Goal: Information Seeking & Learning: Learn about a topic

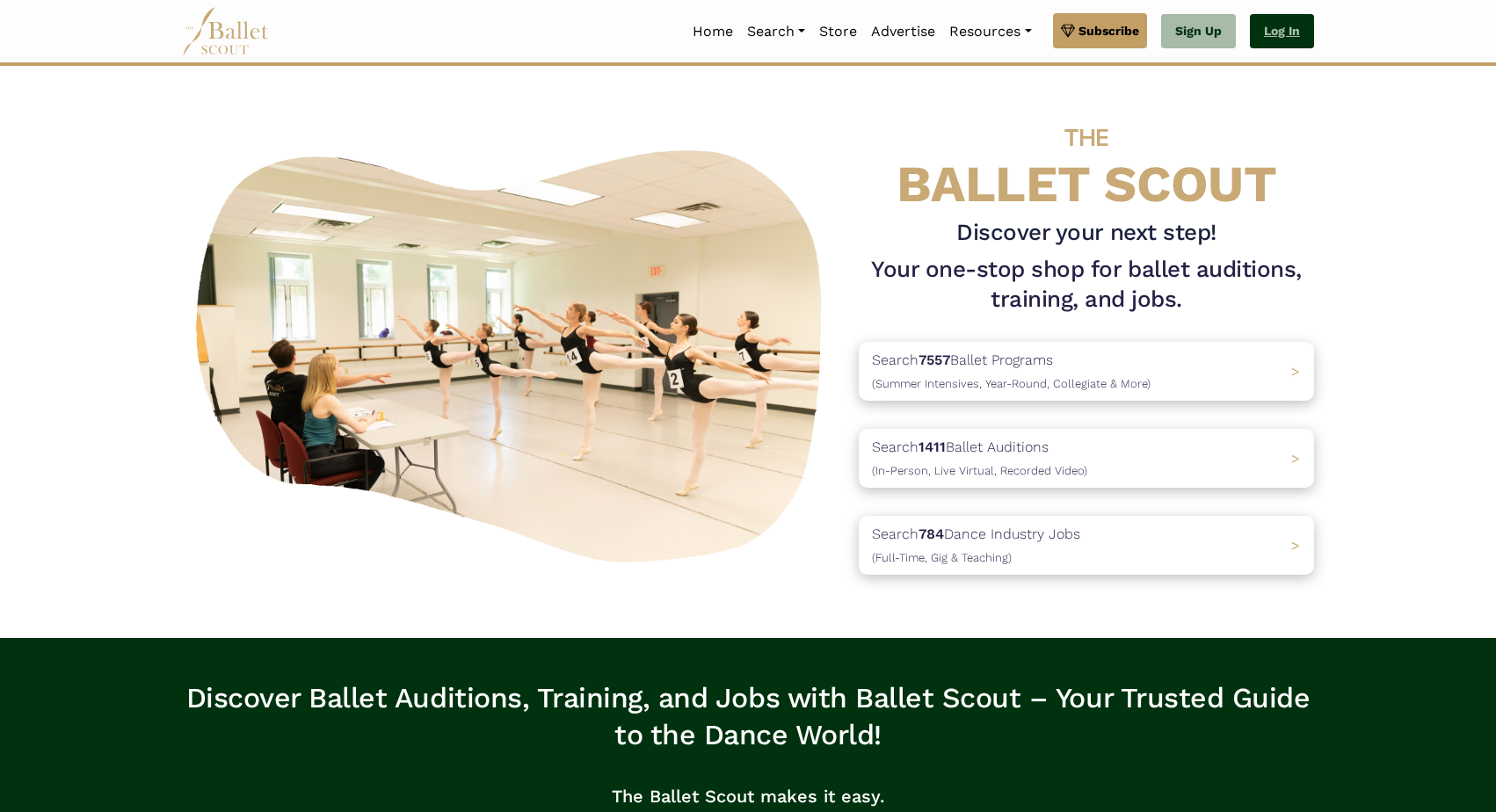
click at [1279, 35] on link "Log In" at bounding box center [1282, 31] width 64 height 35
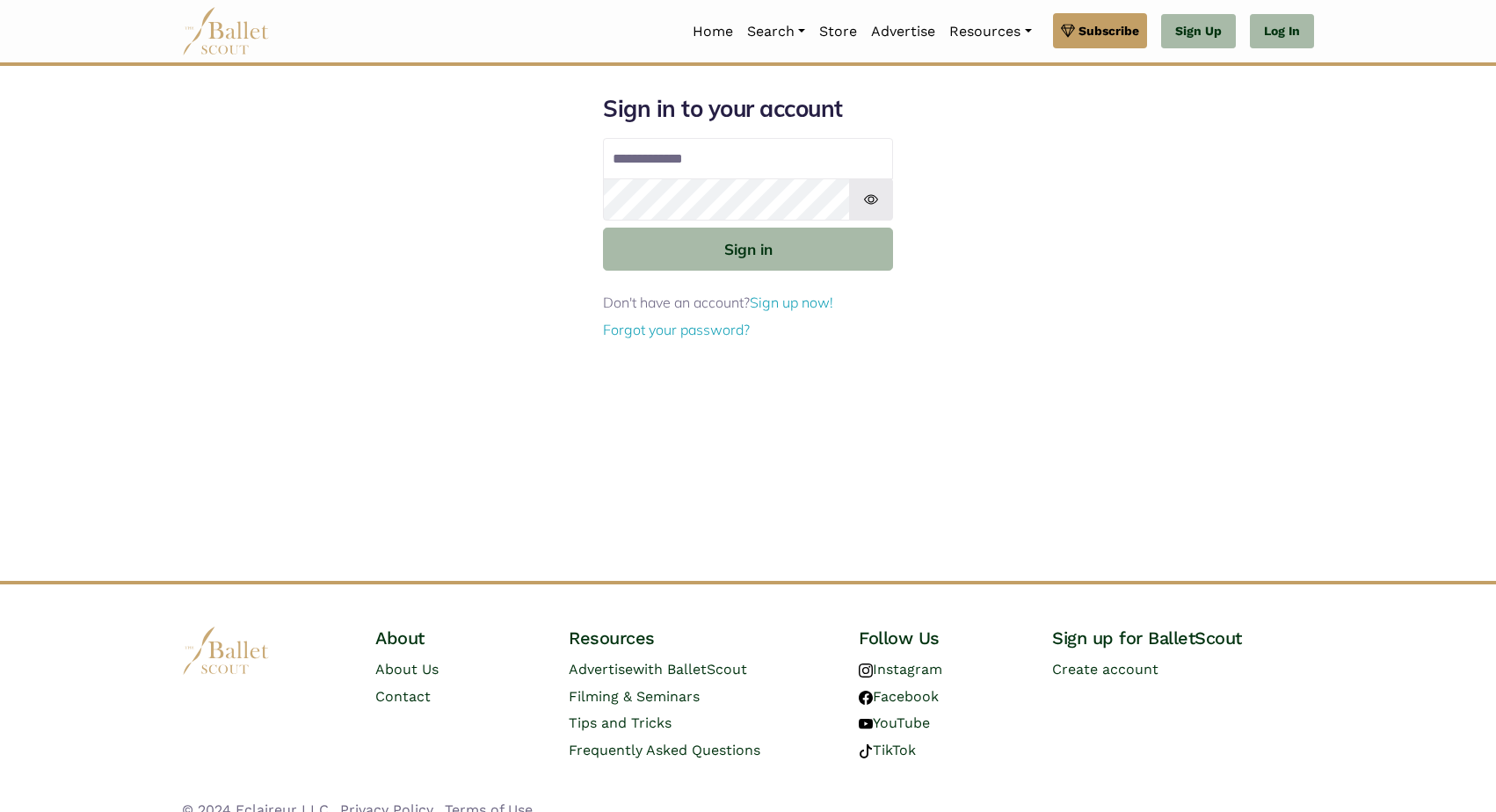
type input "**********"
click at [748, 248] on button "Sign in" at bounding box center [748, 250] width 291 height 43
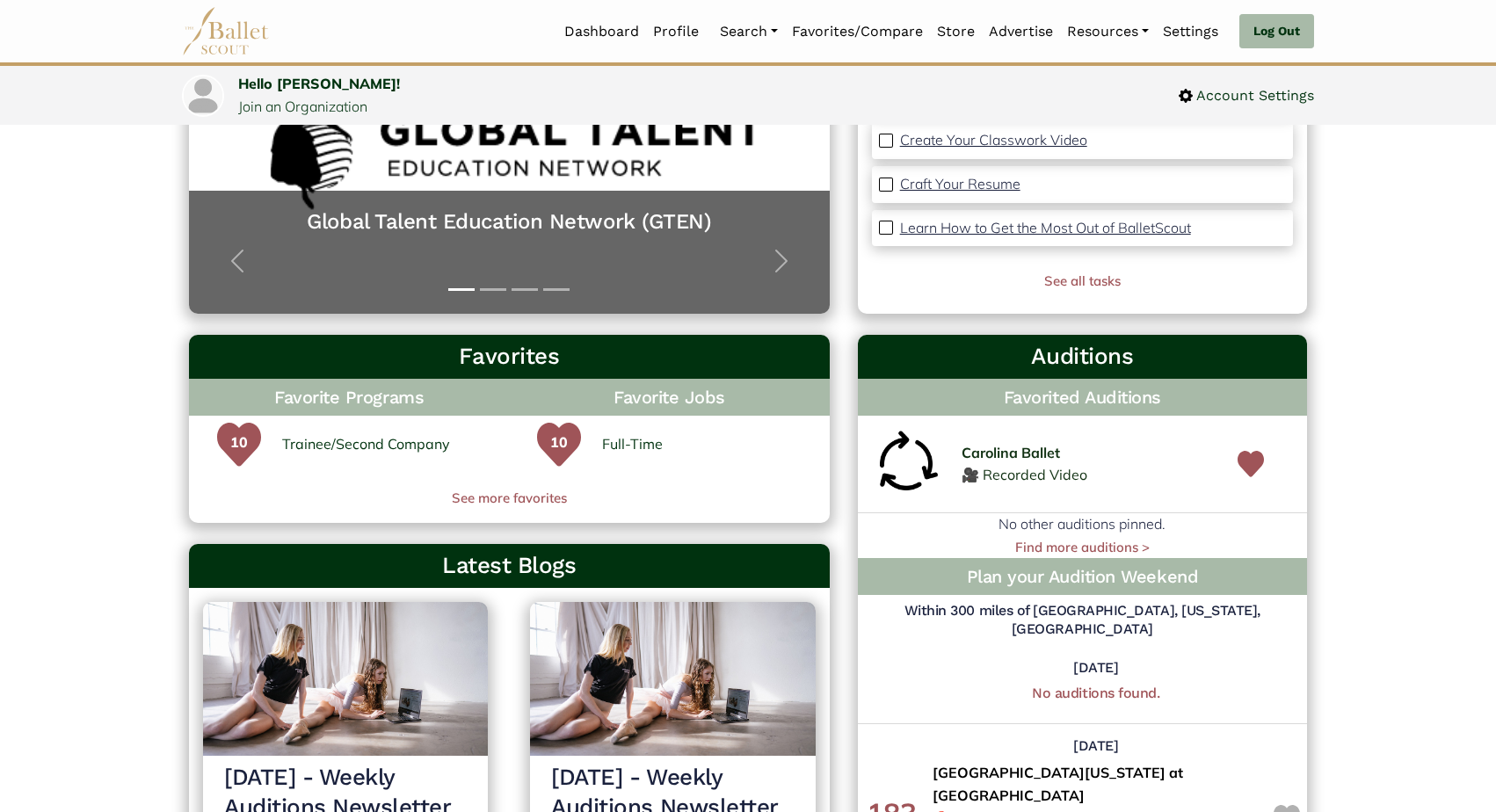
scroll to position [308, 0]
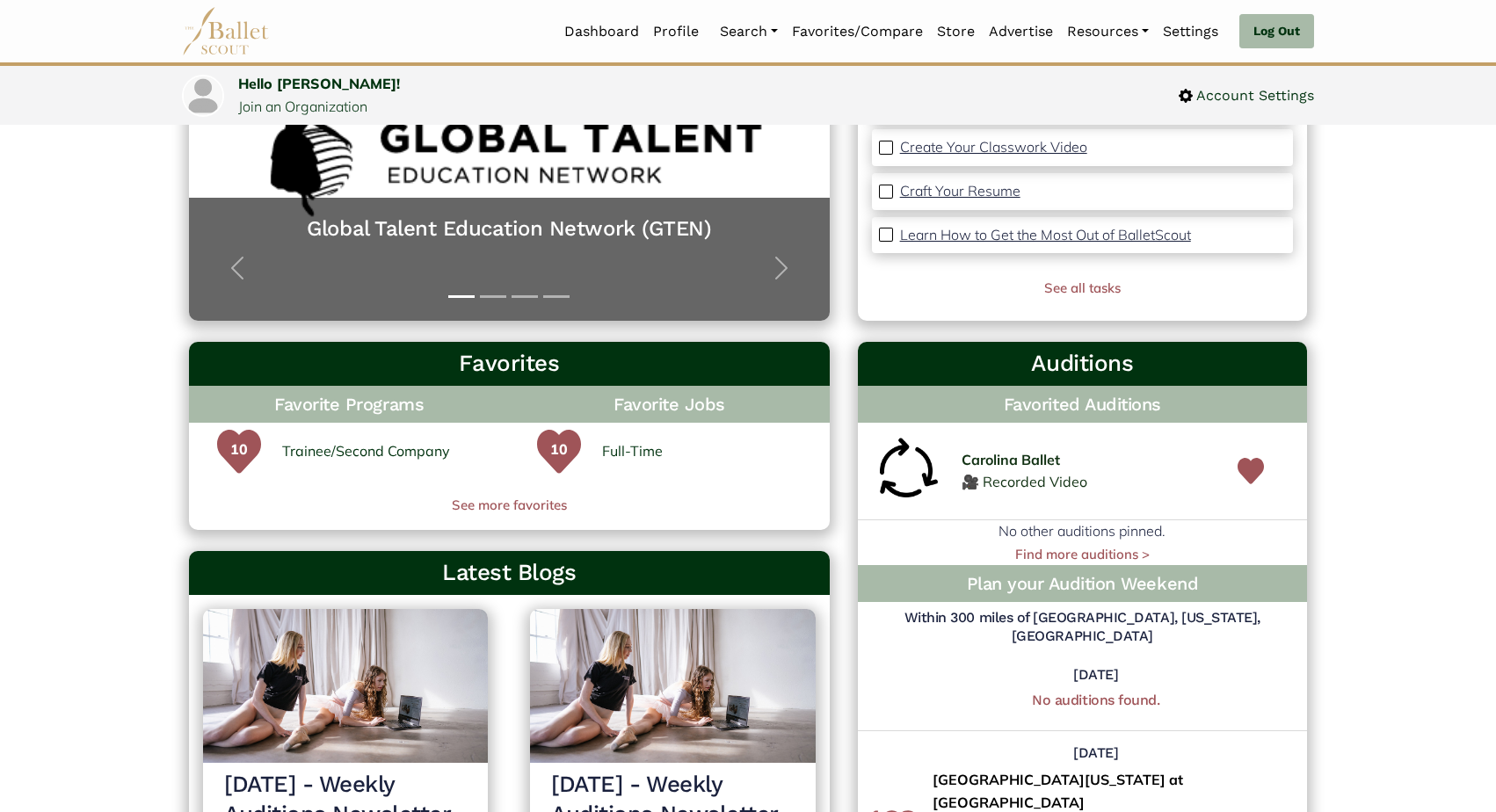
click at [1093, 228] on p "Learn How to Get the Most Out of BalletScout" at bounding box center [1045, 235] width 291 height 18
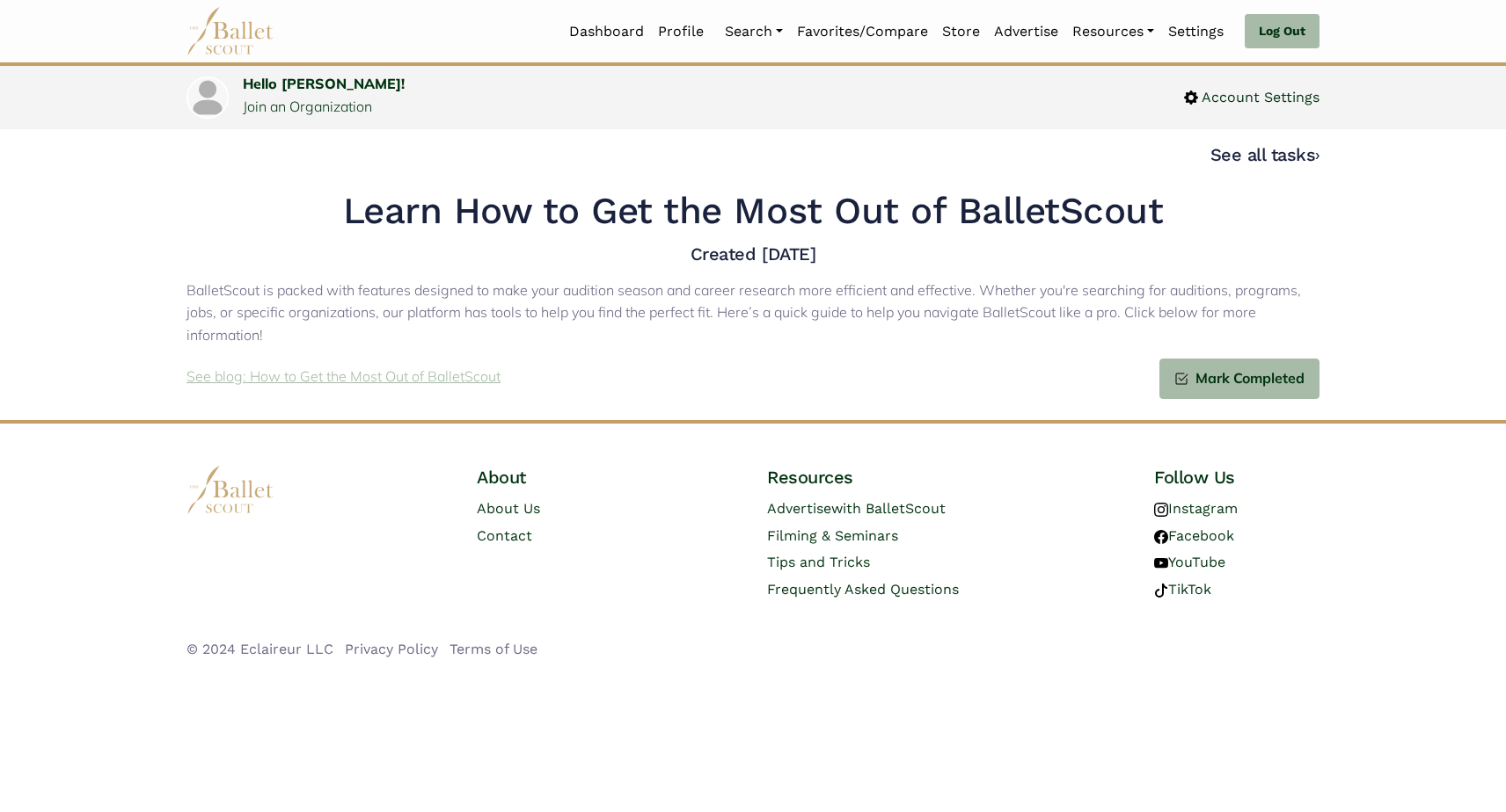
click at [433, 372] on p "See blog: How to Get the Most Out of BalletScout" at bounding box center [343, 376] width 314 height 22
click at [746, 158] on link "Jobs" at bounding box center [802, 154] width 169 height 27
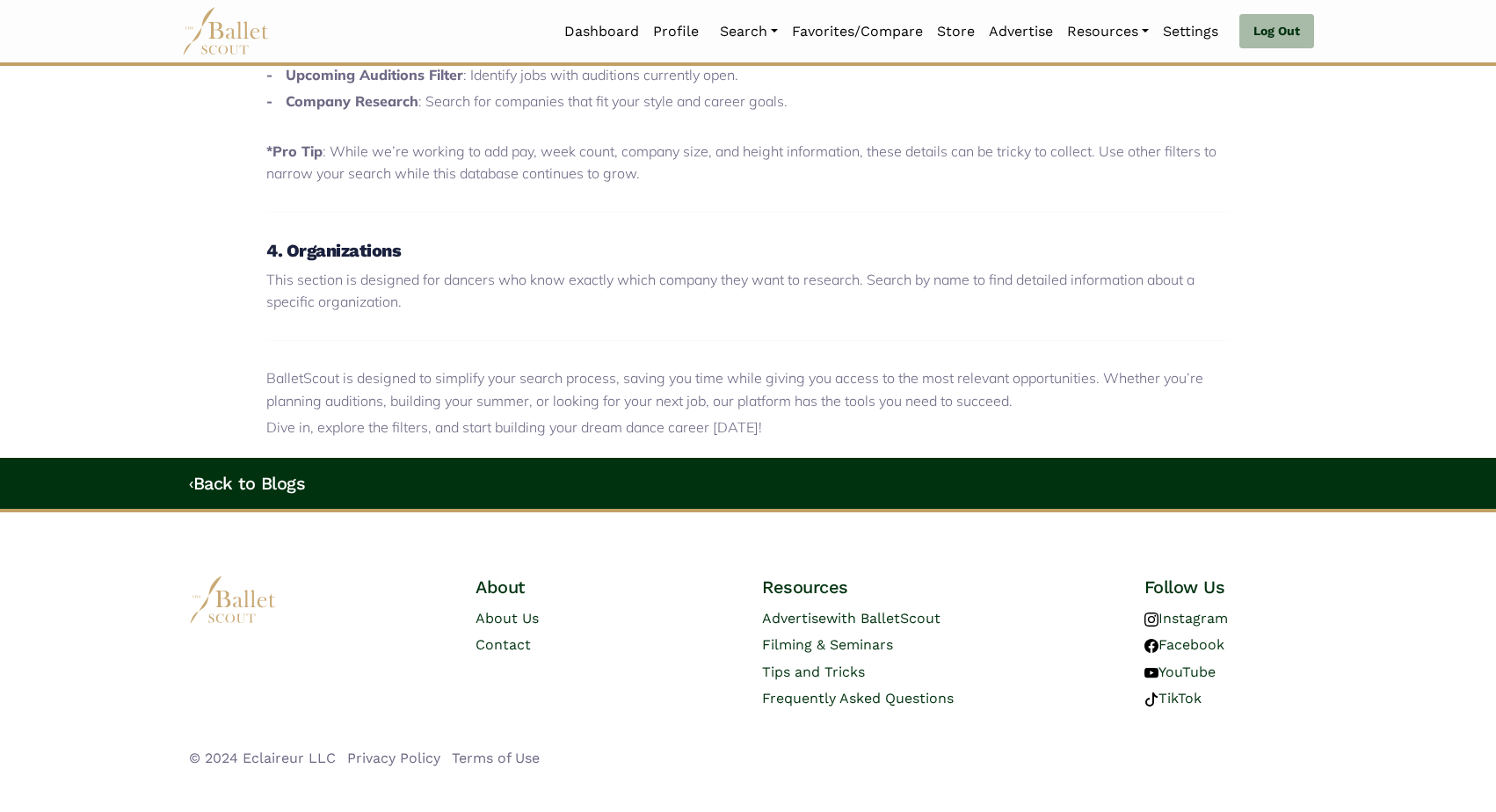
scroll to position [1531, 0]
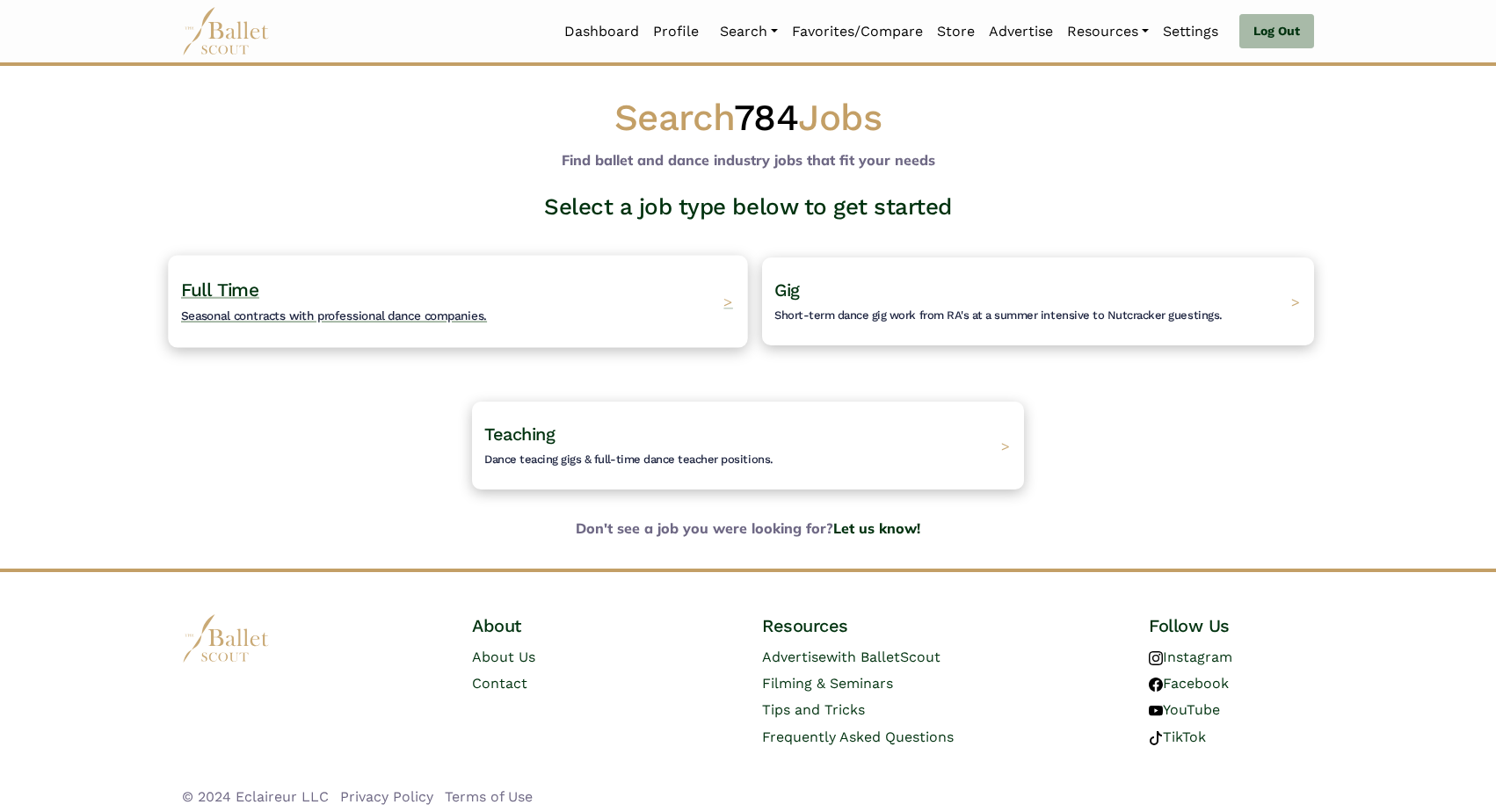
click at [353, 302] on h4 "Full Time Seasonal contracts with professional dance companies." at bounding box center [335, 302] width 306 height 49
click at [371, 316] on span "Seasonal contracts with professional dance companies." at bounding box center [335, 315] width 306 height 14
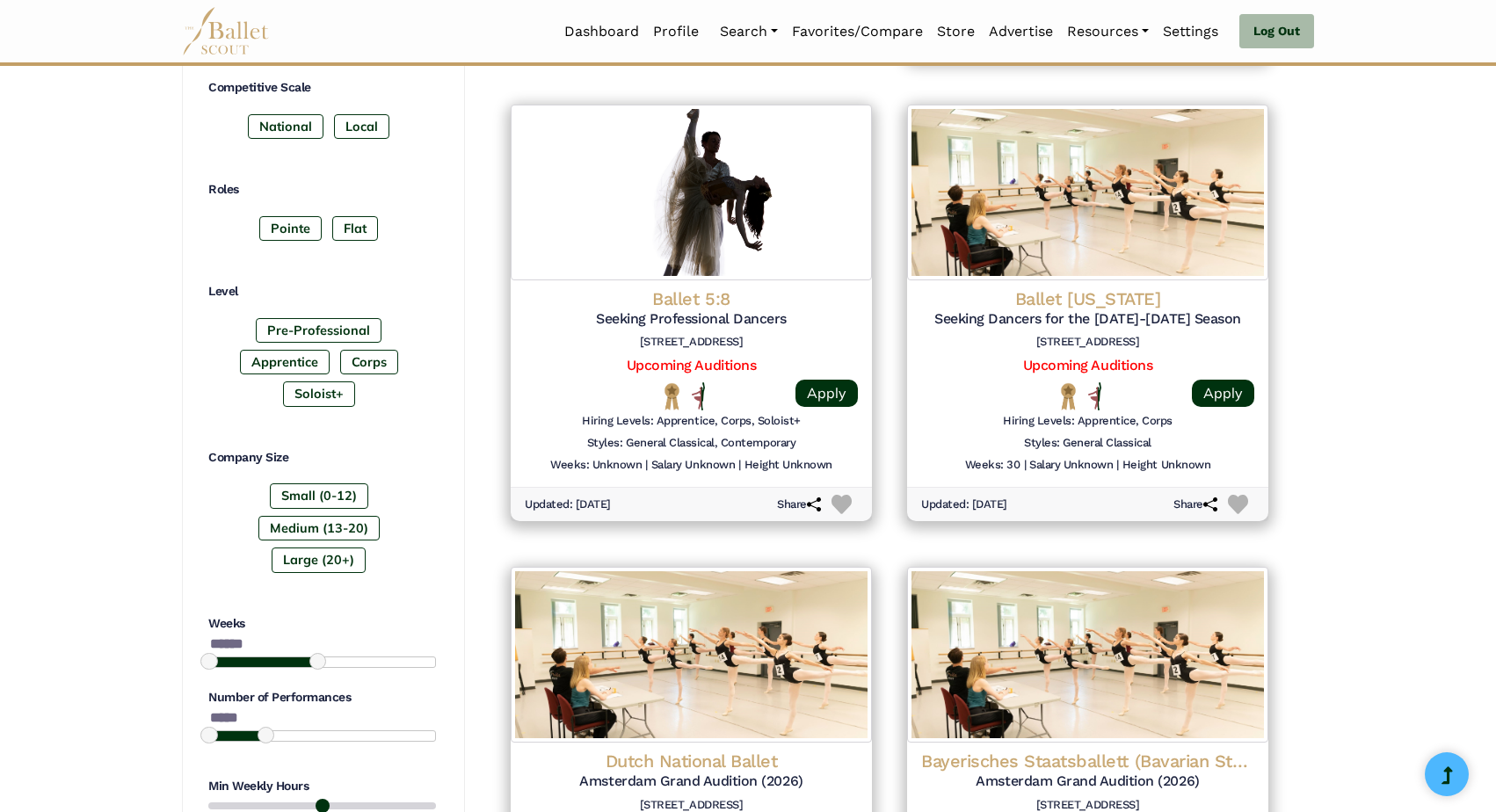
scroll to position [798, 0]
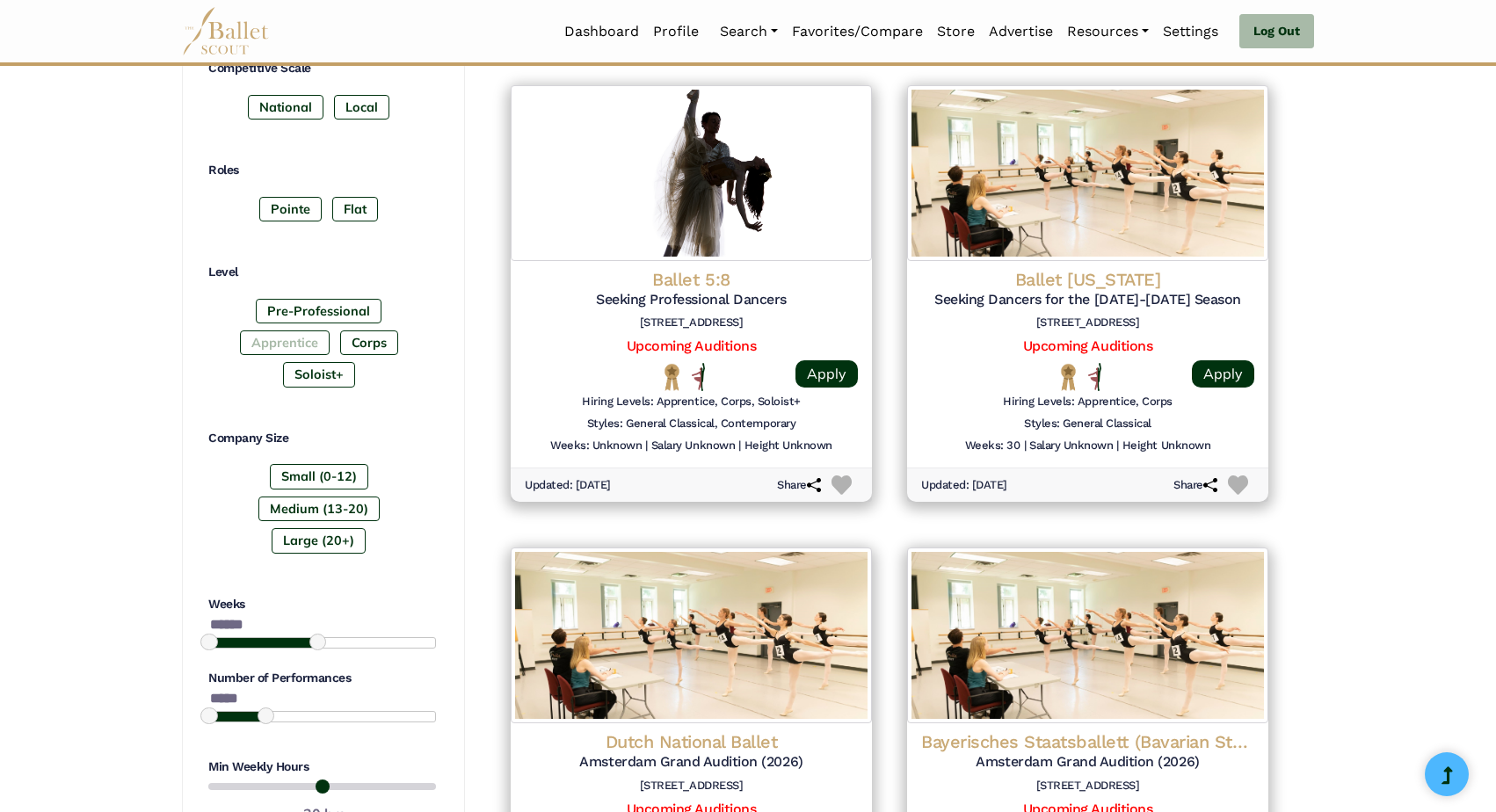
click at [277, 335] on label "Apprentice" at bounding box center [285, 342] width 90 height 24
click at [374, 331] on label "Corps" at bounding box center [370, 342] width 59 height 24
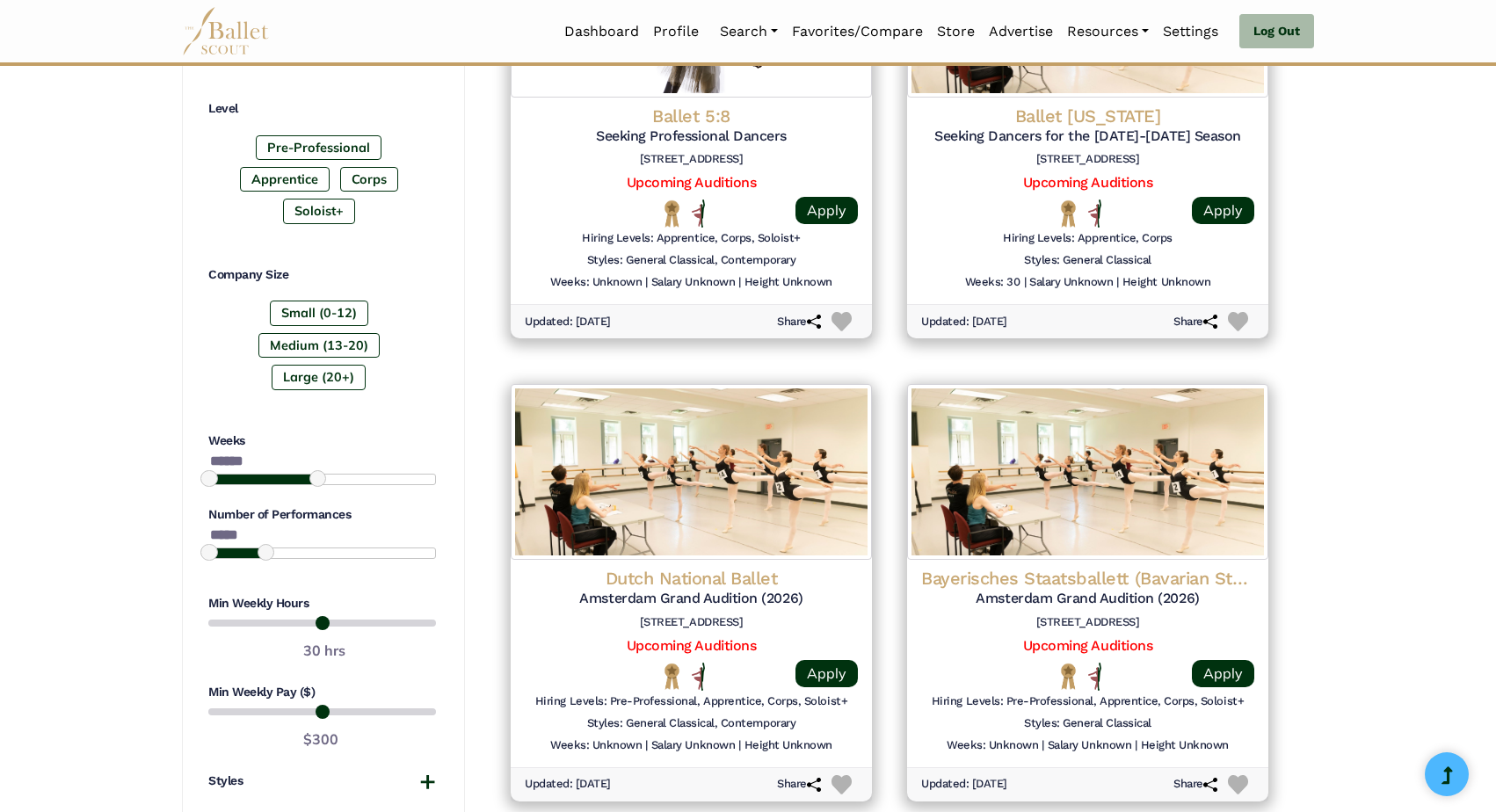
scroll to position [985, 0]
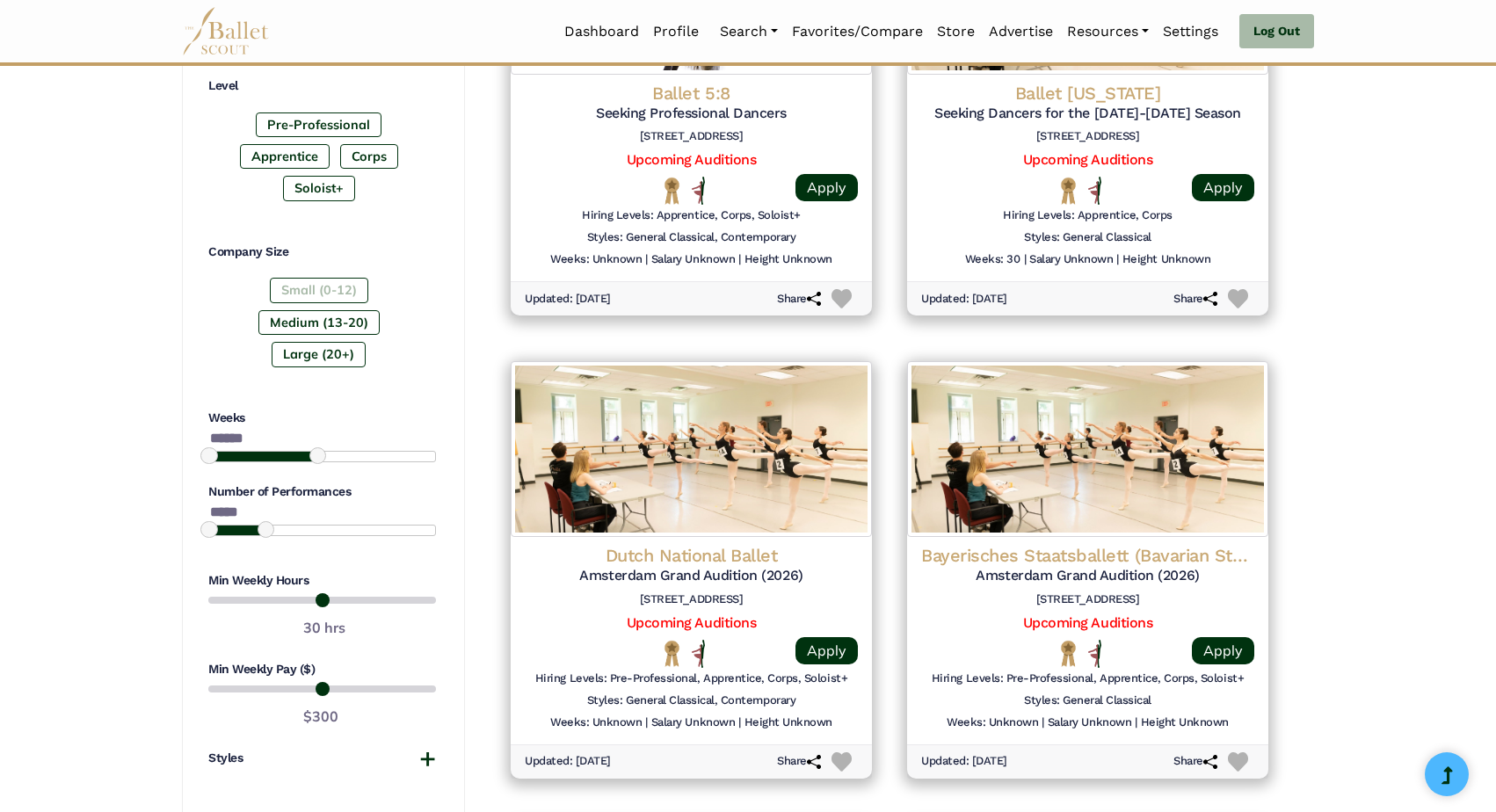
click at [337, 278] on label "Small (0-12)" at bounding box center [319, 290] width 98 height 24
click at [335, 316] on label "Medium (13-20)" at bounding box center [319, 322] width 121 height 24
click at [335, 347] on label "Large (20+)" at bounding box center [319, 354] width 94 height 24
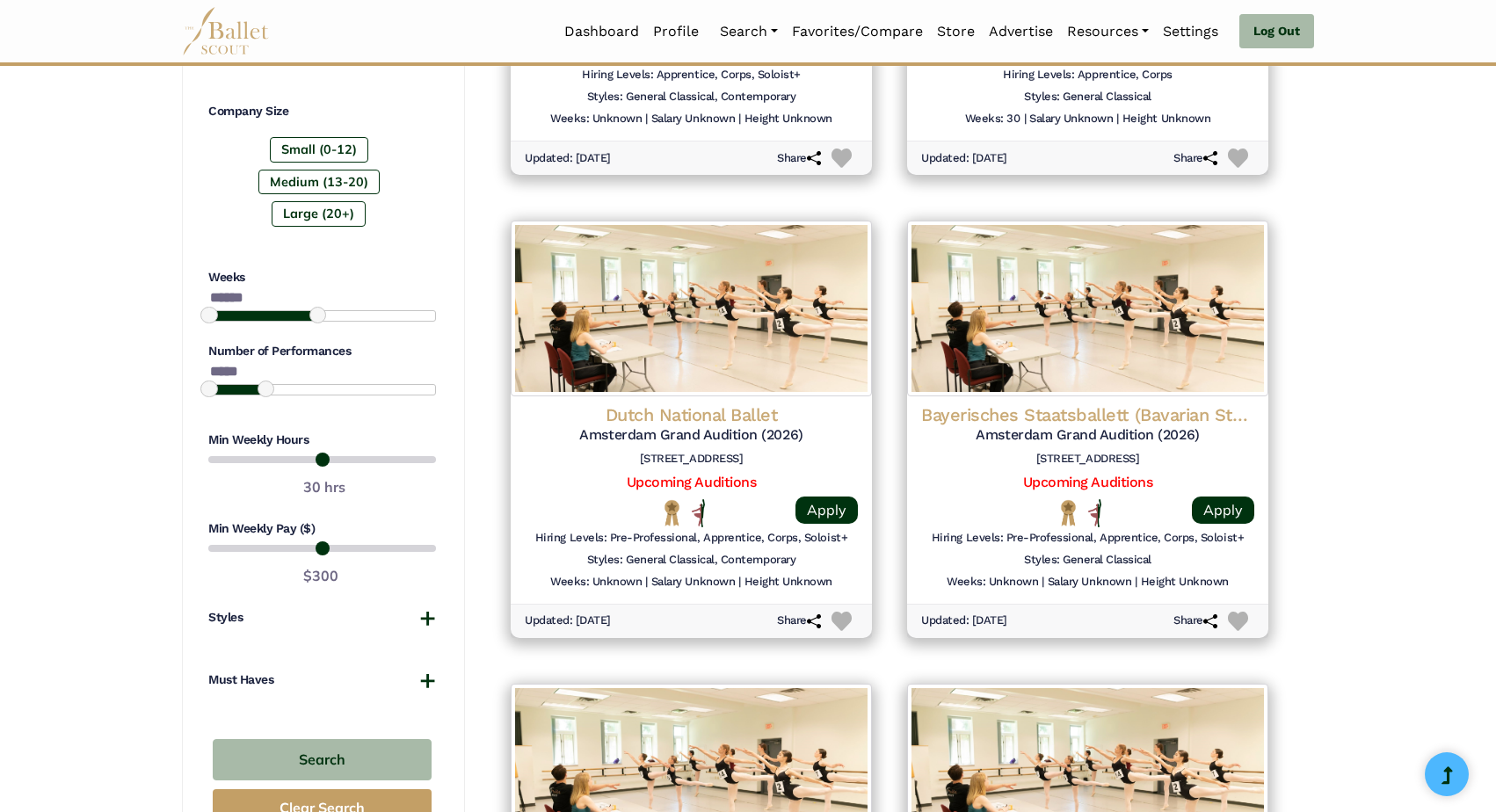
scroll to position [1127, 0]
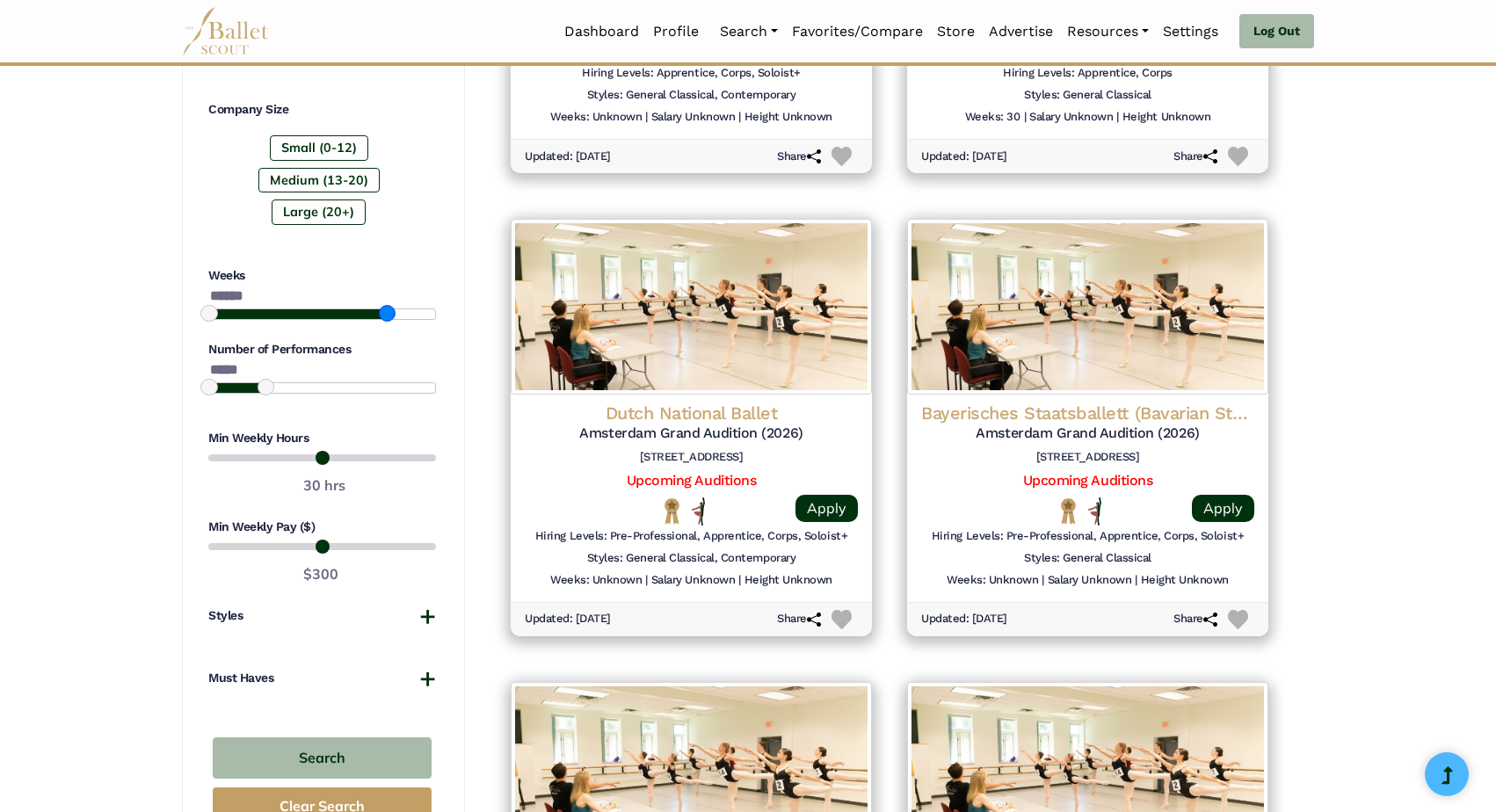
type input "******"
drag, startPoint x: 317, startPoint y: 304, endPoint x: 399, endPoint y: 308, distance: 82.1
click at [399, 308] on span at bounding box center [396, 313] width 17 height 17
type input "******"
drag, startPoint x: 265, startPoint y: 373, endPoint x: 406, endPoint y: 378, distance: 141.1
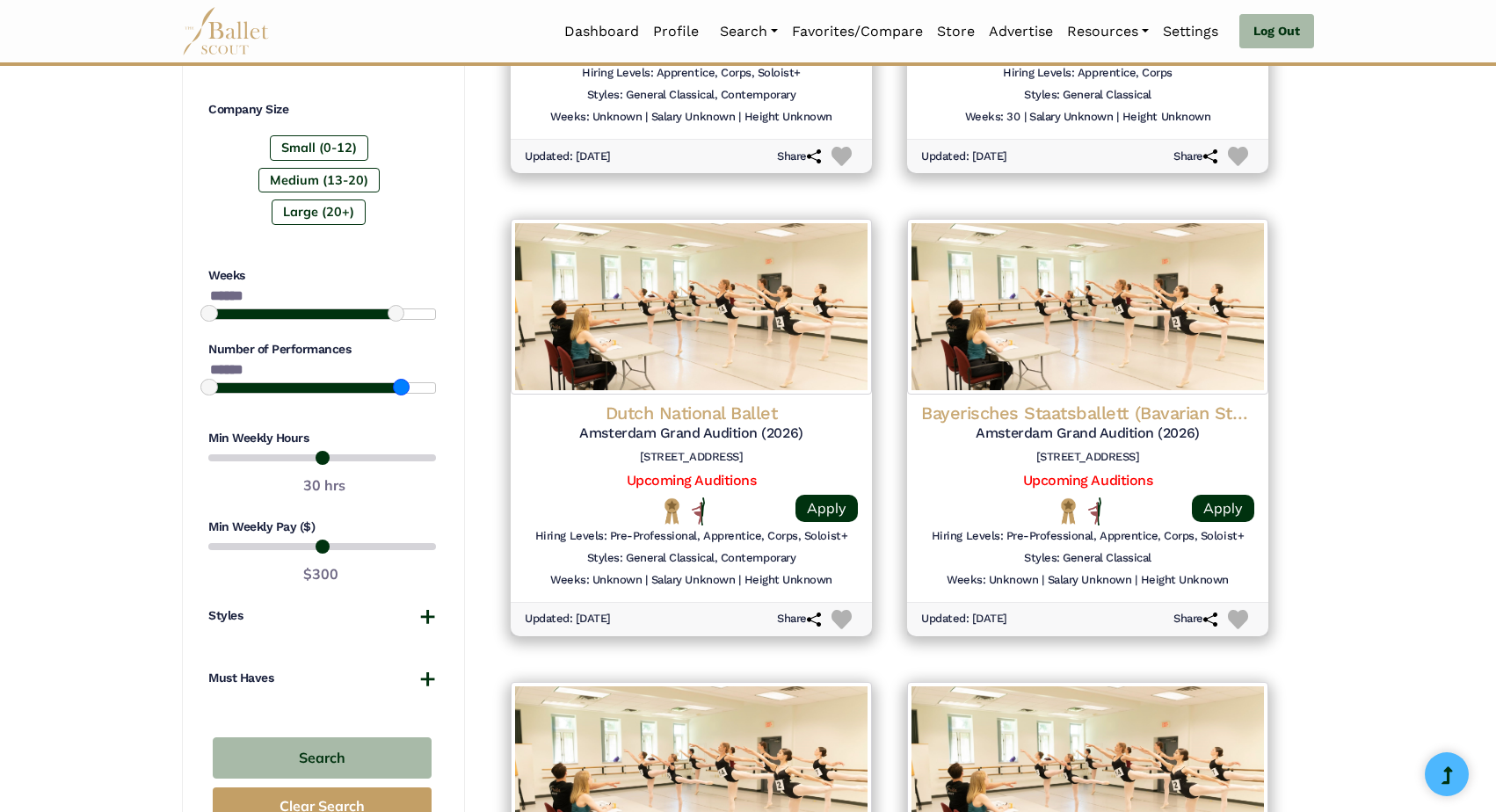
click at [406, 379] on span at bounding box center [401, 387] width 17 height 17
drag, startPoint x: 377, startPoint y: 443, endPoint x: 322, endPoint y: 438, distance: 55.2
type input "**"
click at [323, 447] on input "range" at bounding box center [323, 458] width 228 height 21
drag, startPoint x: 249, startPoint y: 527, endPoint x: 228, endPoint y: 527, distance: 21.0
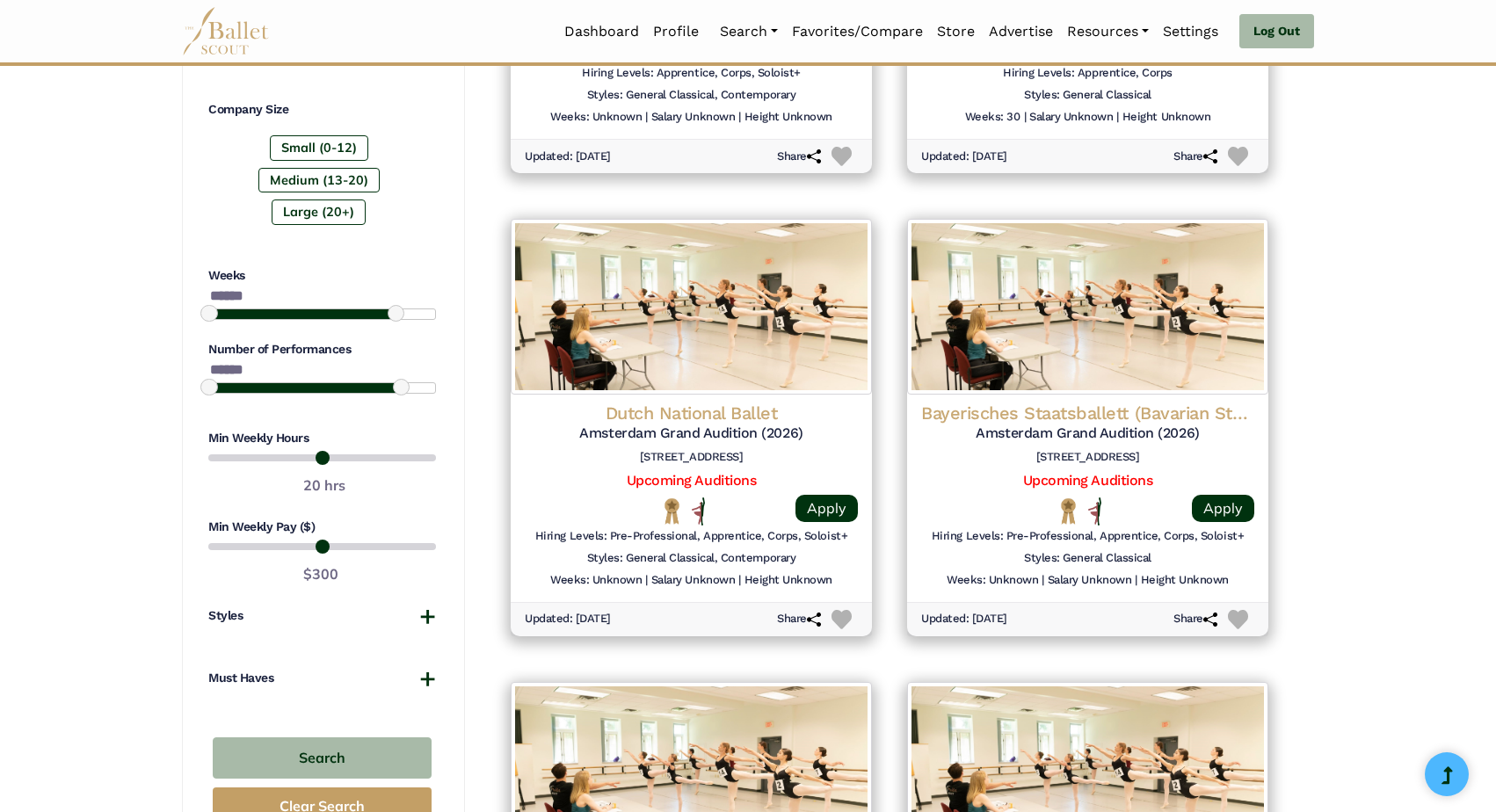
type input "***"
click at [228, 536] on input "range" at bounding box center [323, 547] width 228 height 21
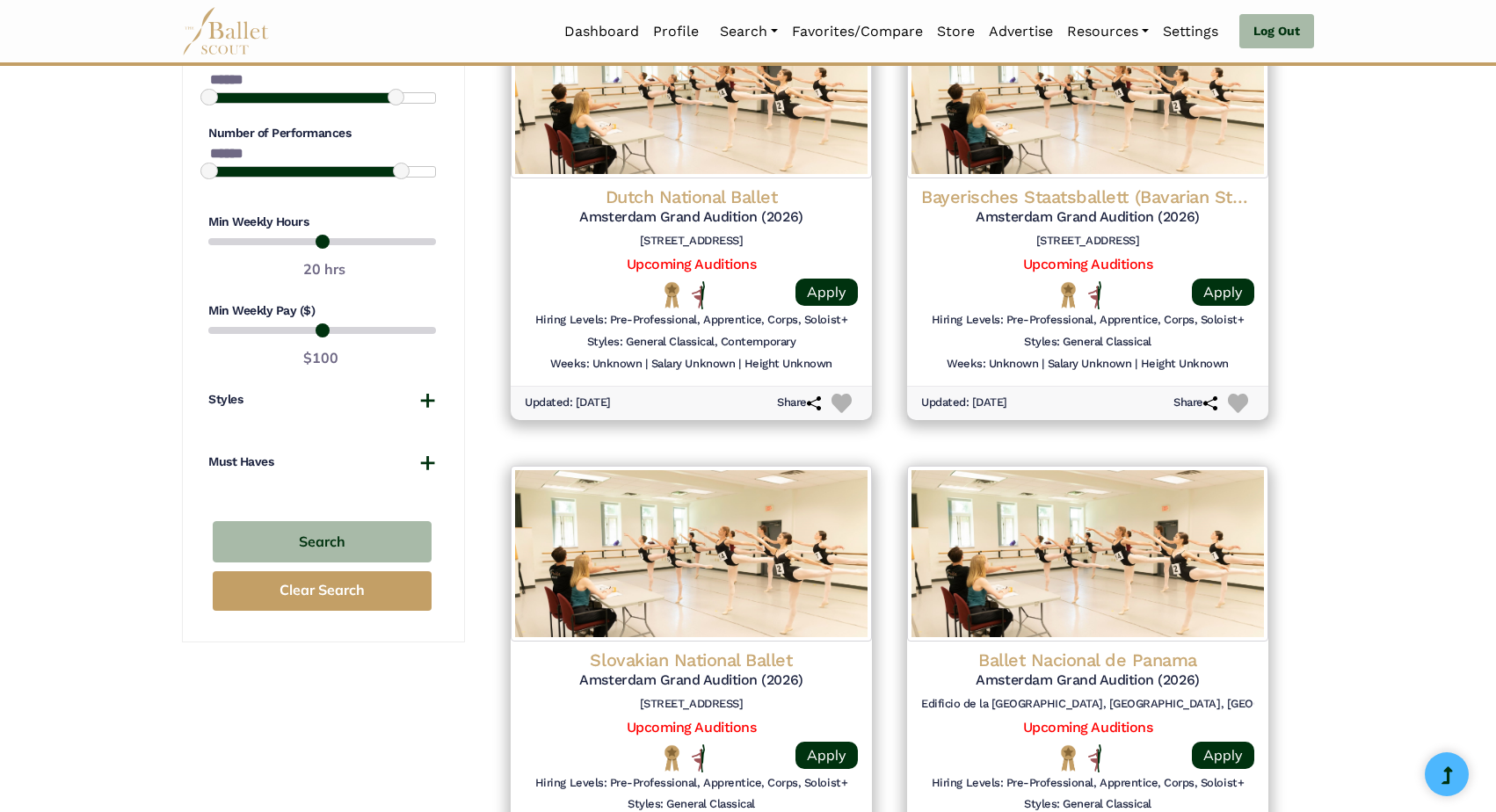
scroll to position [1352, 0]
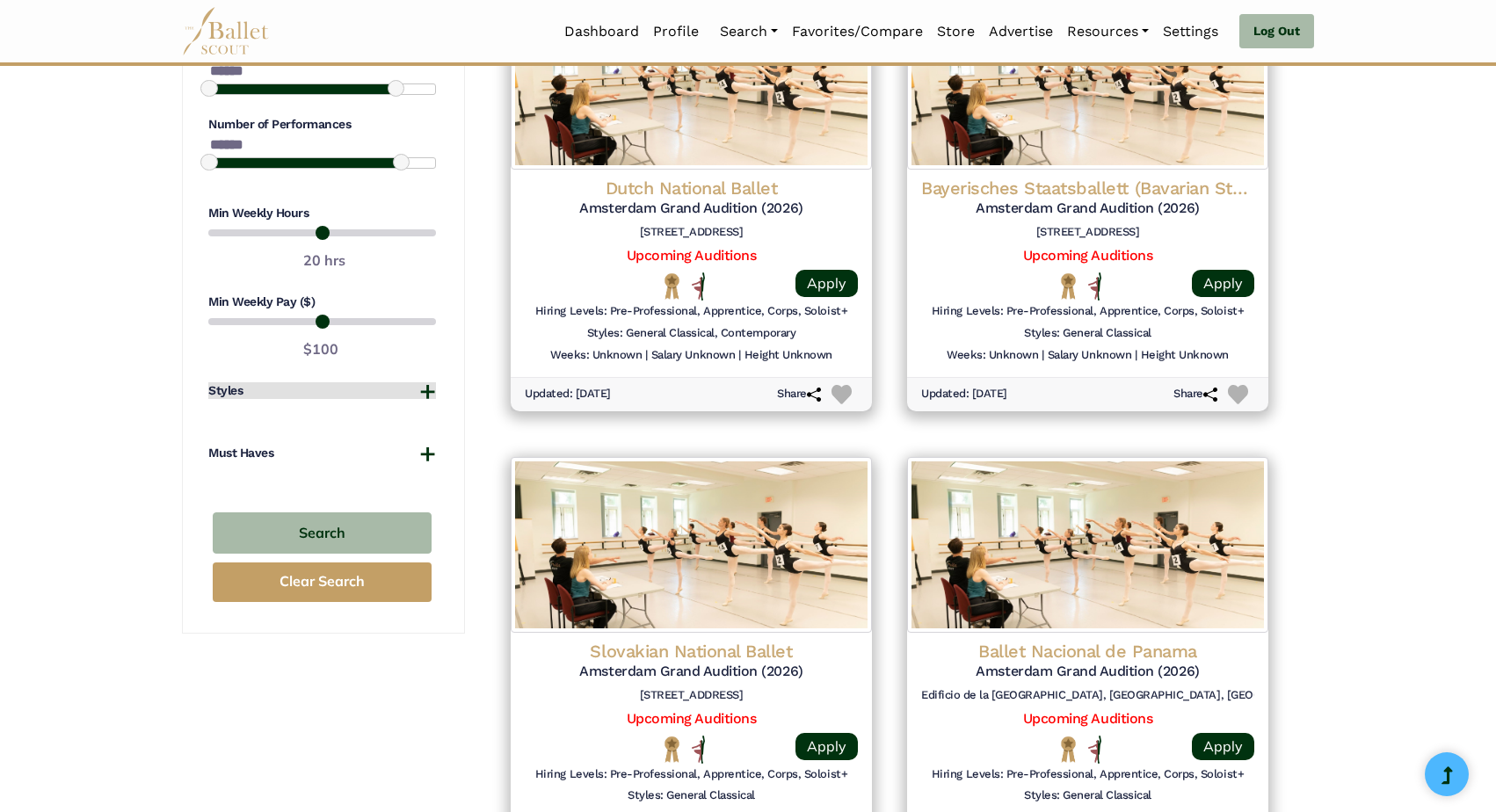
click at [427, 382] on button "Styles" at bounding box center [323, 391] width 228 height 18
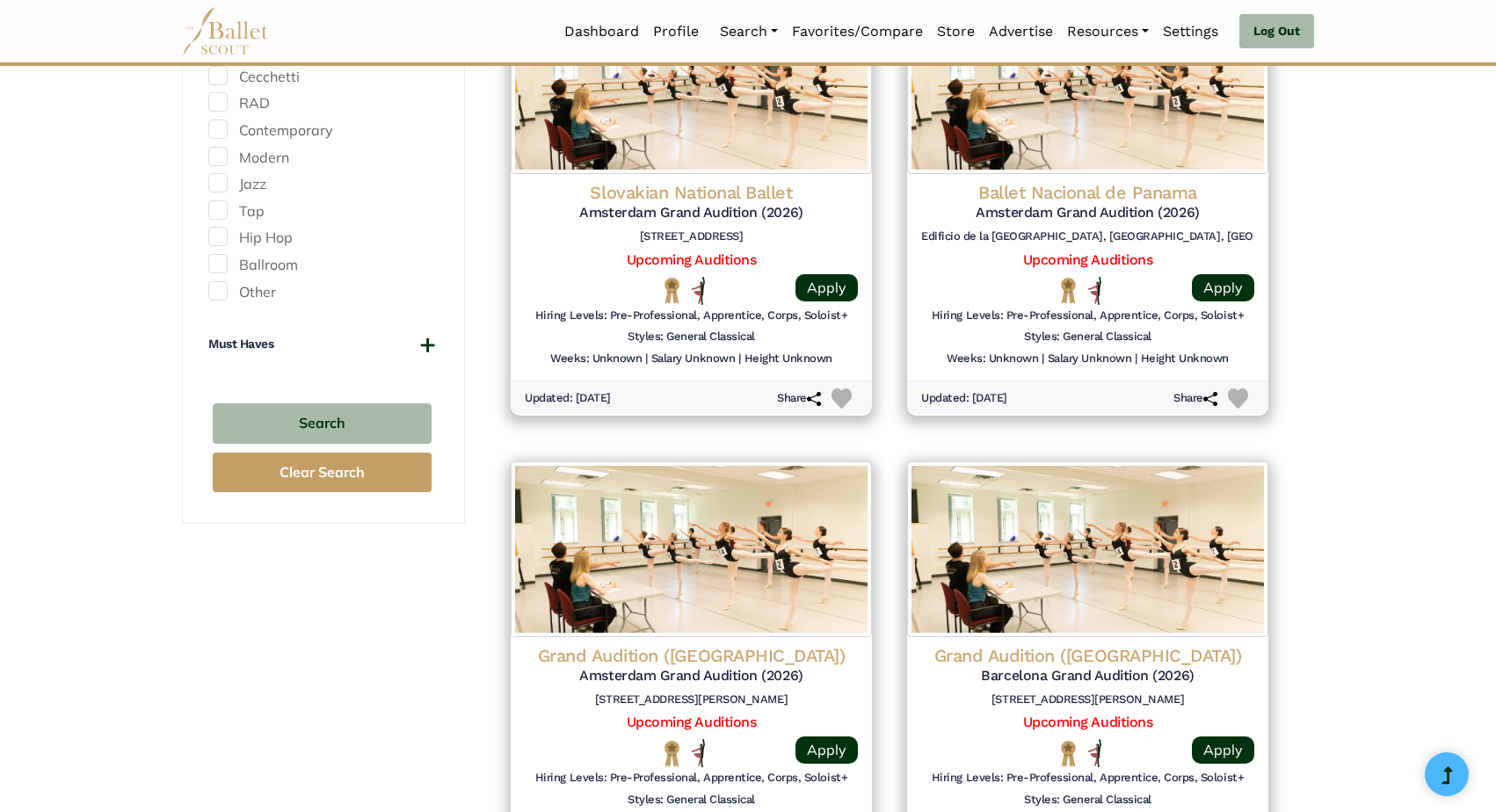
scroll to position [1831, 0]
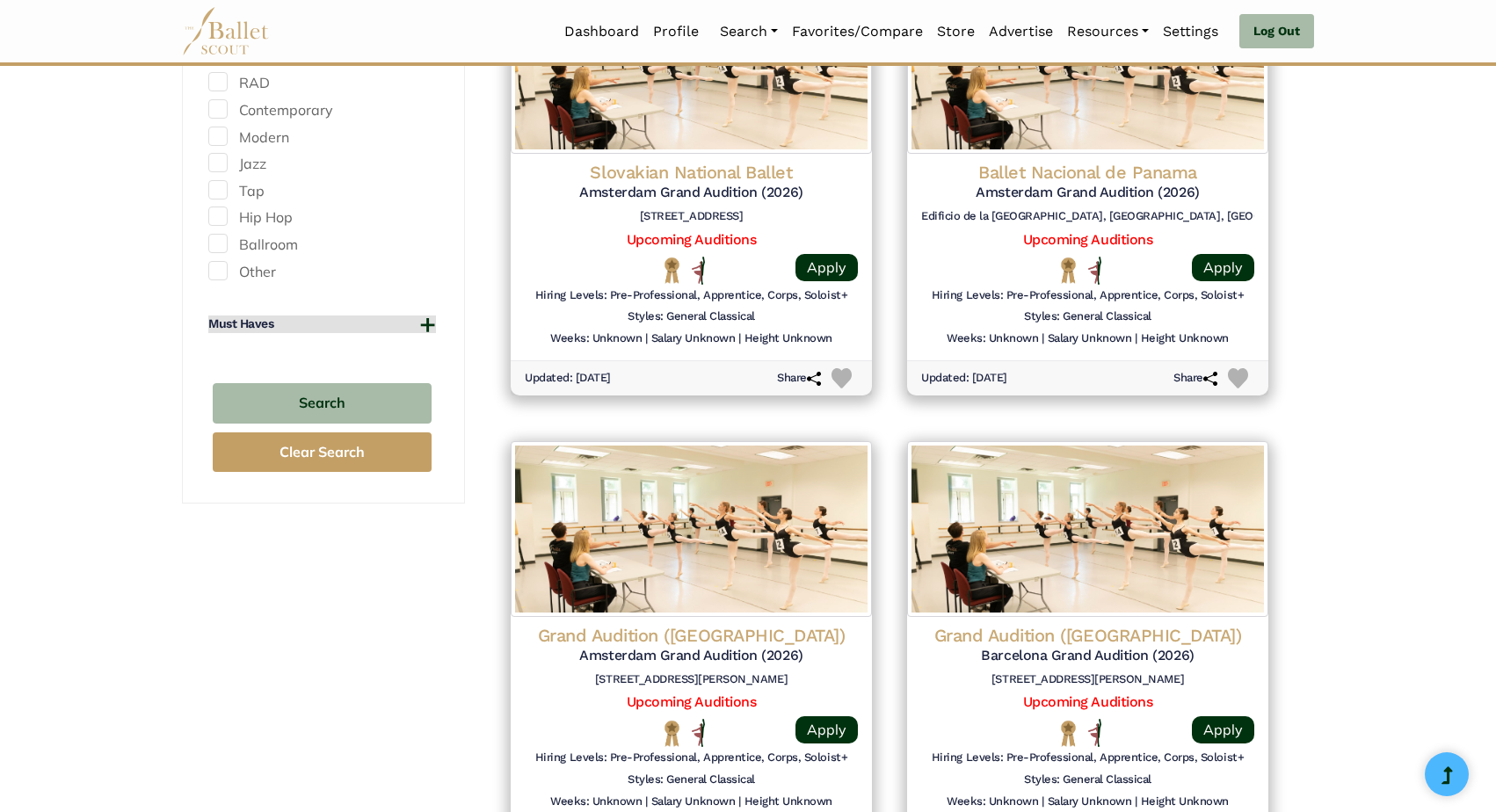
click at [425, 316] on button "Must Haves" at bounding box center [323, 325] width 228 height 18
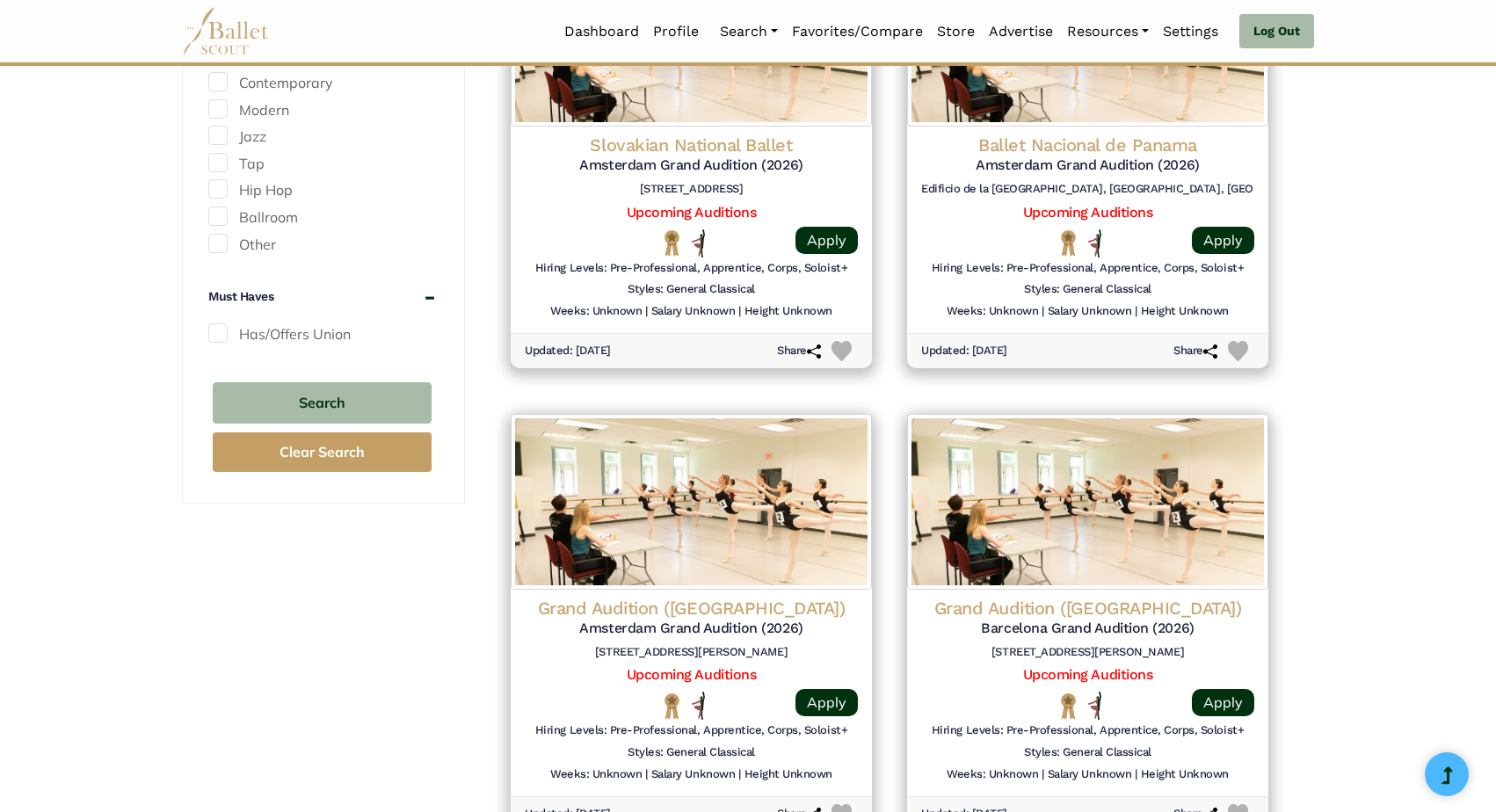
scroll to position [1856, 0]
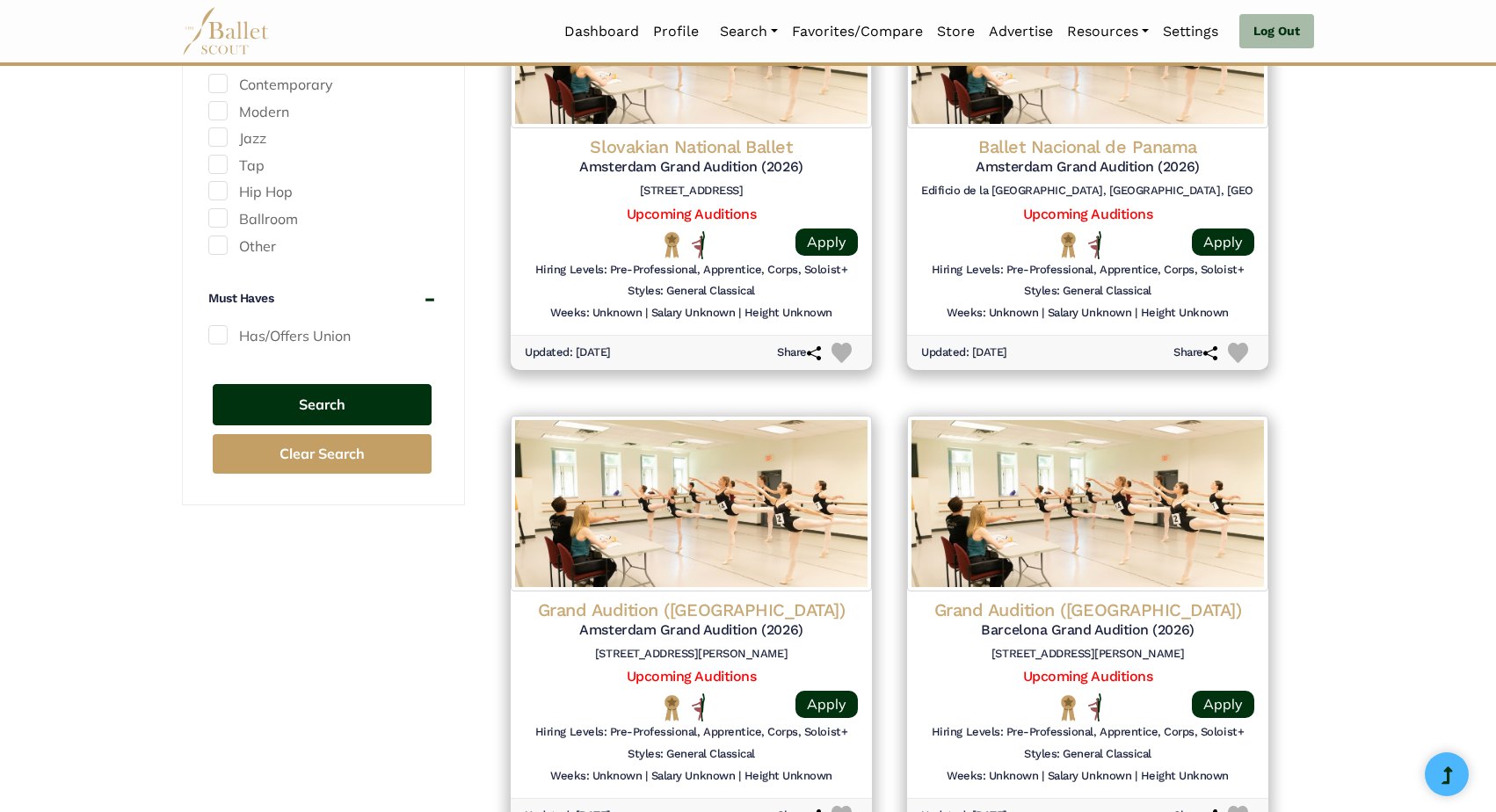
click at [329, 384] on button "Search" at bounding box center [322, 405] width 218 height 41
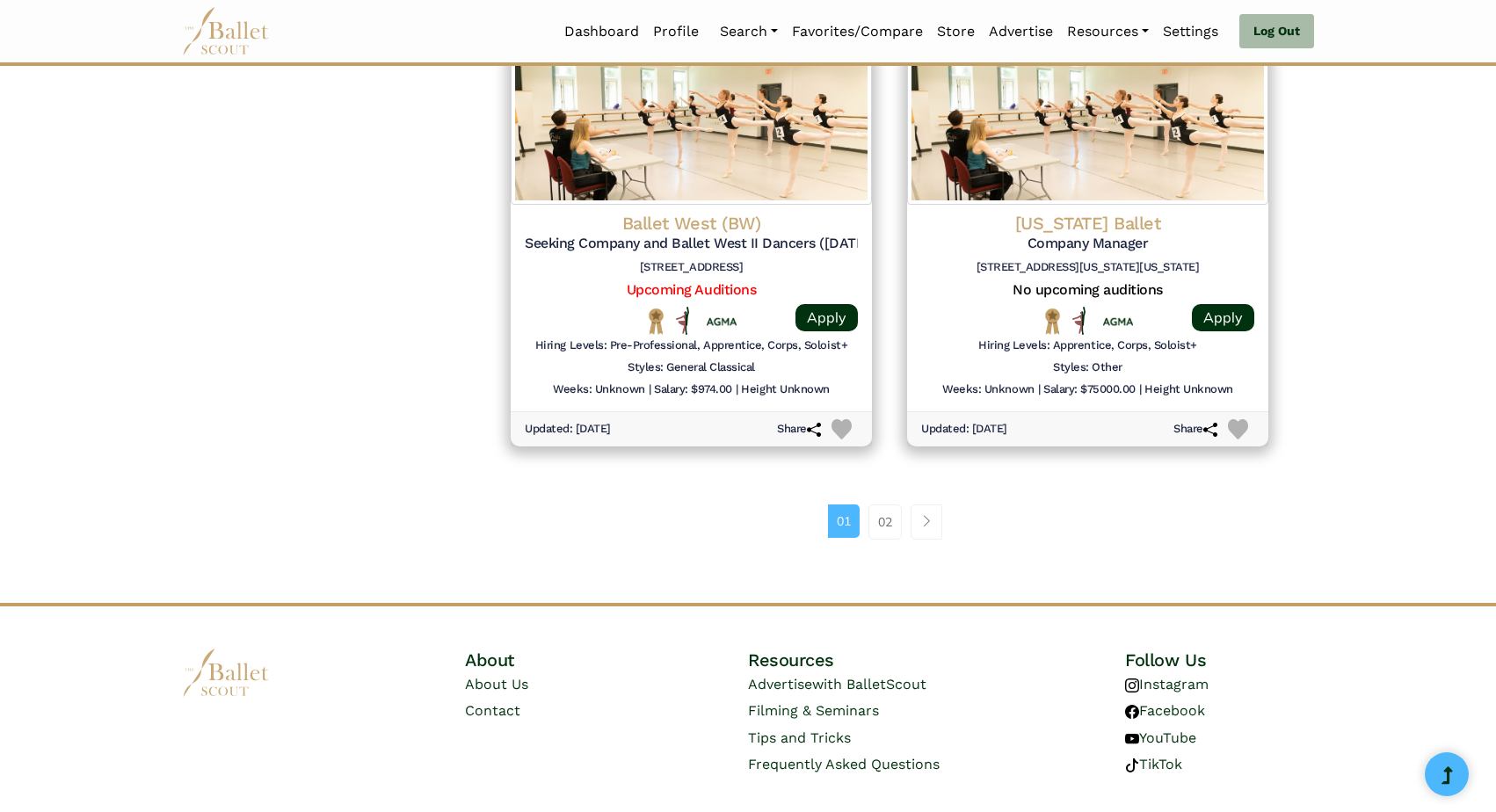
scroll to position [2247, 0]
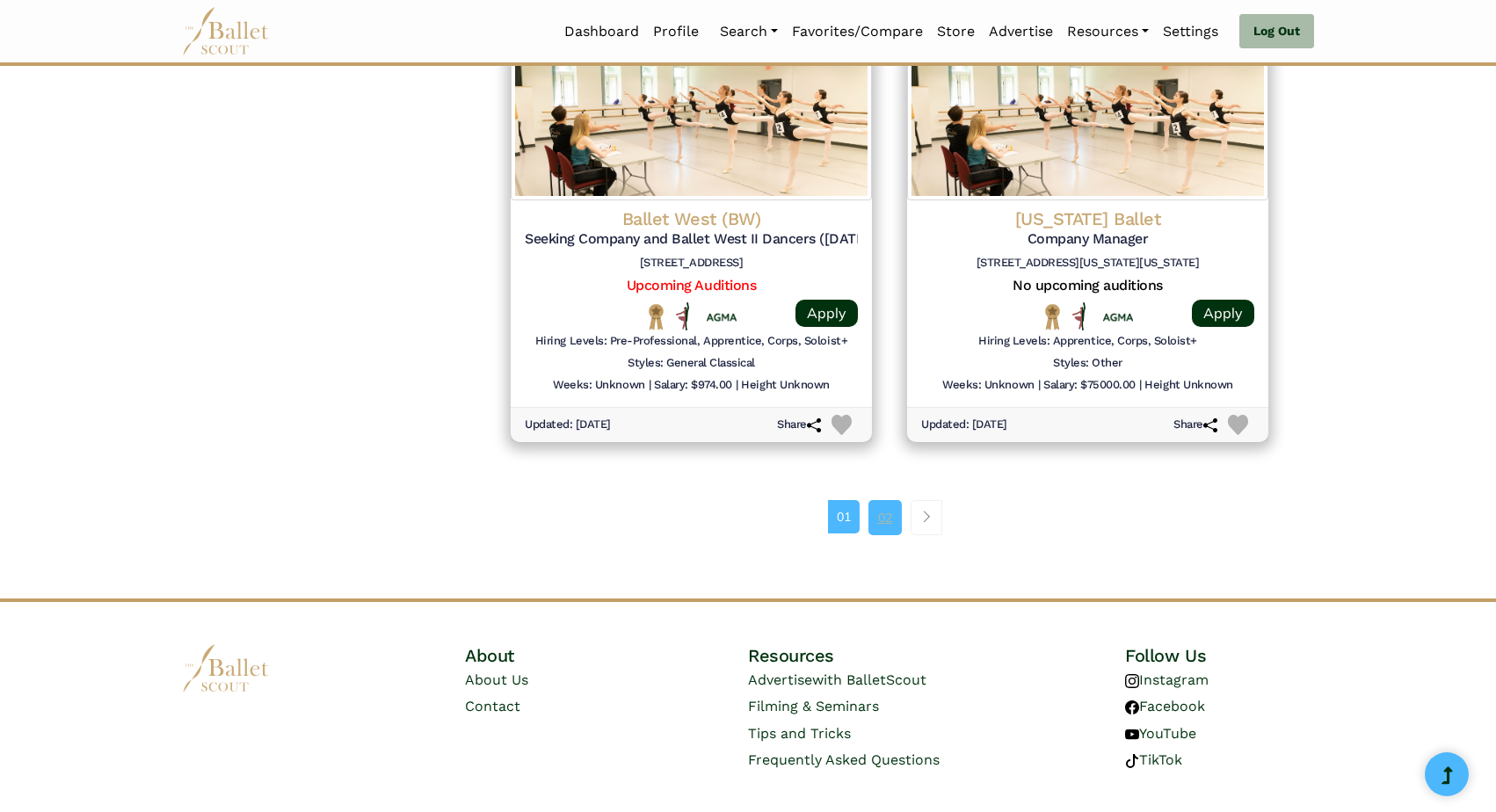
click at [889, 501] on link "02" at bounding box center [886, 518] width 33 height 35
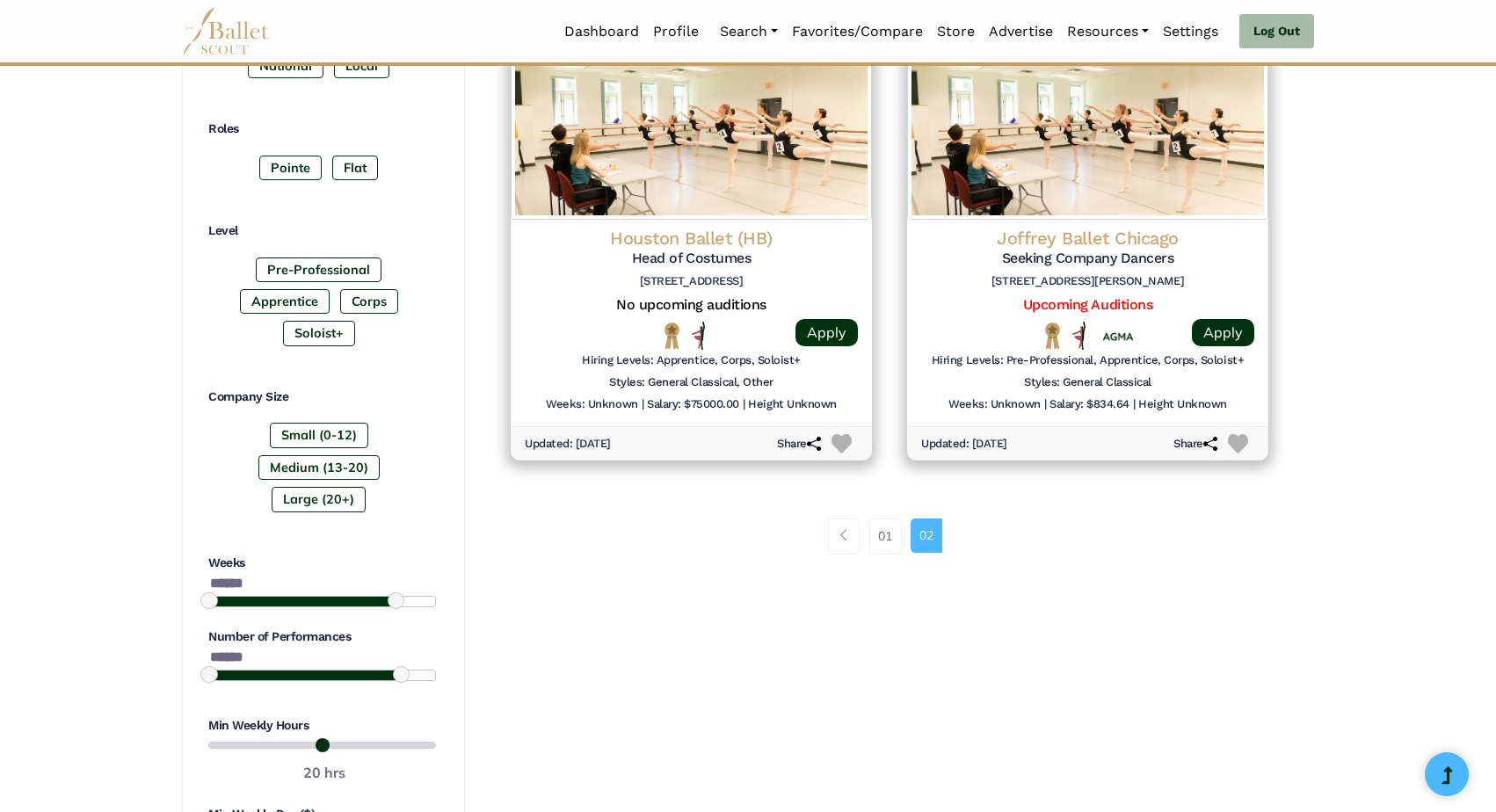
scroll to position [827, 0]
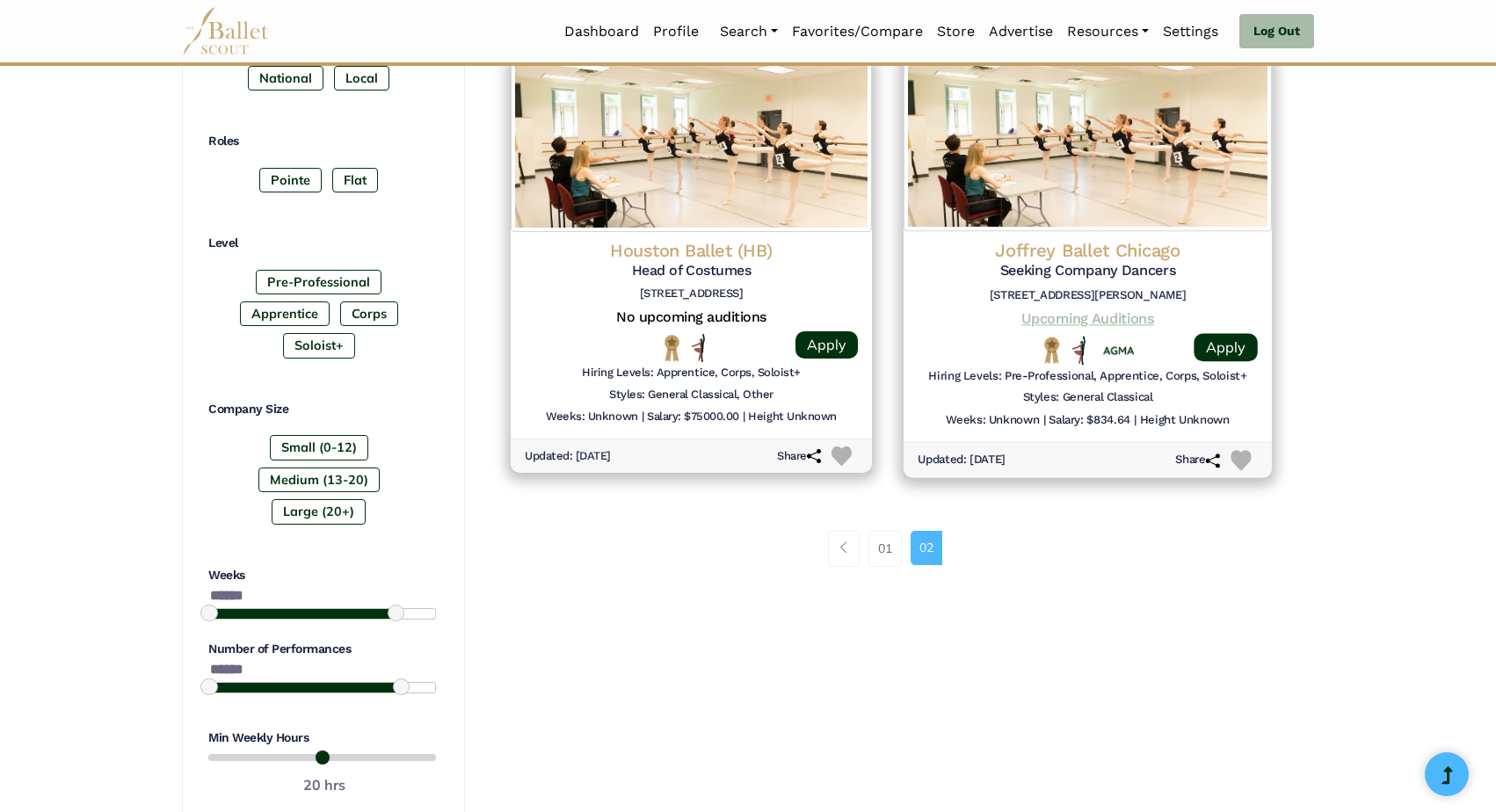
click at [1077, 309] on link "Upcoming Auditions" at bounding box center [1087, 317] width 132 height 17
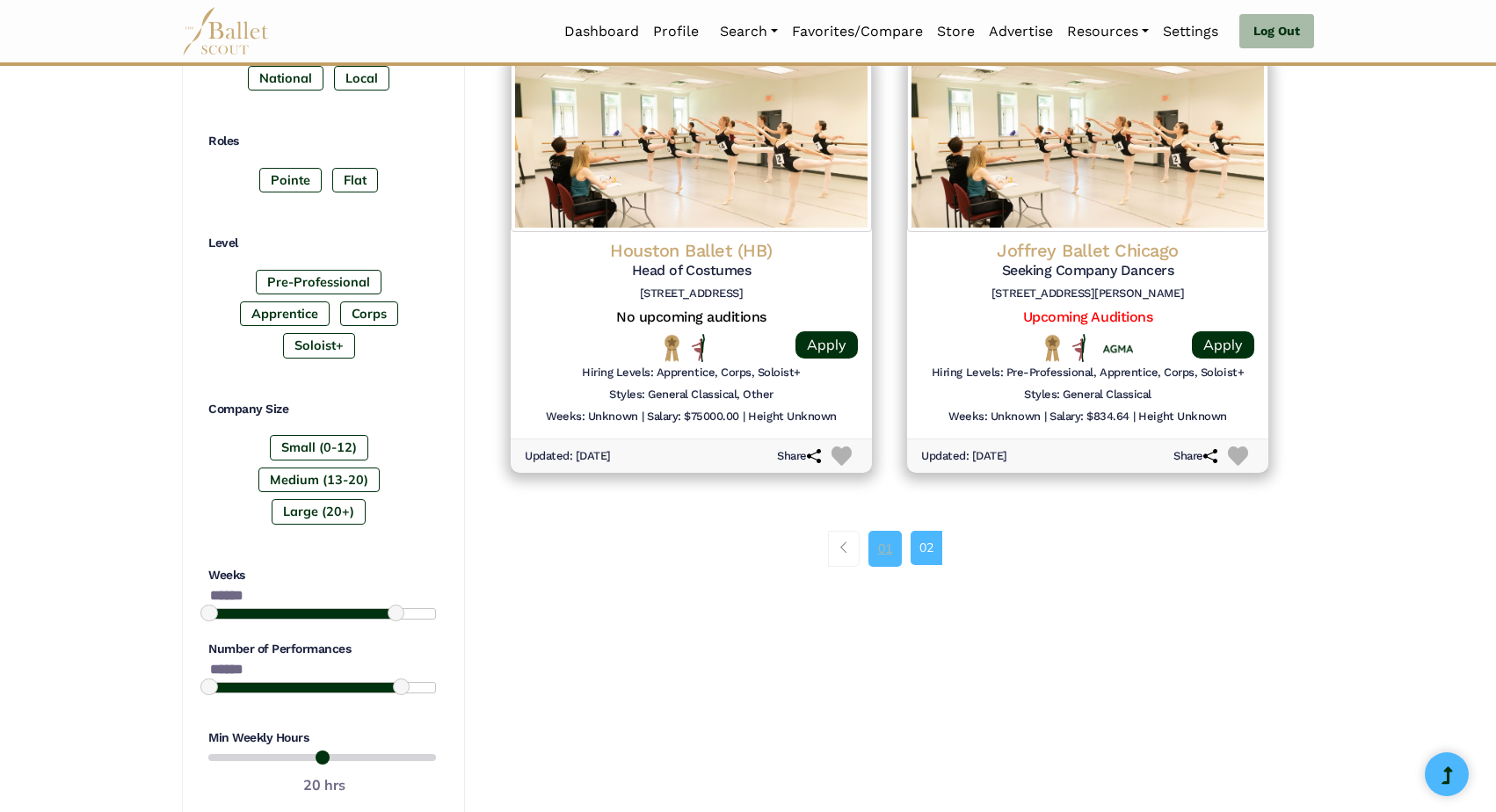
click at [881, 537] on link "01" at bounding box center [886, 549] width 33 height 35
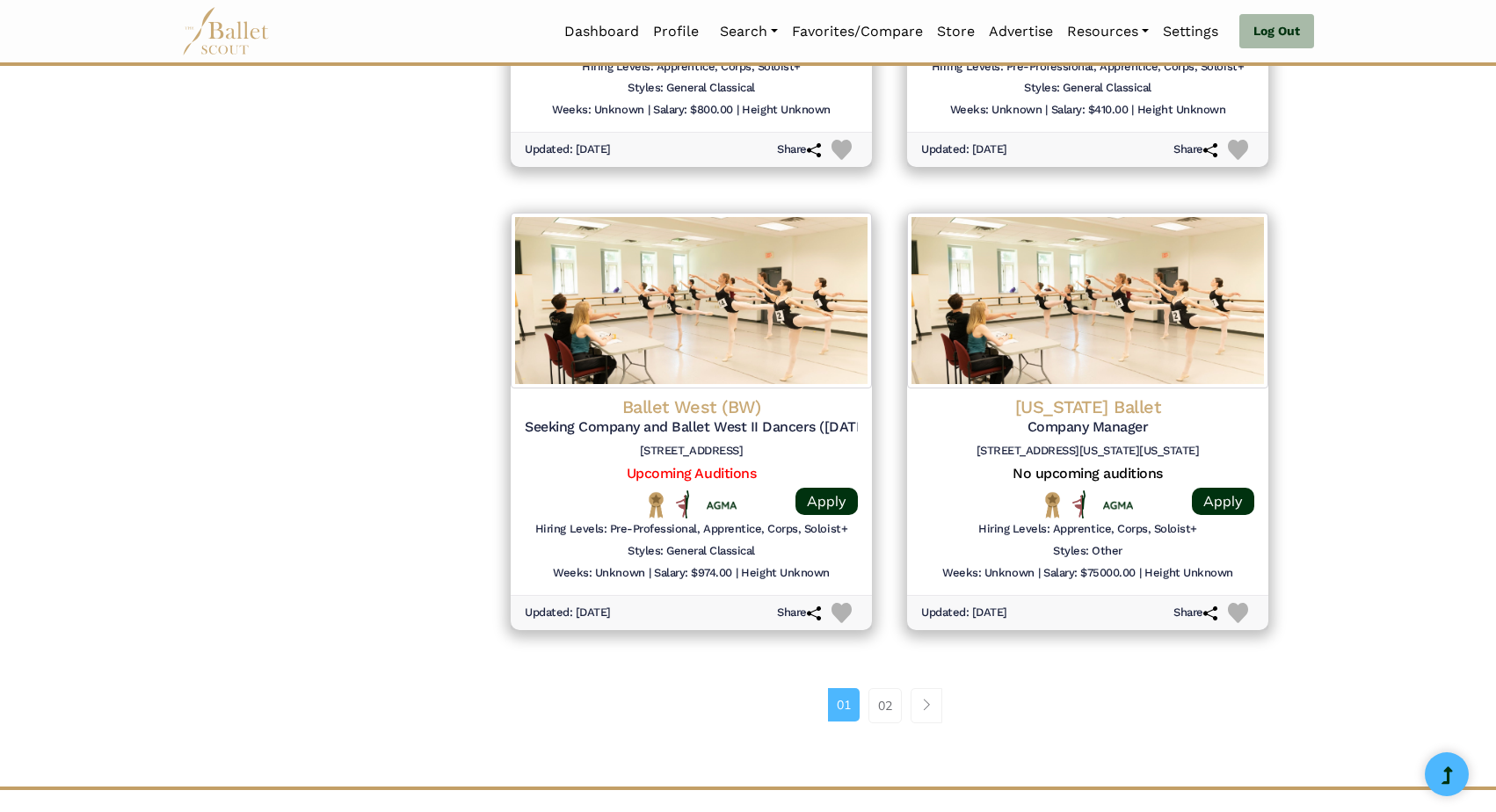
scroll to position [2065, 0]
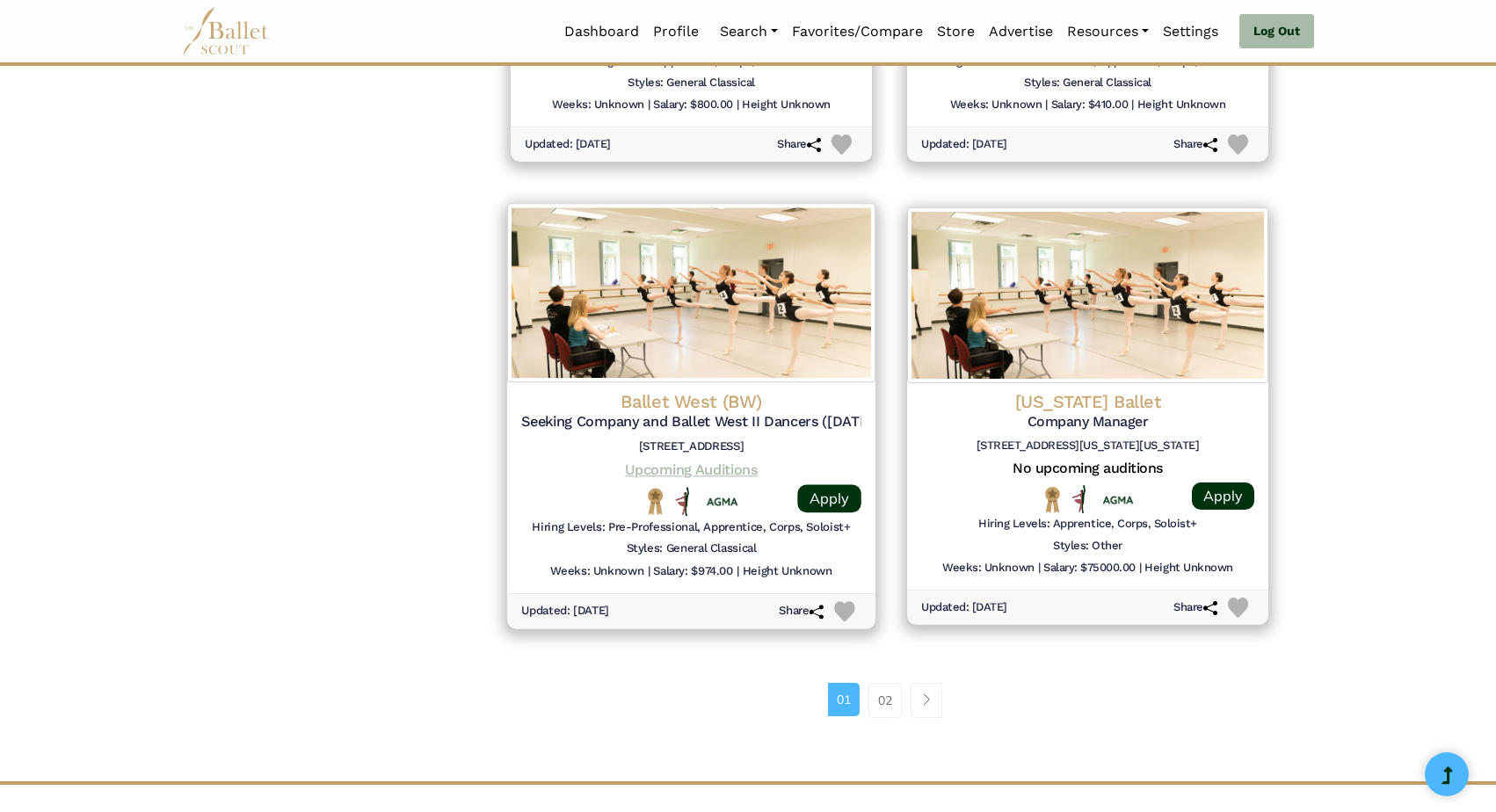
click at [706, 460] on link "Upcoming Auditions" at bounding box center [690, 468] width 132 height 17
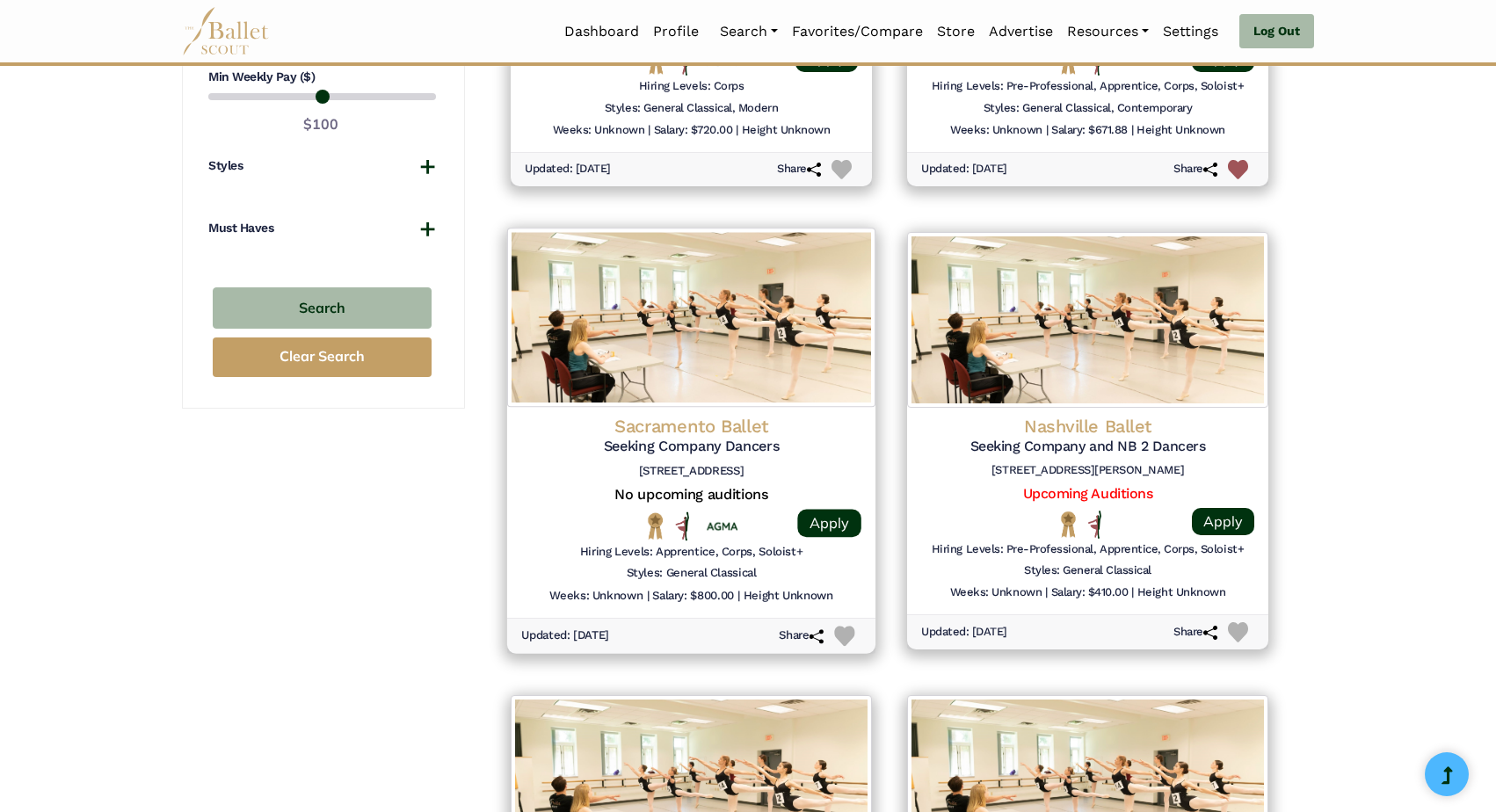
scroll to position [1559, 0]
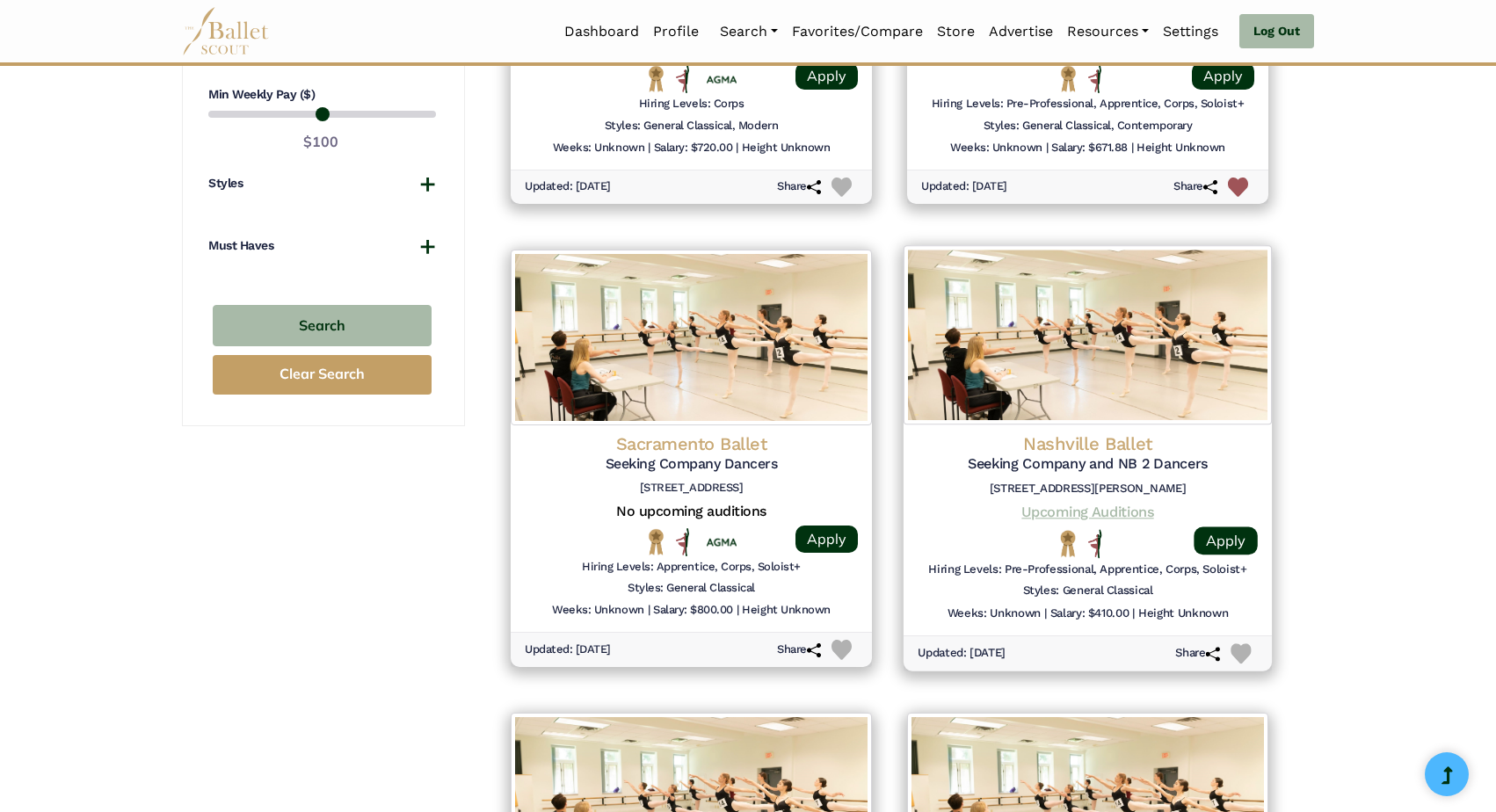
click at [1062, 504] on link "Upcoming Auditions" at bounding box center [1087, 512] width 132 height 17
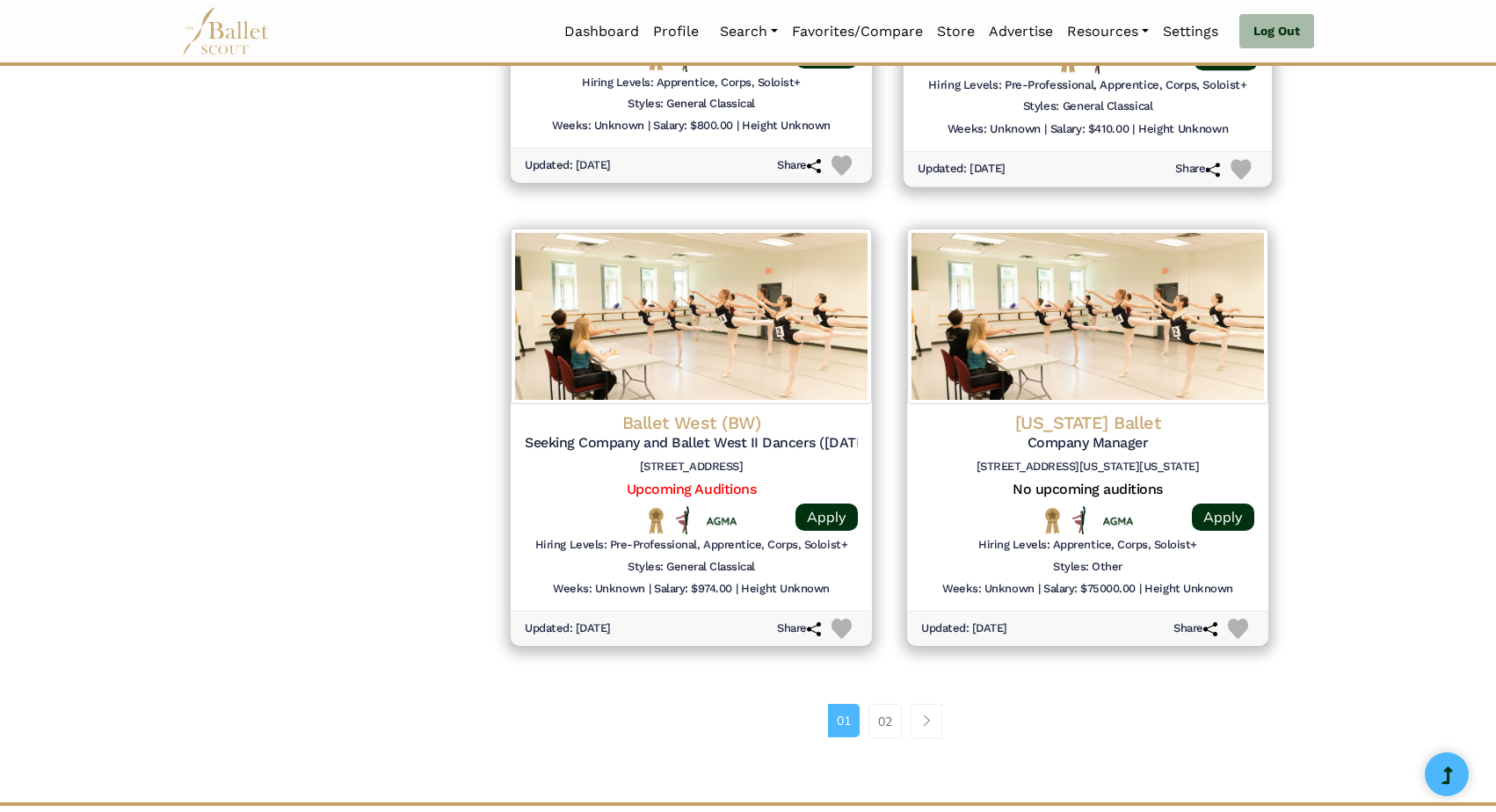
scroll to position [2040, 0]
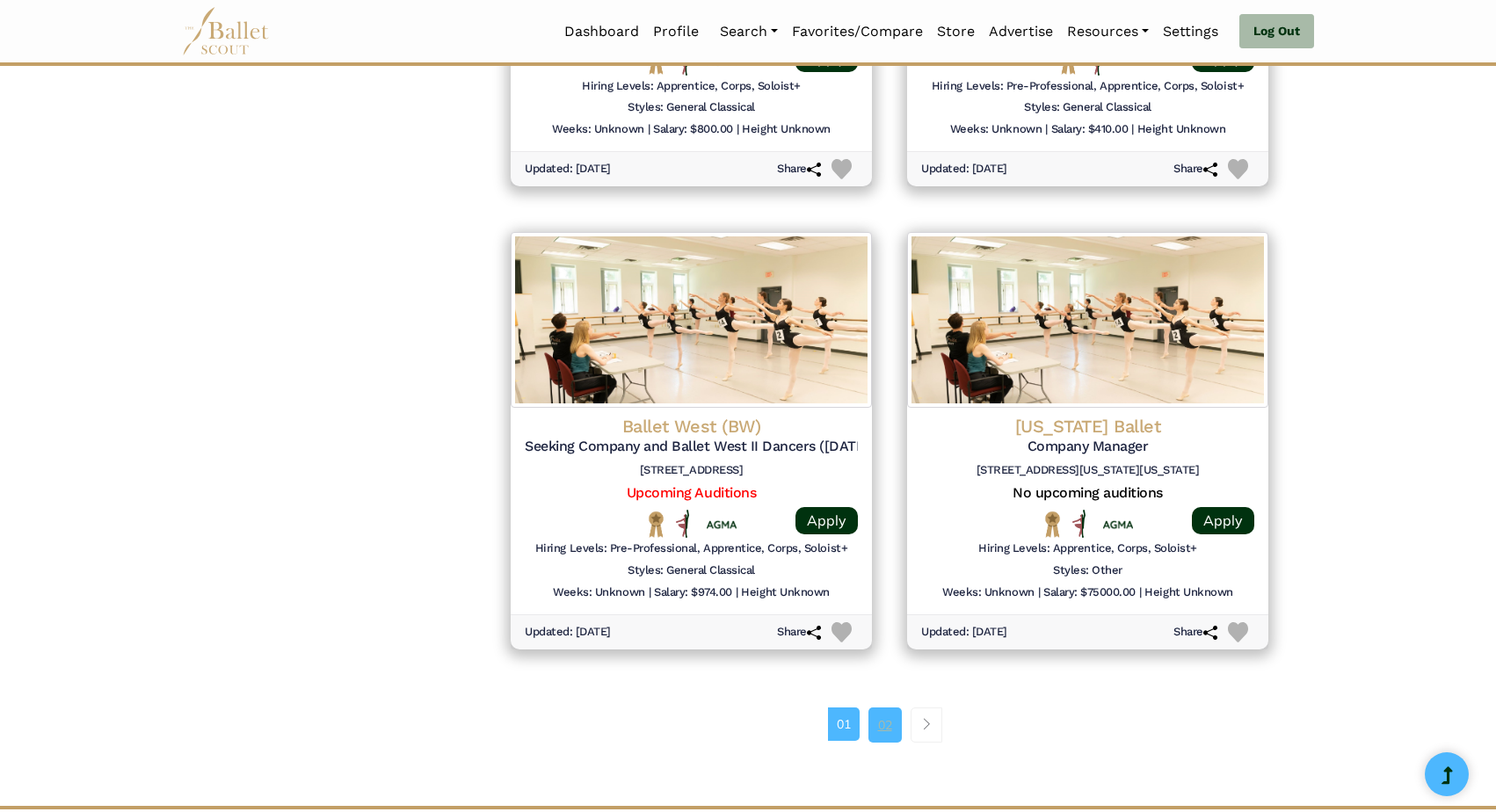
click at [884, 708] on link "02" at bounding box center [886, 725] width 33 height 35
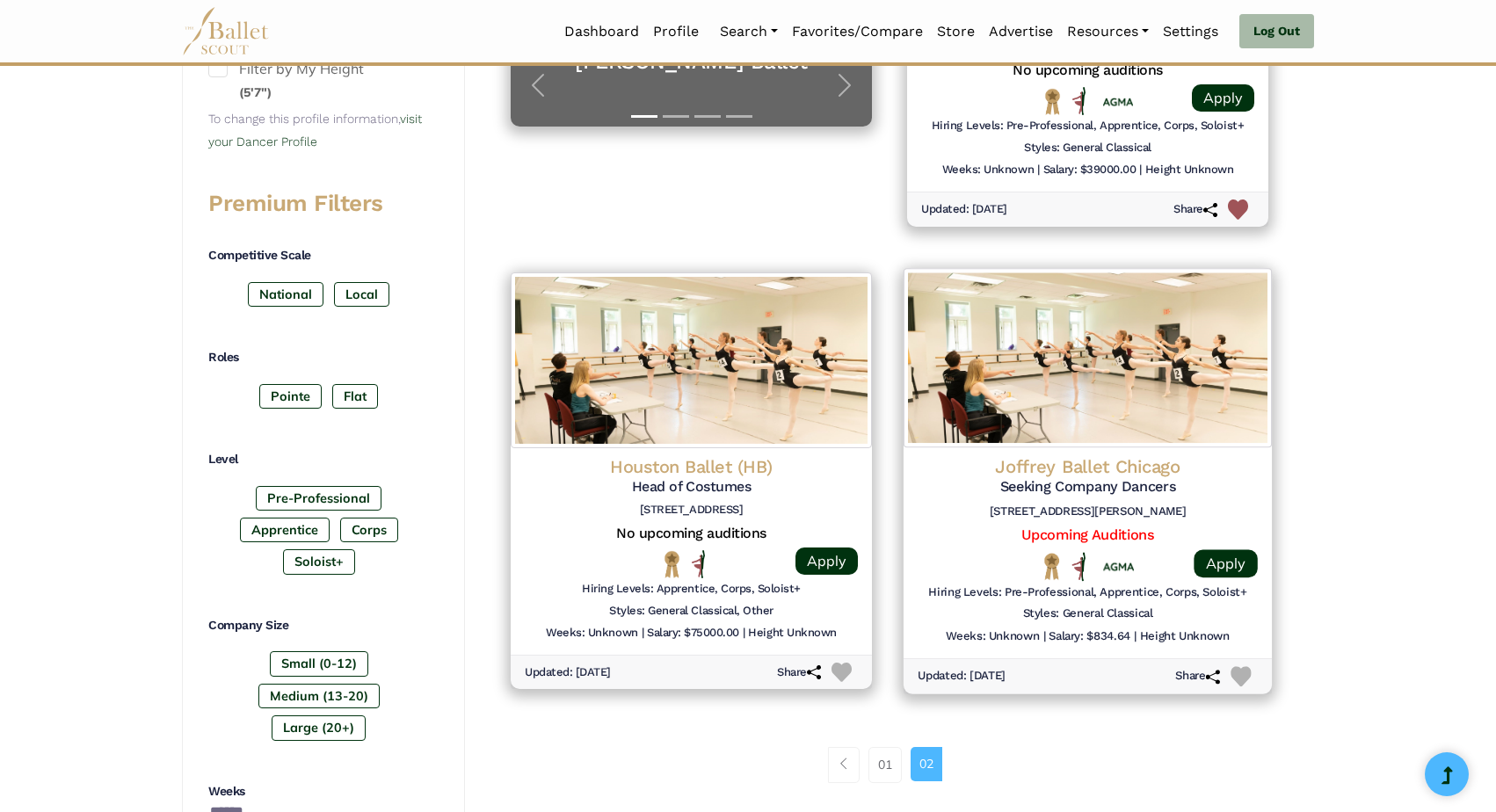
scroll to position [613, 0]
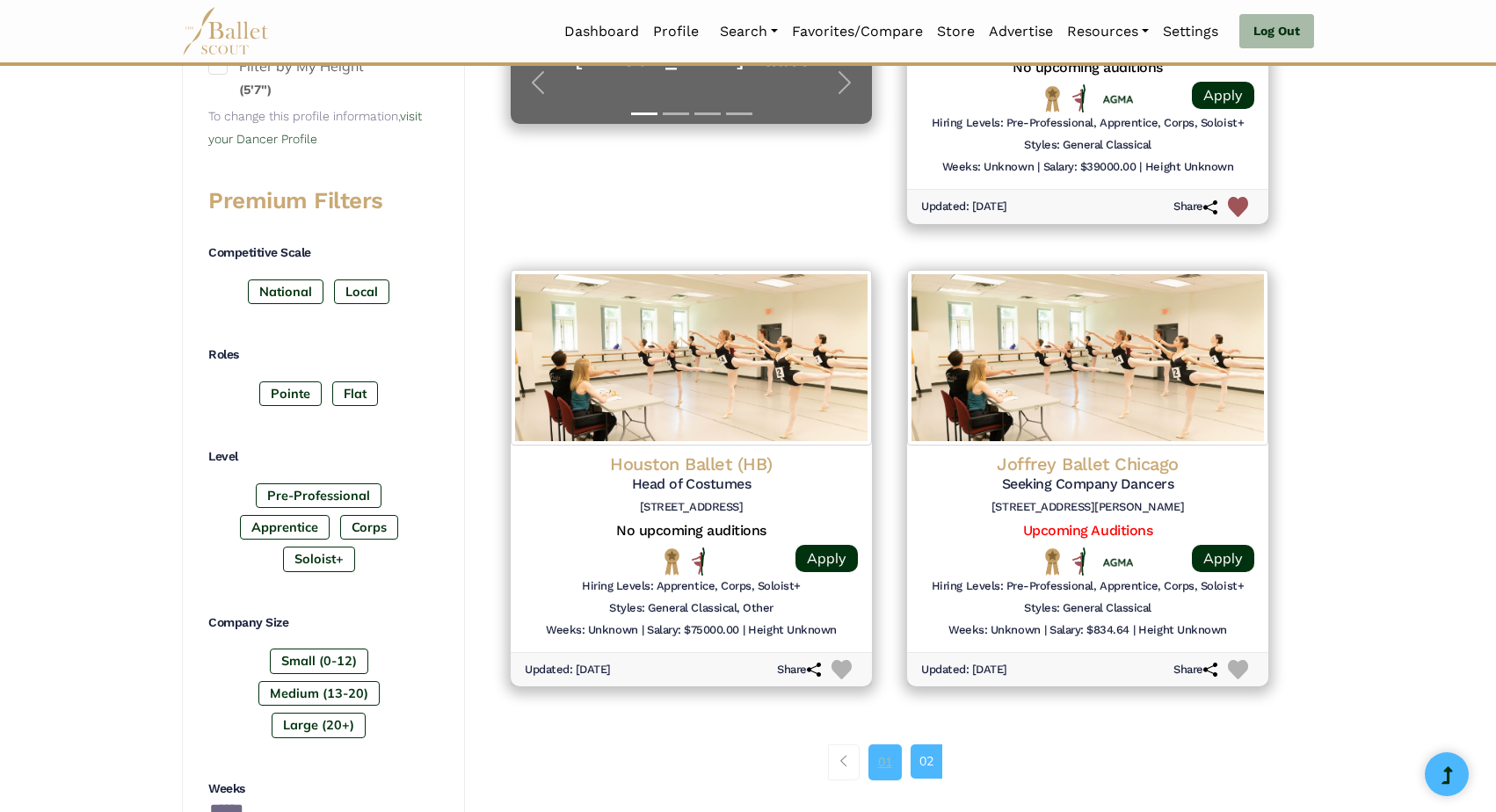
click at [879, 750] on link "01" at bounding box center [886, 762] width 33 height 35
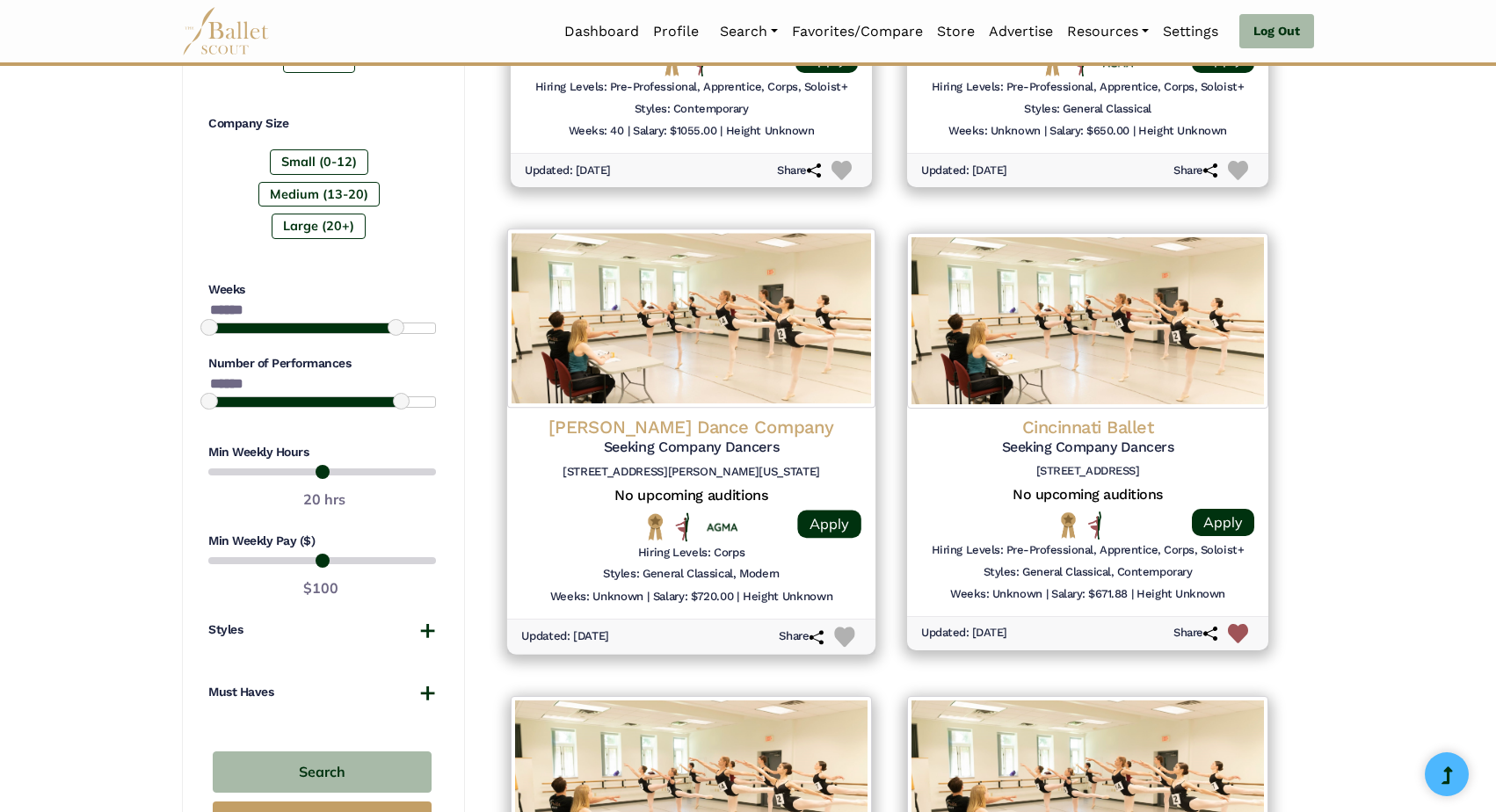
scroll to position [1111, 0]
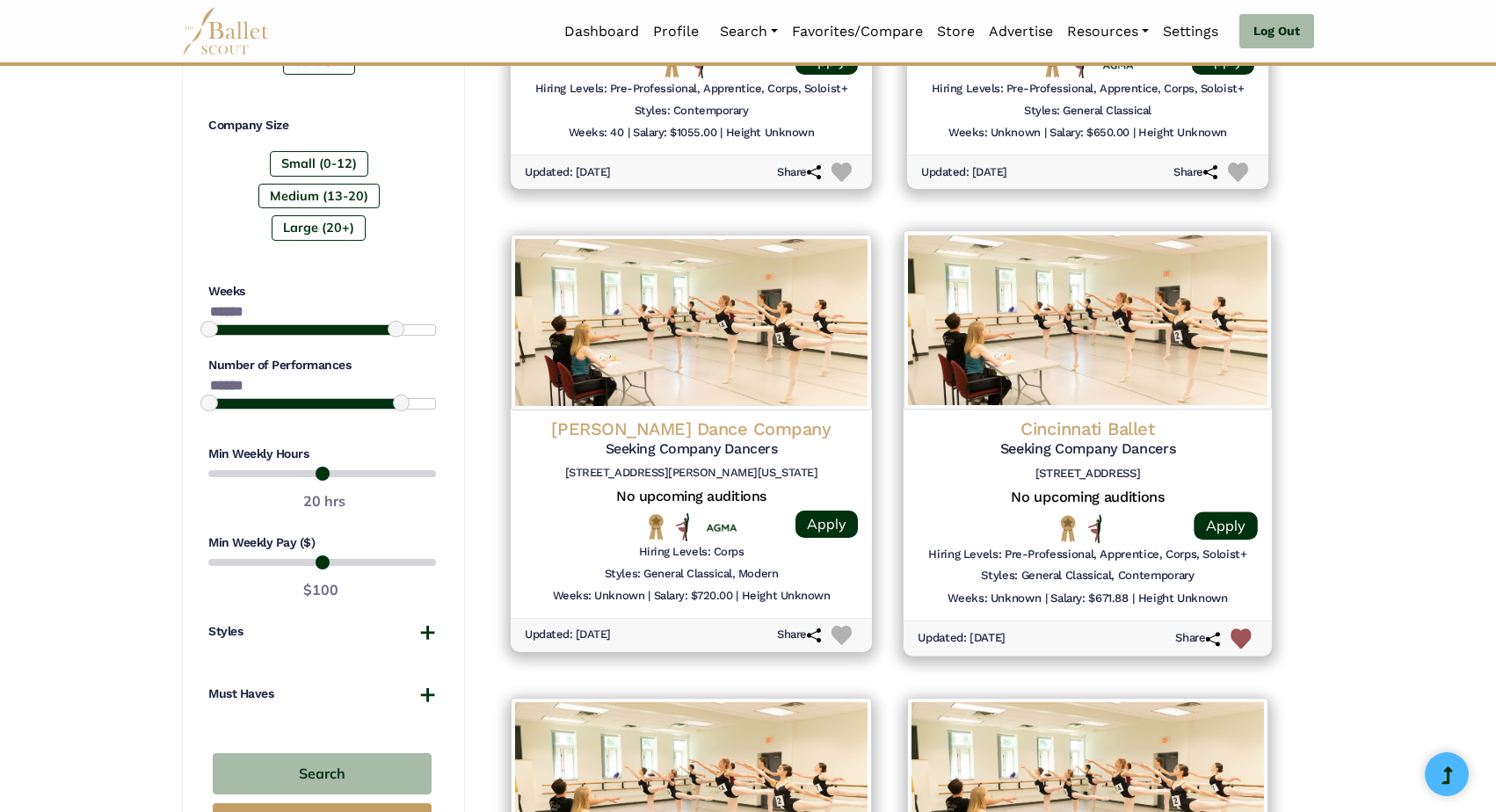
click at [1063, 417] on h4 "Cincinnati Ballet" at bounding box center [1087, 429] width 340 height 23
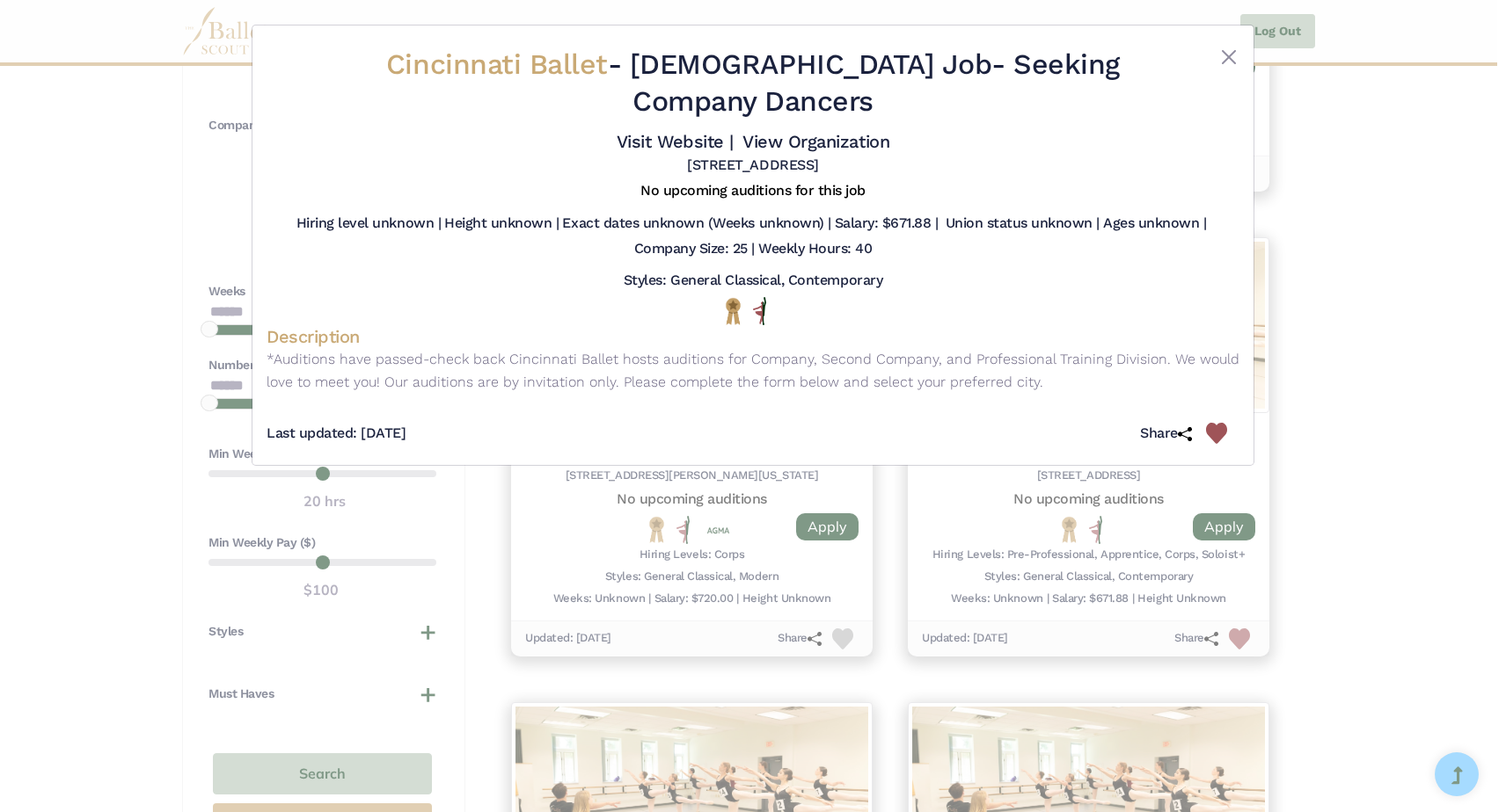
click at [204, 215] on div "Cincinnati Ballet - Full Time Job - Seeking Company Dancers Visit Website | Vie…" at bounding box center [753, 406] width 1506 height 812
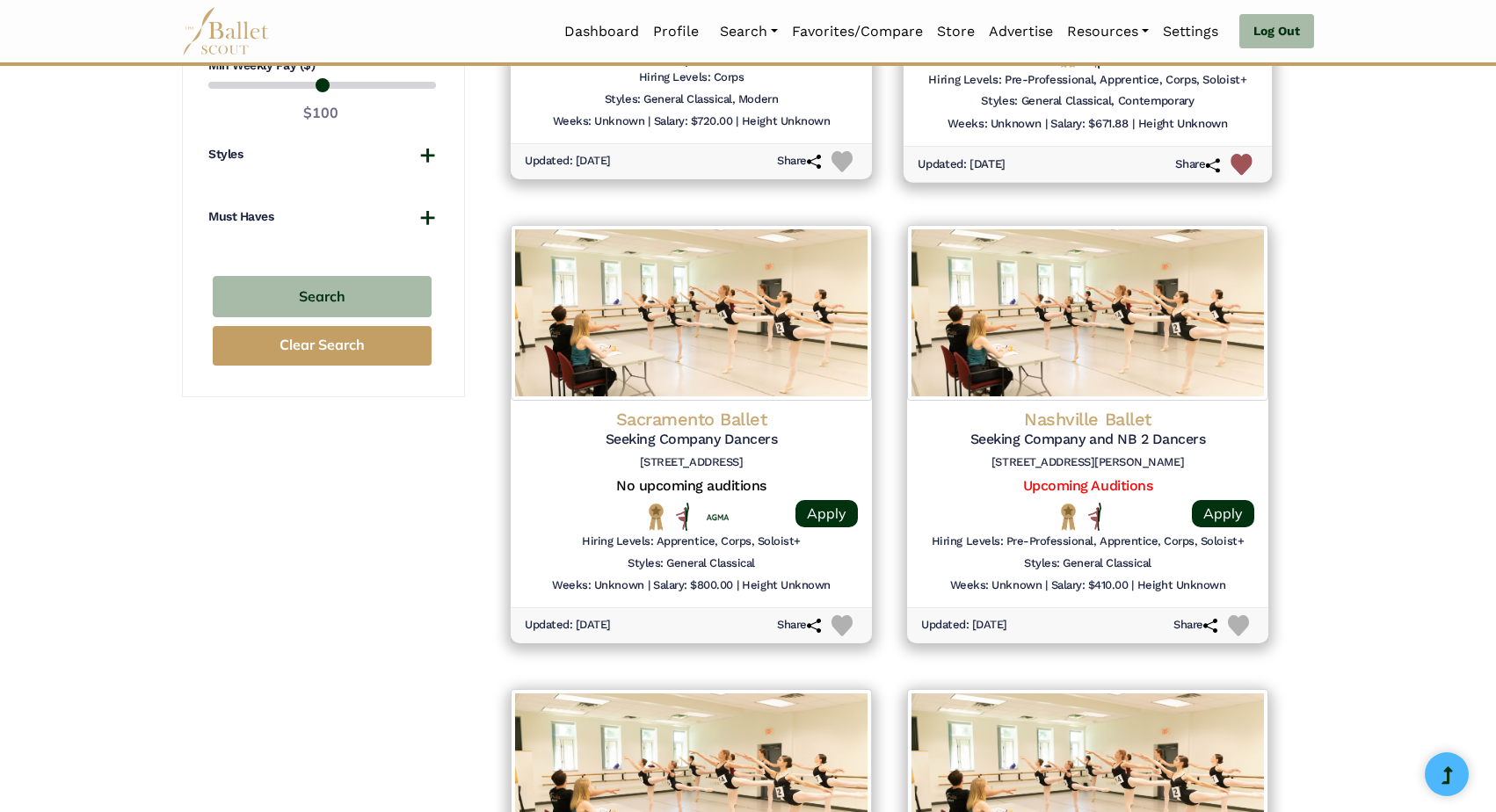
scroll to position [1594, 0]
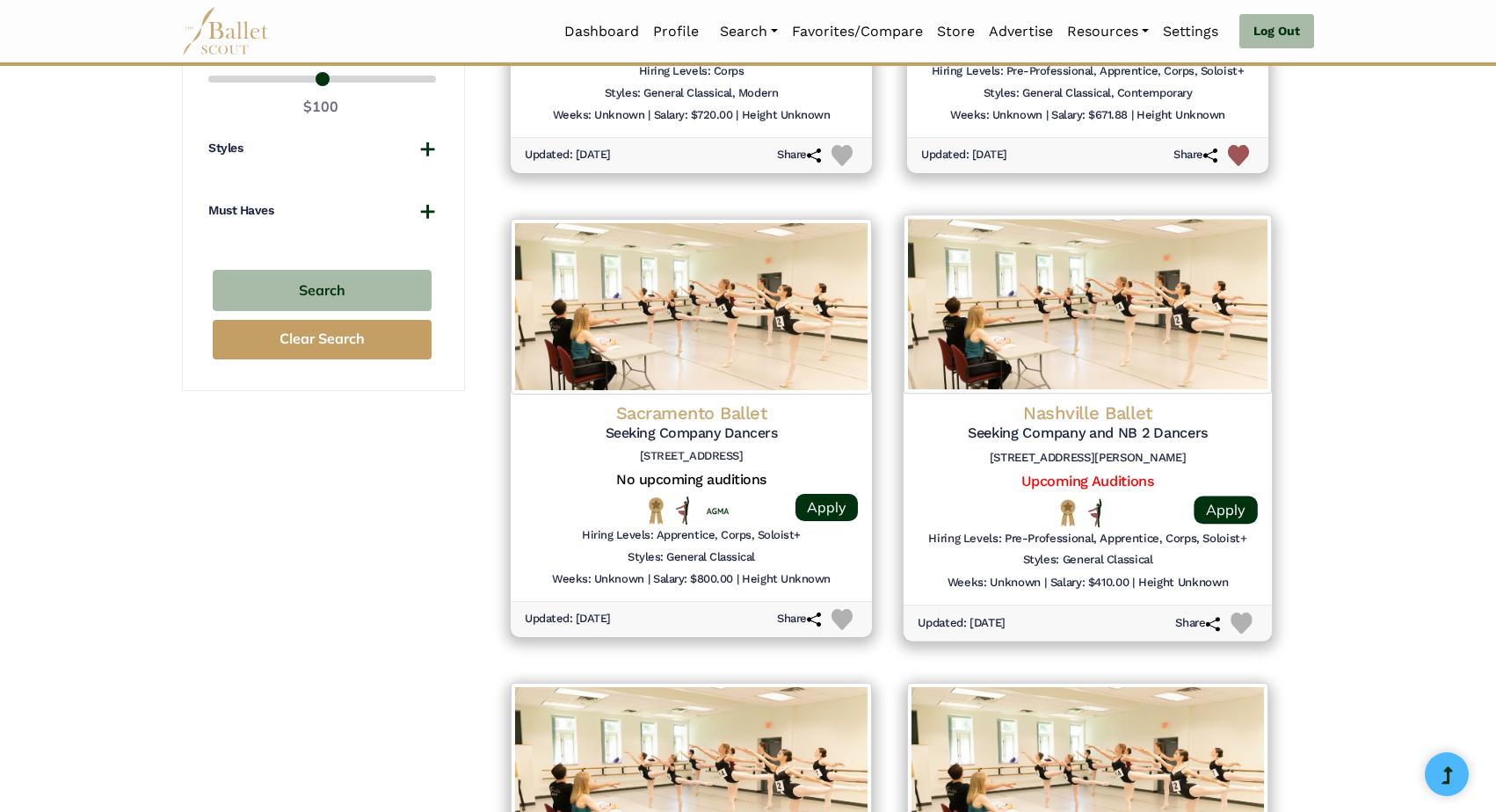
click at [1051, 401] on h4 "Nashville Ballet" at bounding box center [1087, 412] width 340 height 23
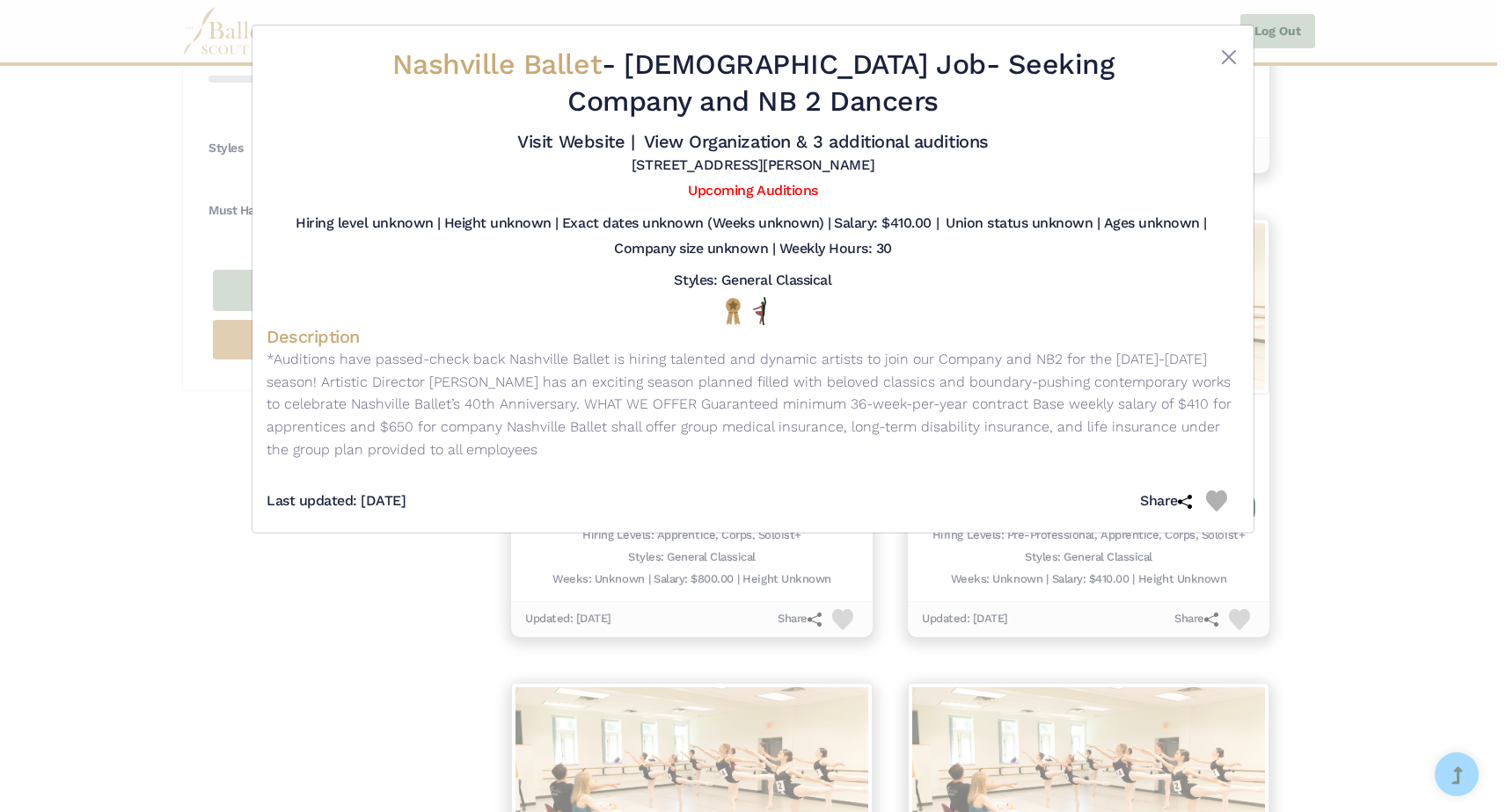
click at [142, 257] on div "Nashville Ballet - Full Time Job - Seeking Company and NB 2 Dancers Visit Websi…" at bounding box center [753, 406] width 1506 height 812
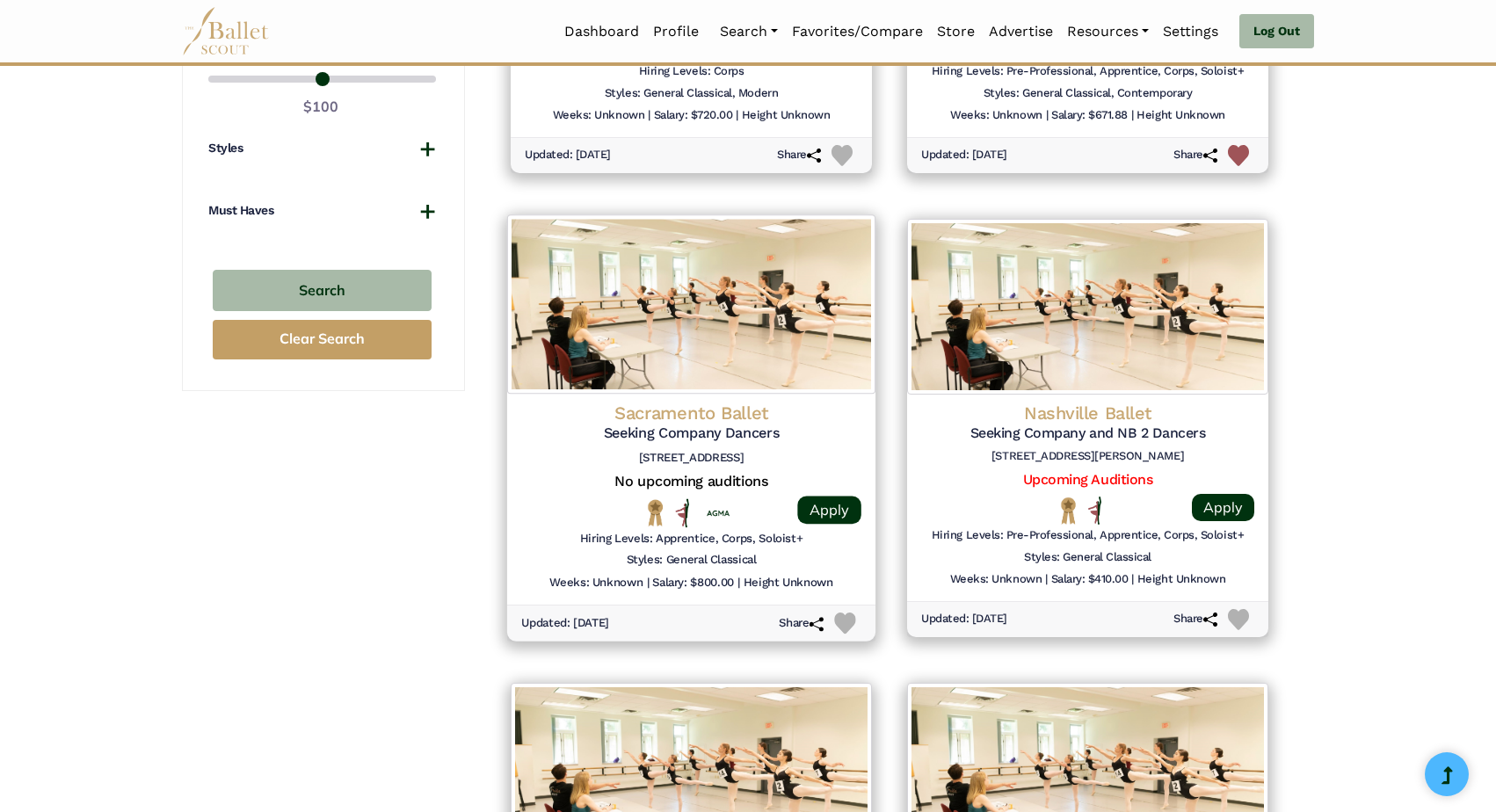
click at [695, 401] on h4 "Sacramento Ballet" at bounding box center [691, 412] width 340 height 23
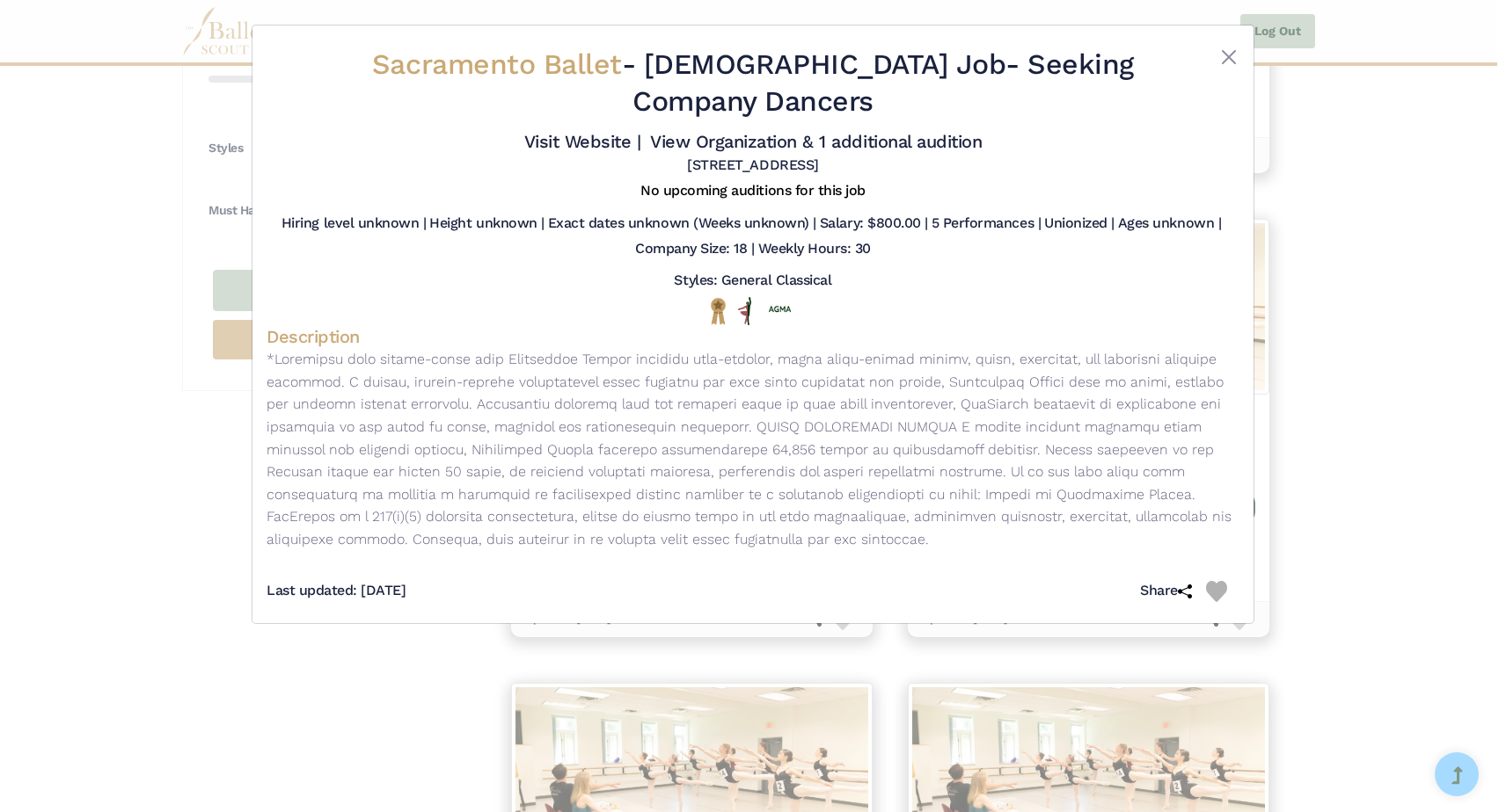
click at [132, 396] on div "Sacramento Ballet - Full Time Job - Seeking Company Dancers Visit Website | Vie…" at bounding box center [753, 406] width 1506 height 812
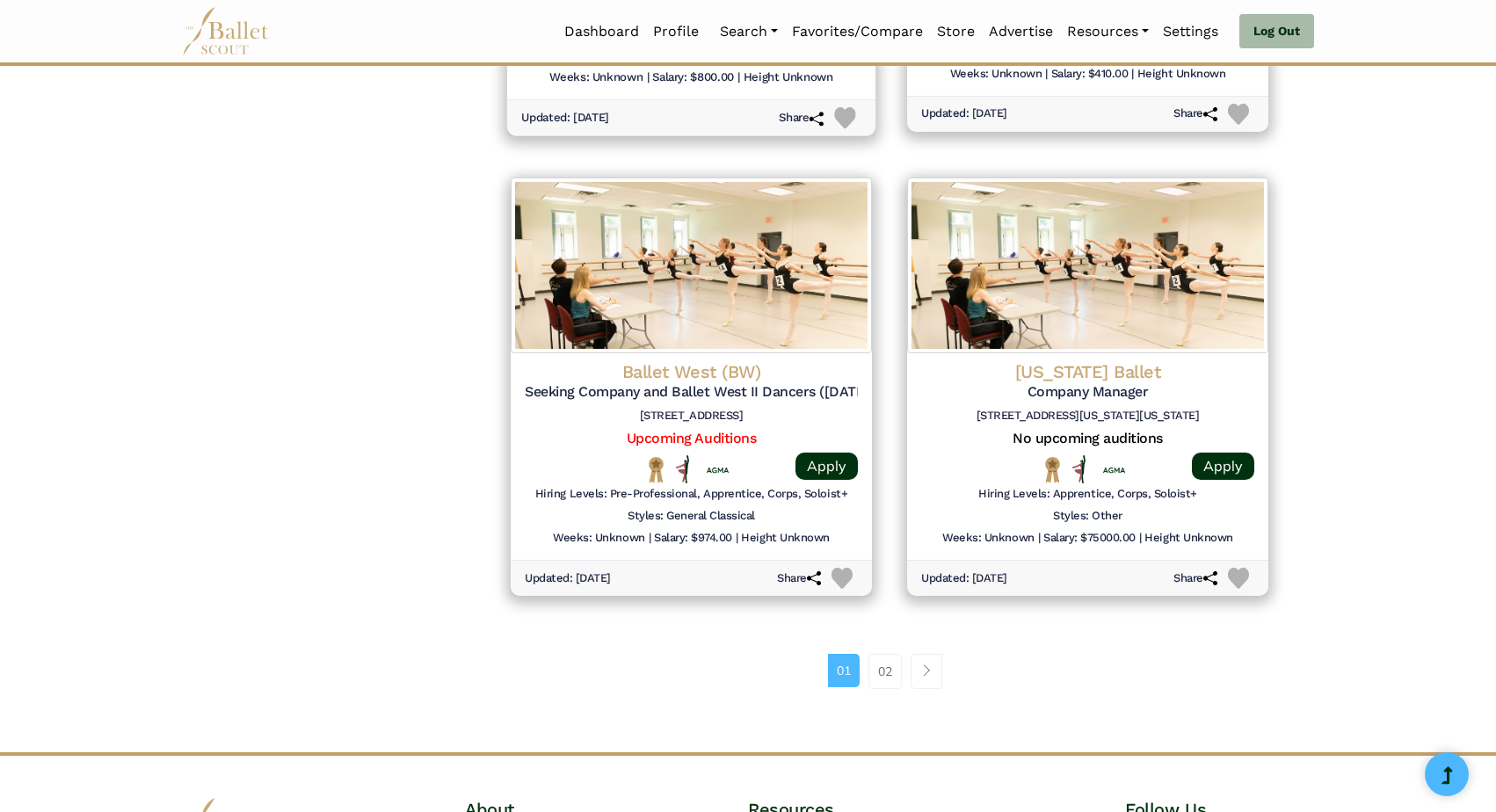
scroll to position [2129, 0]
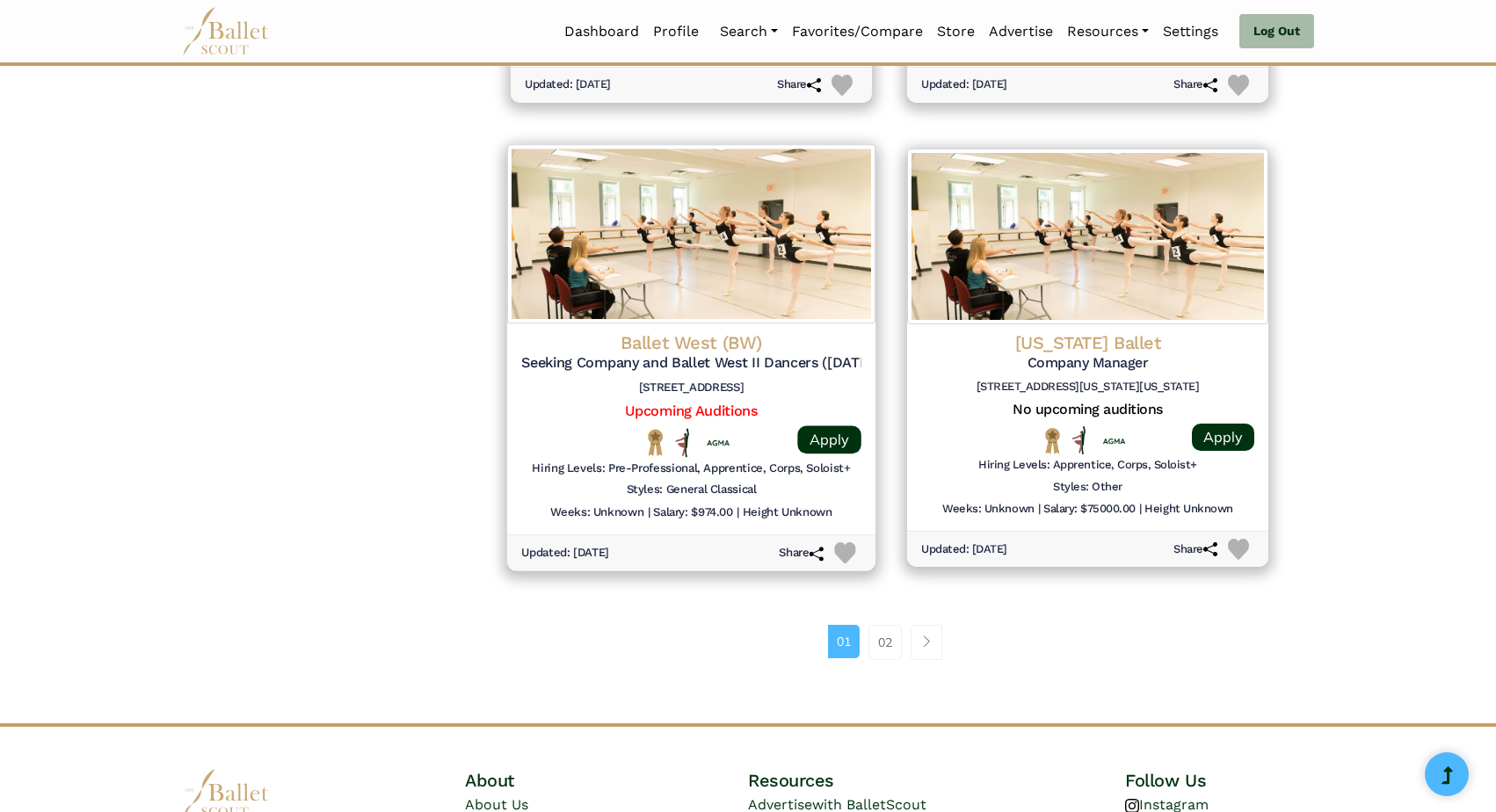
click at [676, 330] on h4 "Ballet West (BW)" at bounding box center [691, 342] width 340 height 23
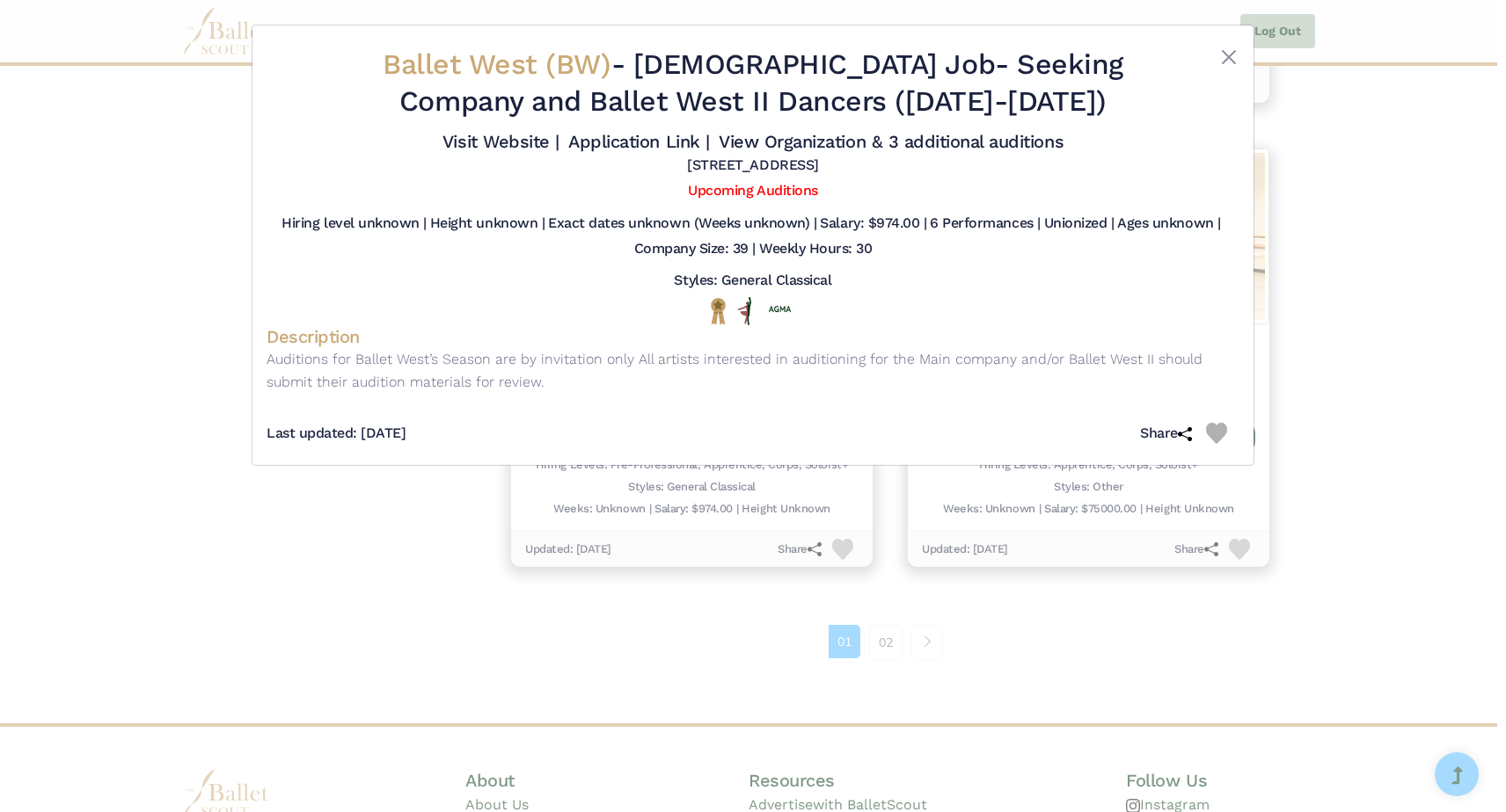
click at [151, 319] on div "Ballet West (BW) - Full Time Job - Seeking Company and Ballet West II Dancers (…" at bounding box center [753, 406] width 1506 height 812
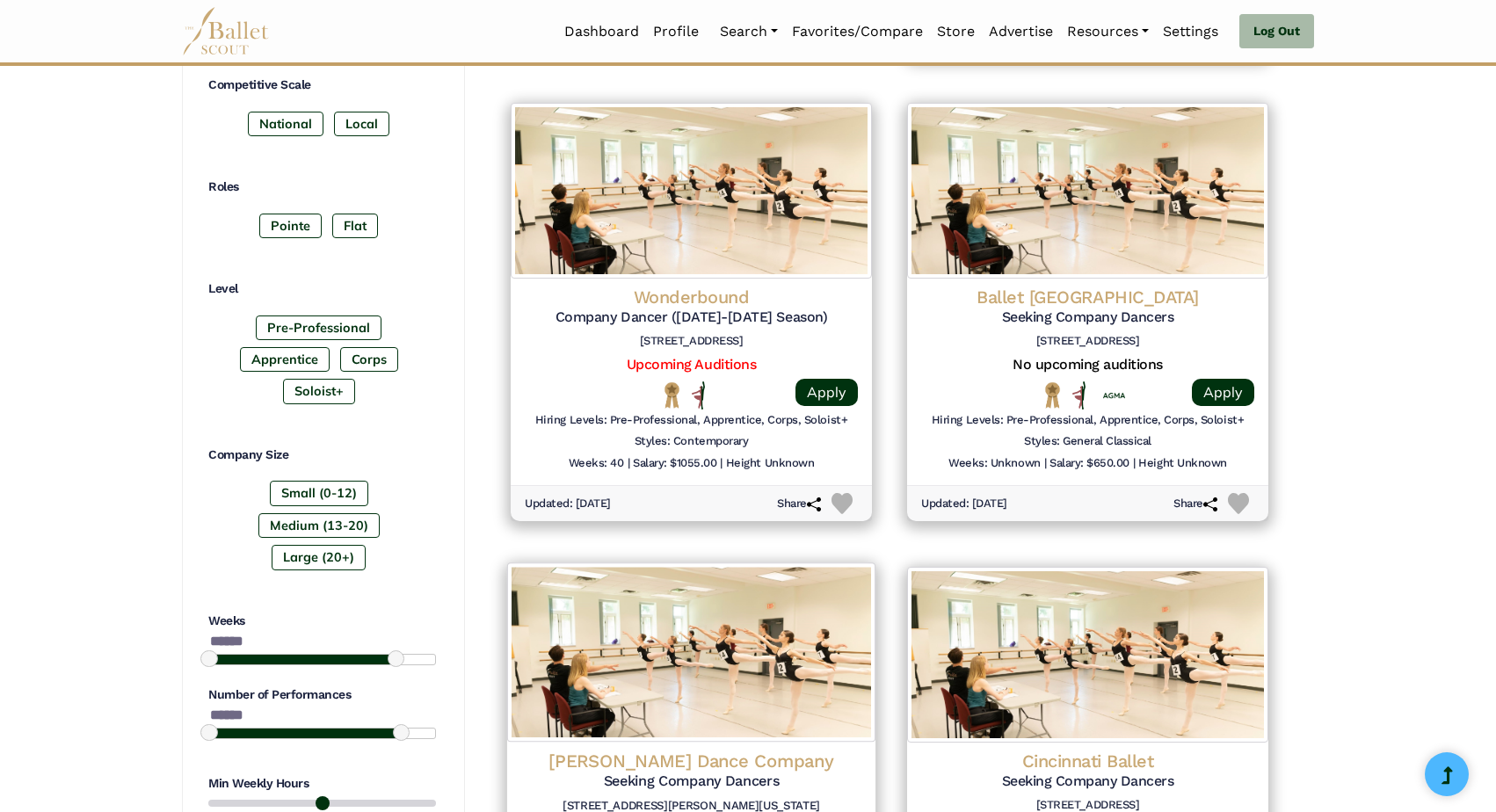
scroll to position [765, 0]
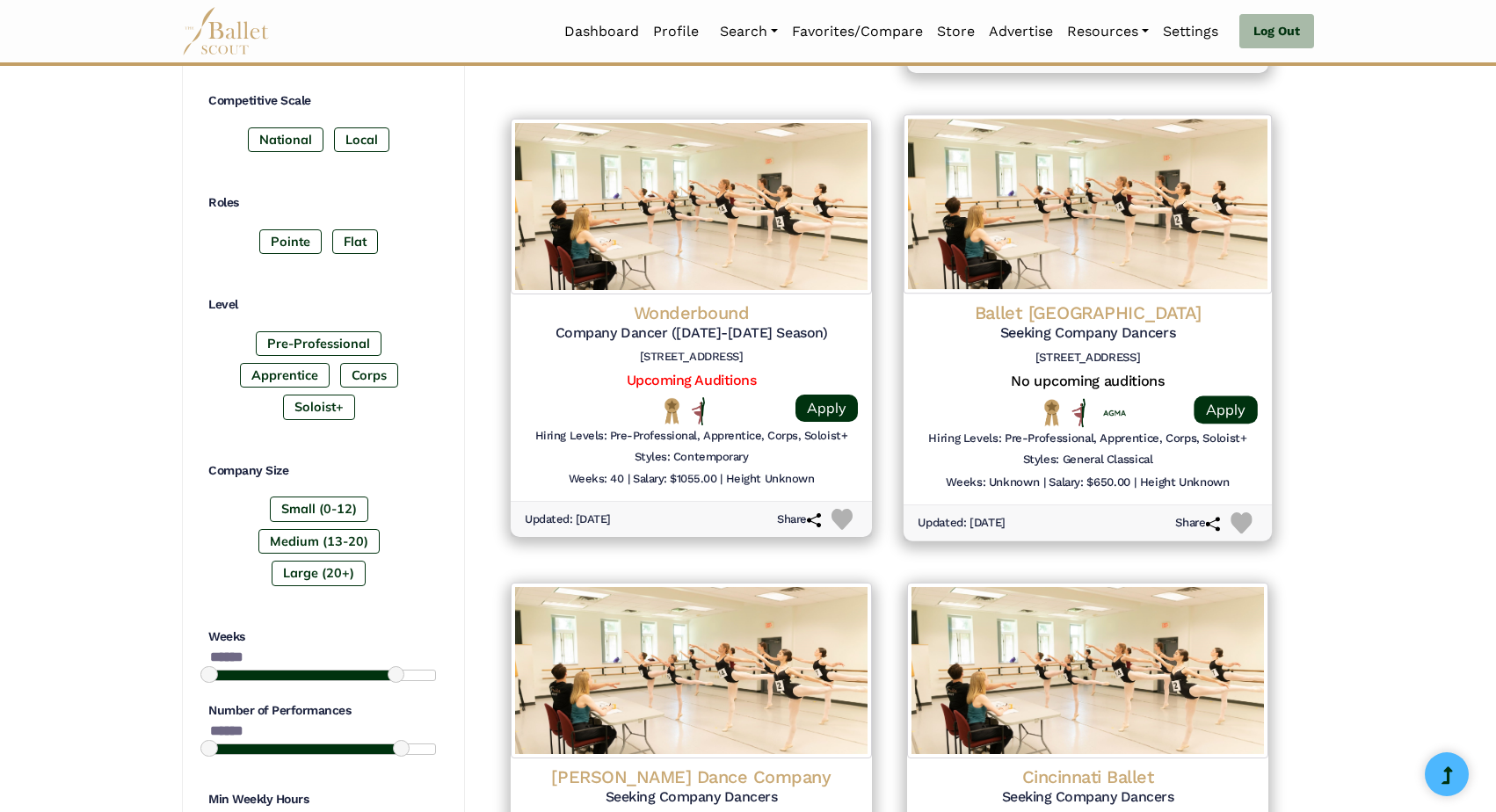
click at [1096, 300] on h4 "Ballet Memphis" at bounding box center [1087, 312] width 340 height 23
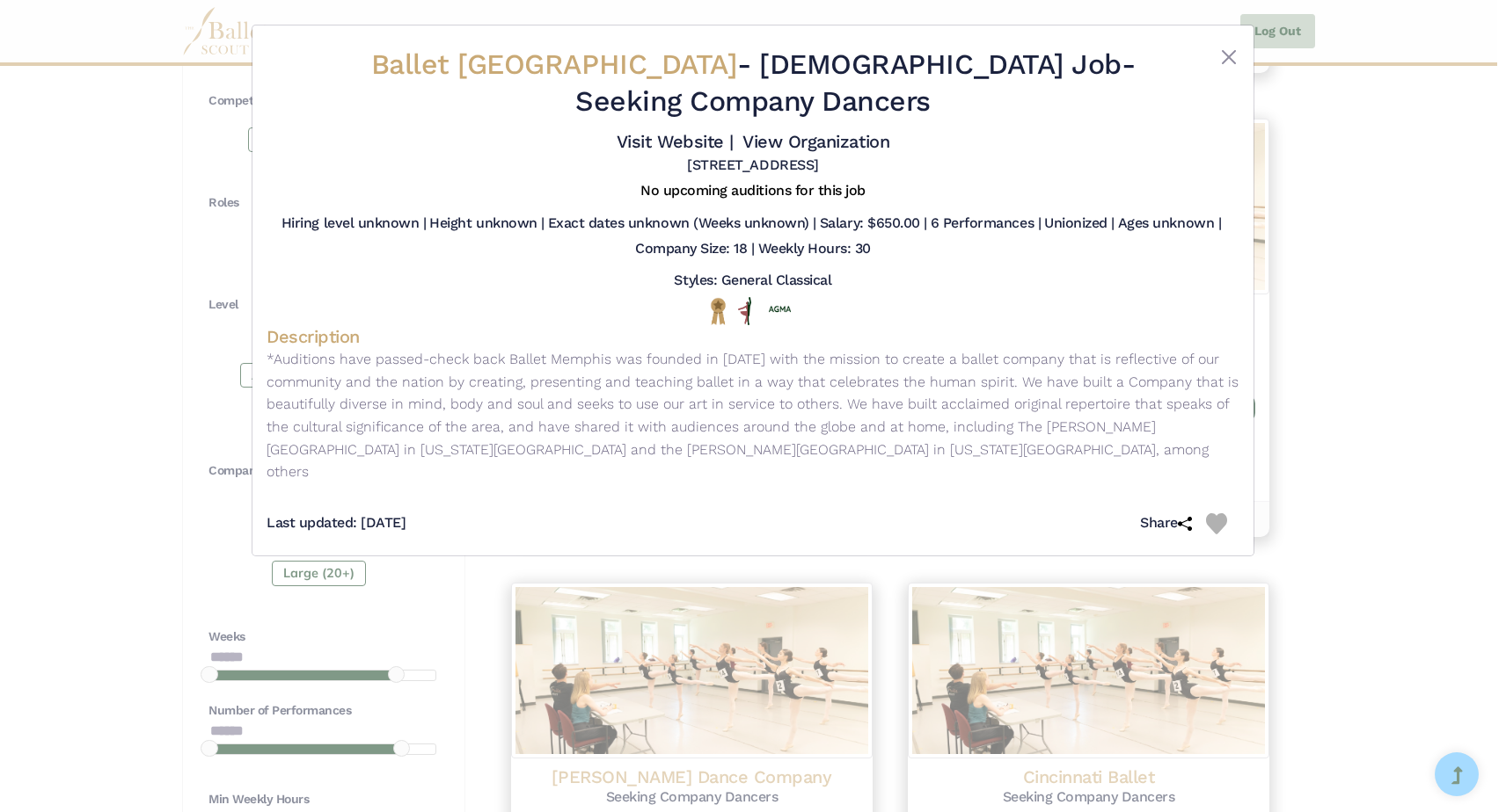
click at [112, 487] on div "Ballet Memphis - Full Time Job - Seeking Company Dancers Visit Website | View O…" at bounding box center [753, 406] width 1506 height 812
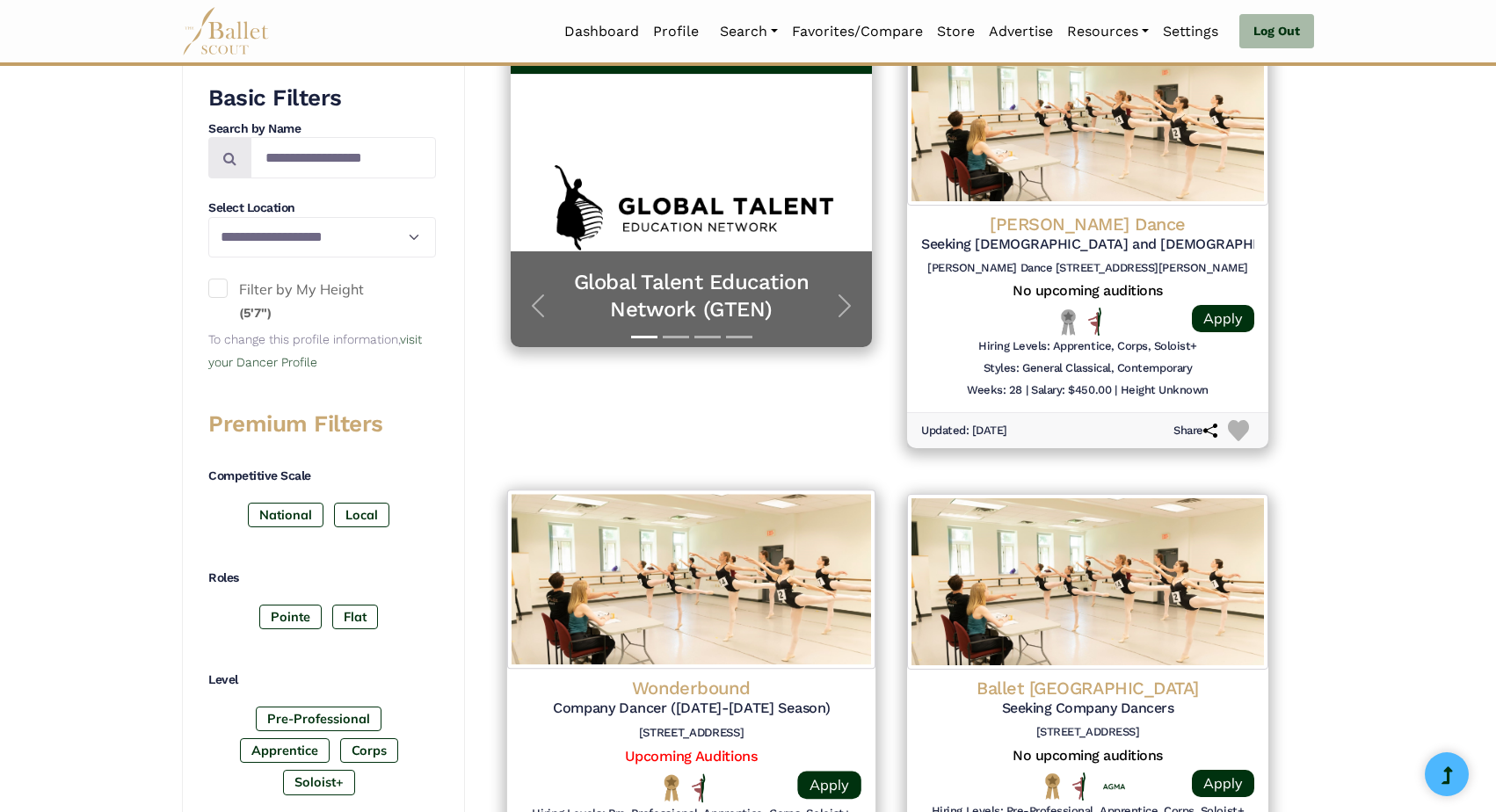
scroll to position [382, 0]
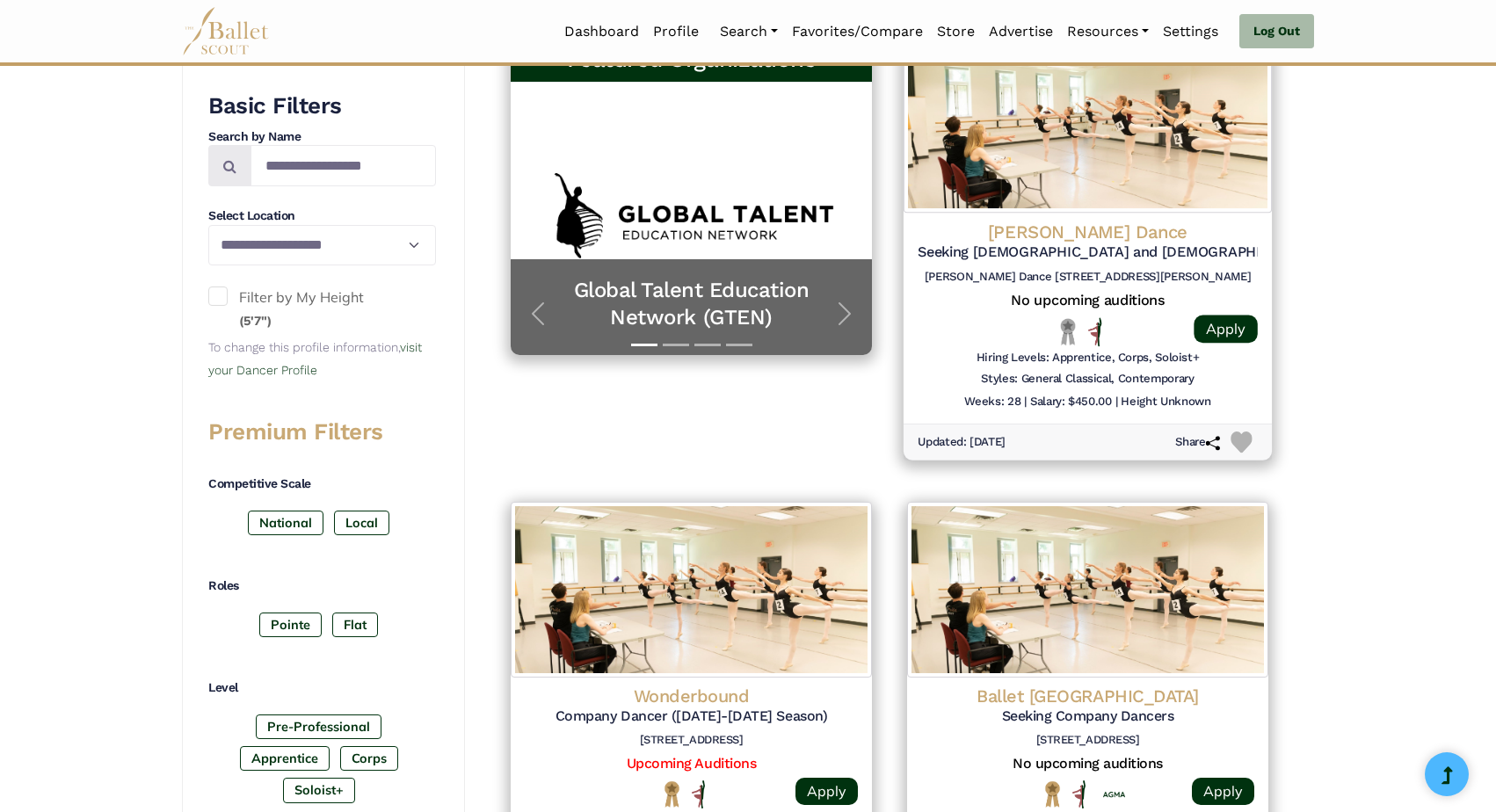
click at [1105, 228] on h4 "Carolyn Dorfman Dance" at bounding box center [1087, 231] width 340 height 23
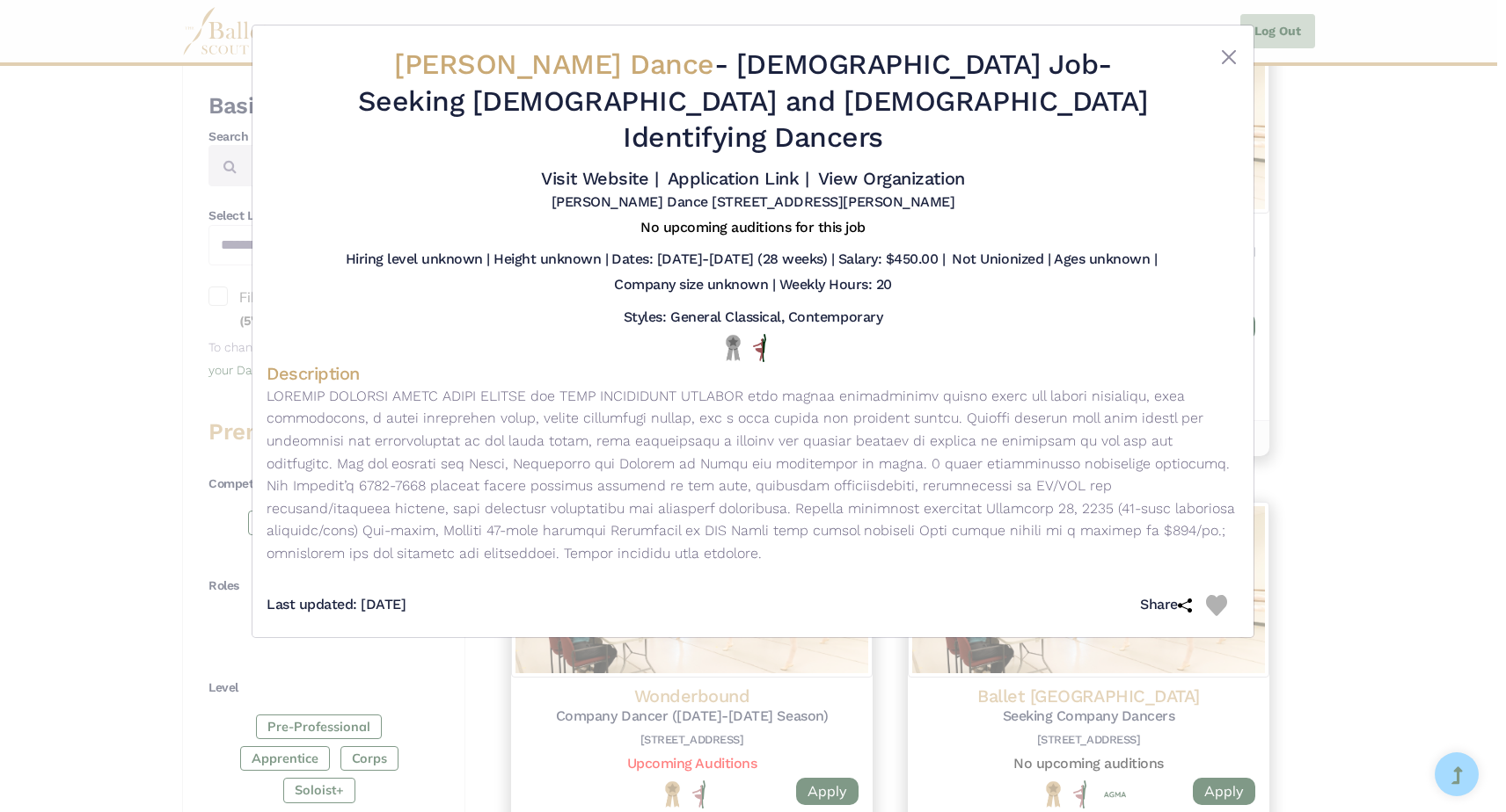
click at [142, 336] on div "Carolyn Dorfman Dance - Full Time Job - Seeking Male and Female Identifying Dan…" at bounding box center [753, 406] width 1506 height 812
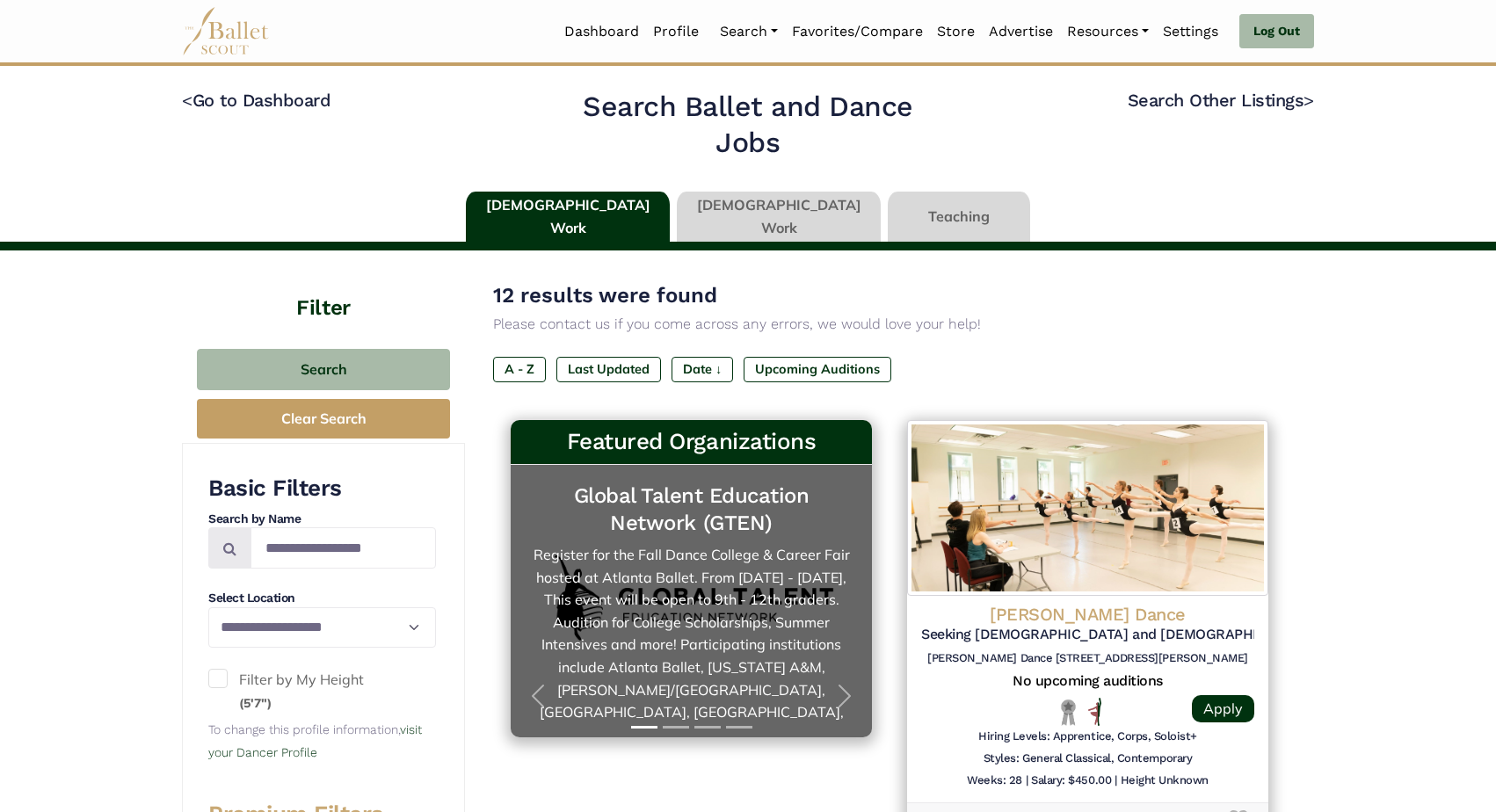
scroll to position [0, 0]
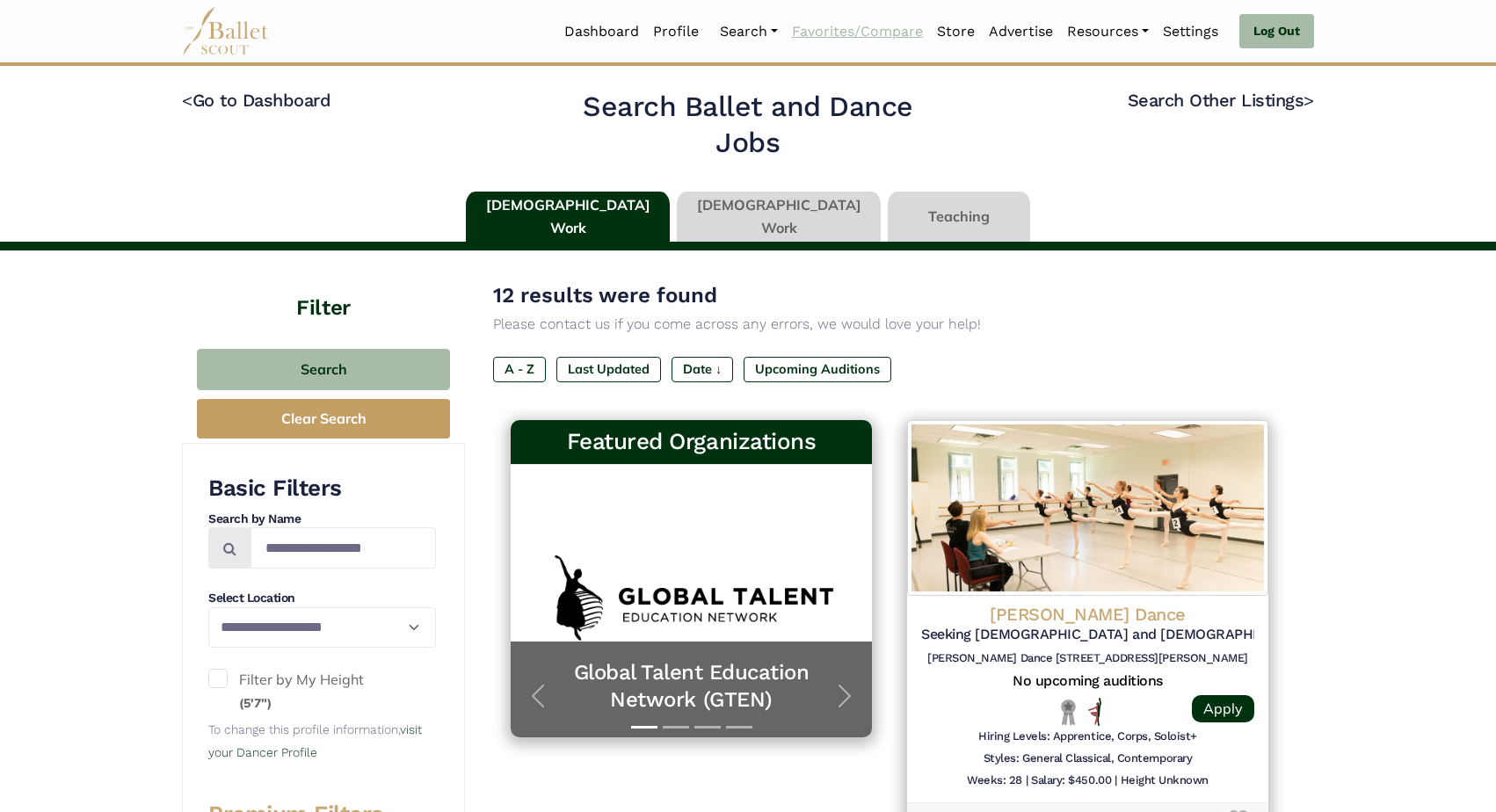
click at [862, 32] on link "Favorites/Compare" at bounding box center [857, 32] width 145 height 37
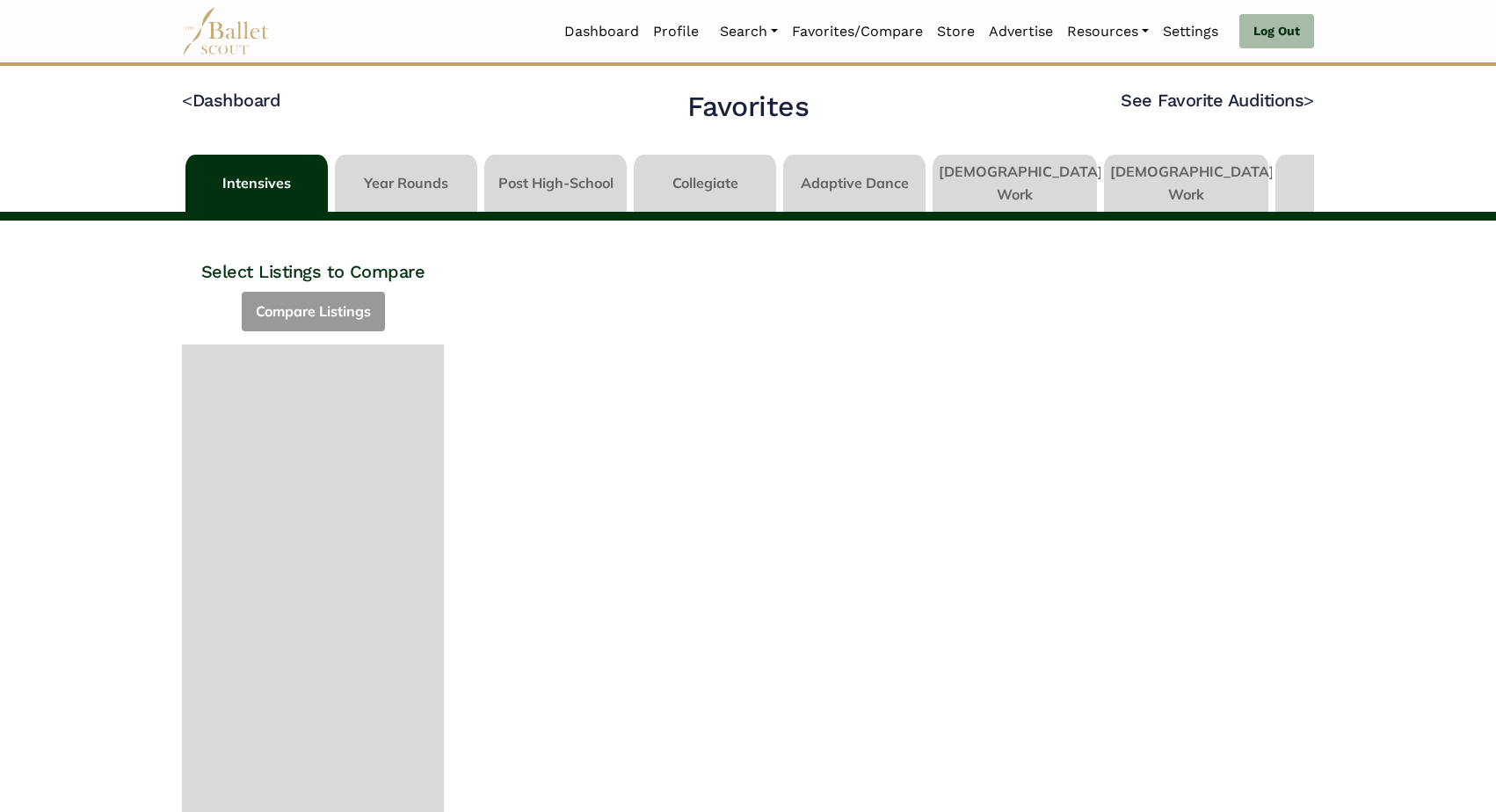
click at [423, 170] on link at bounding box center [407, 179] width 142 height 50
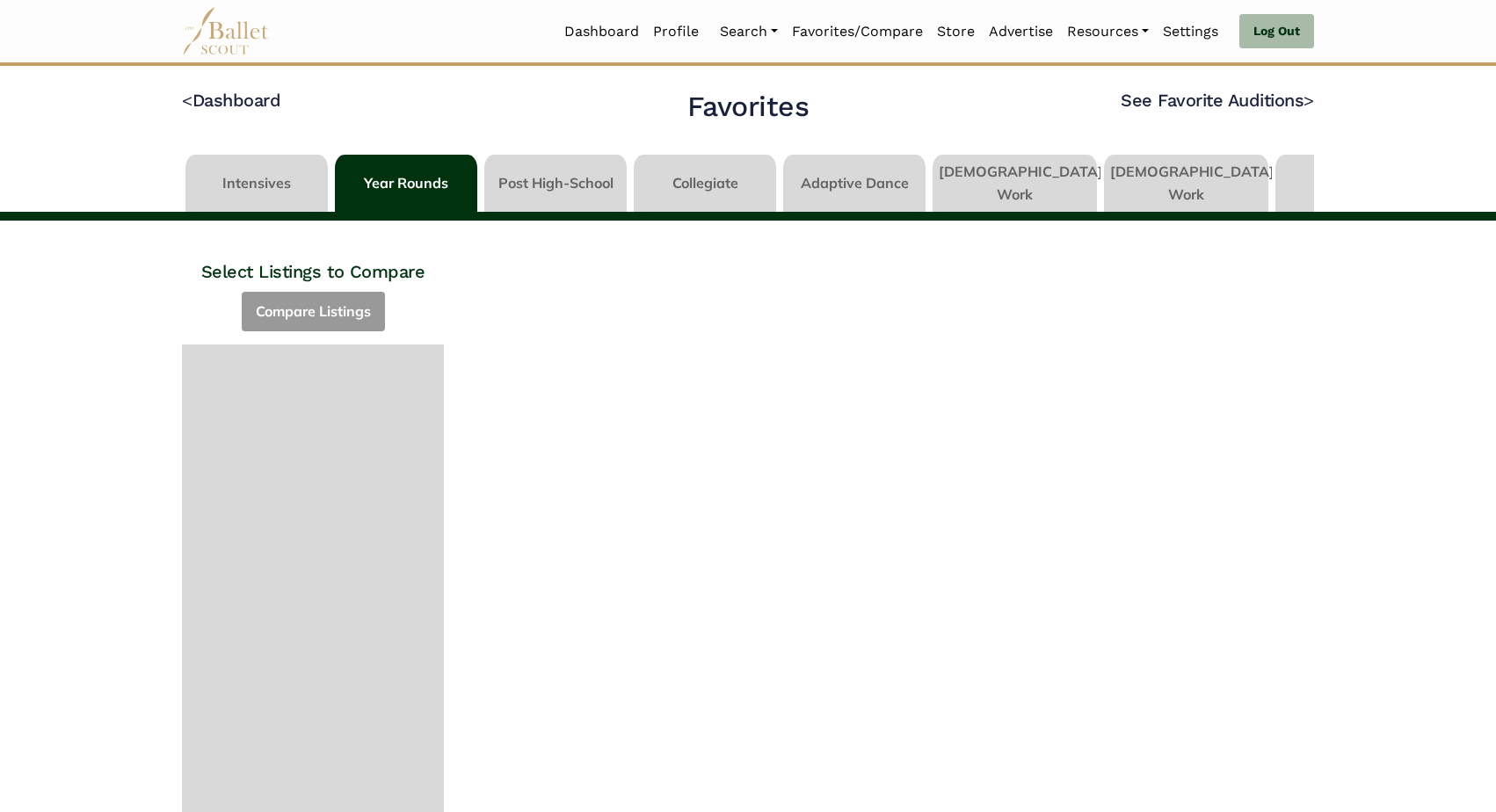
click at [717, 182] on link at bounding box center [705, 179] width 142 height 50
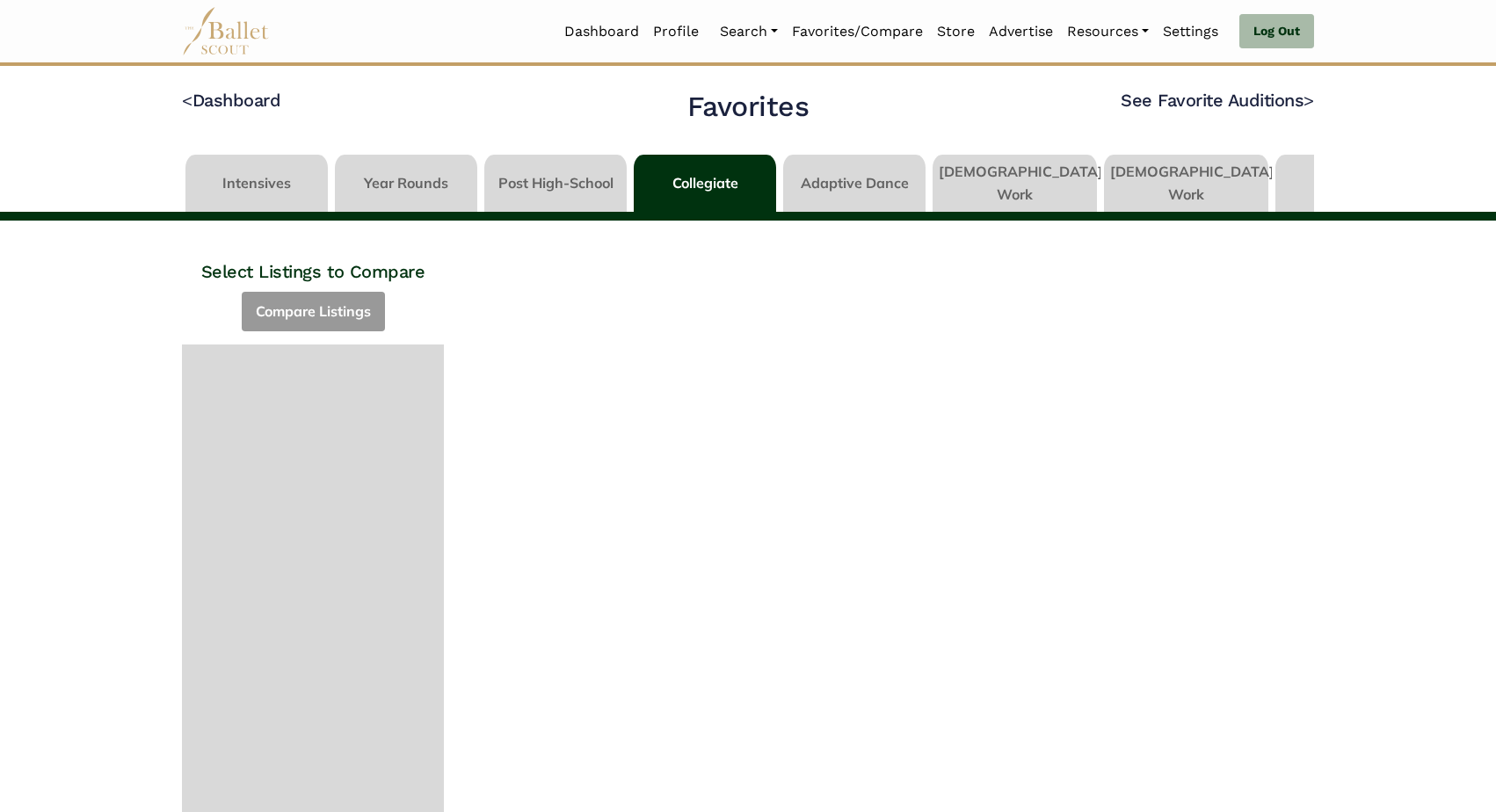
click at [563, 177] on link at bounding box center [556, 179] width 142 height 50
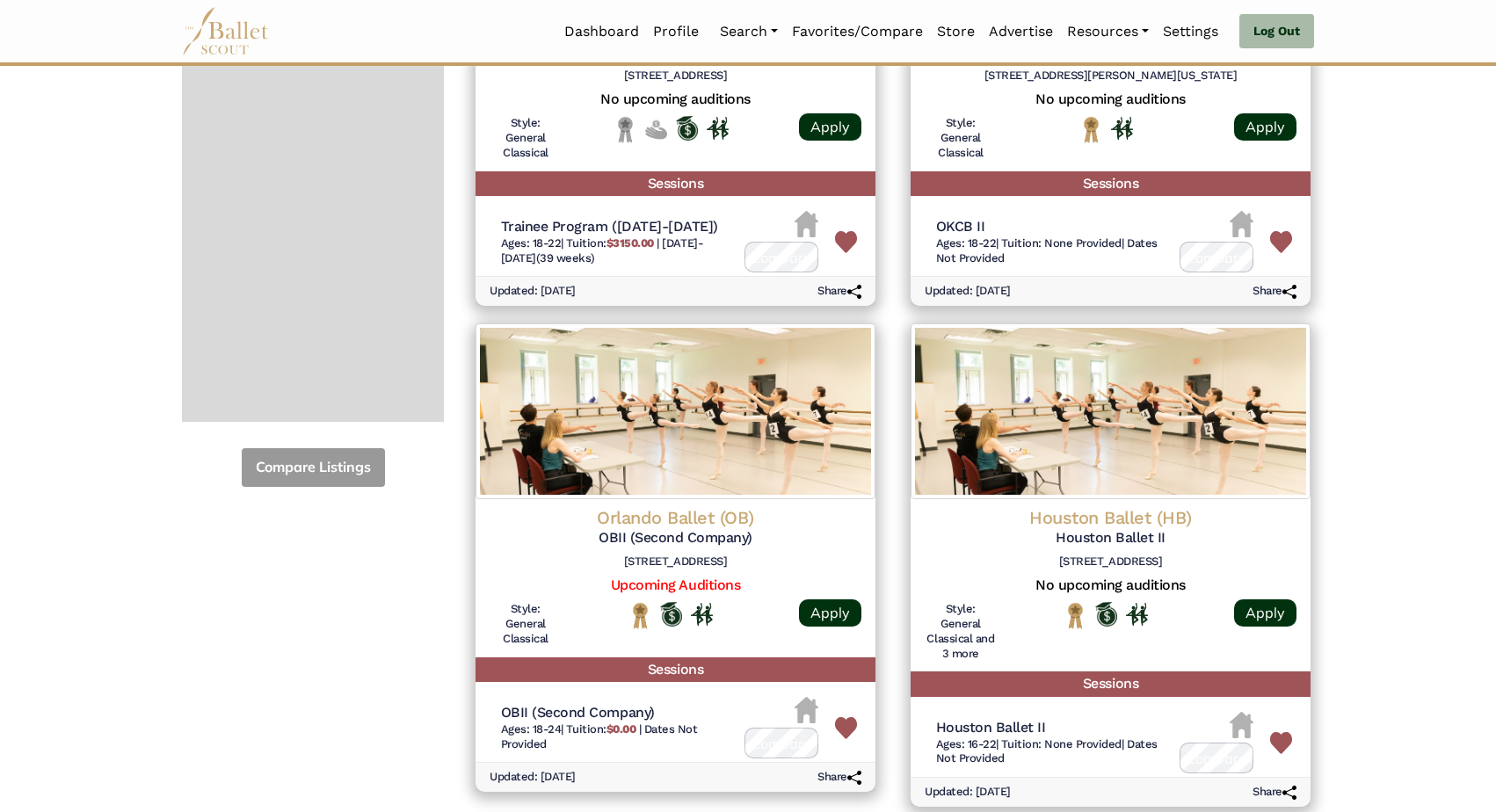
scroll to position [498, 0]
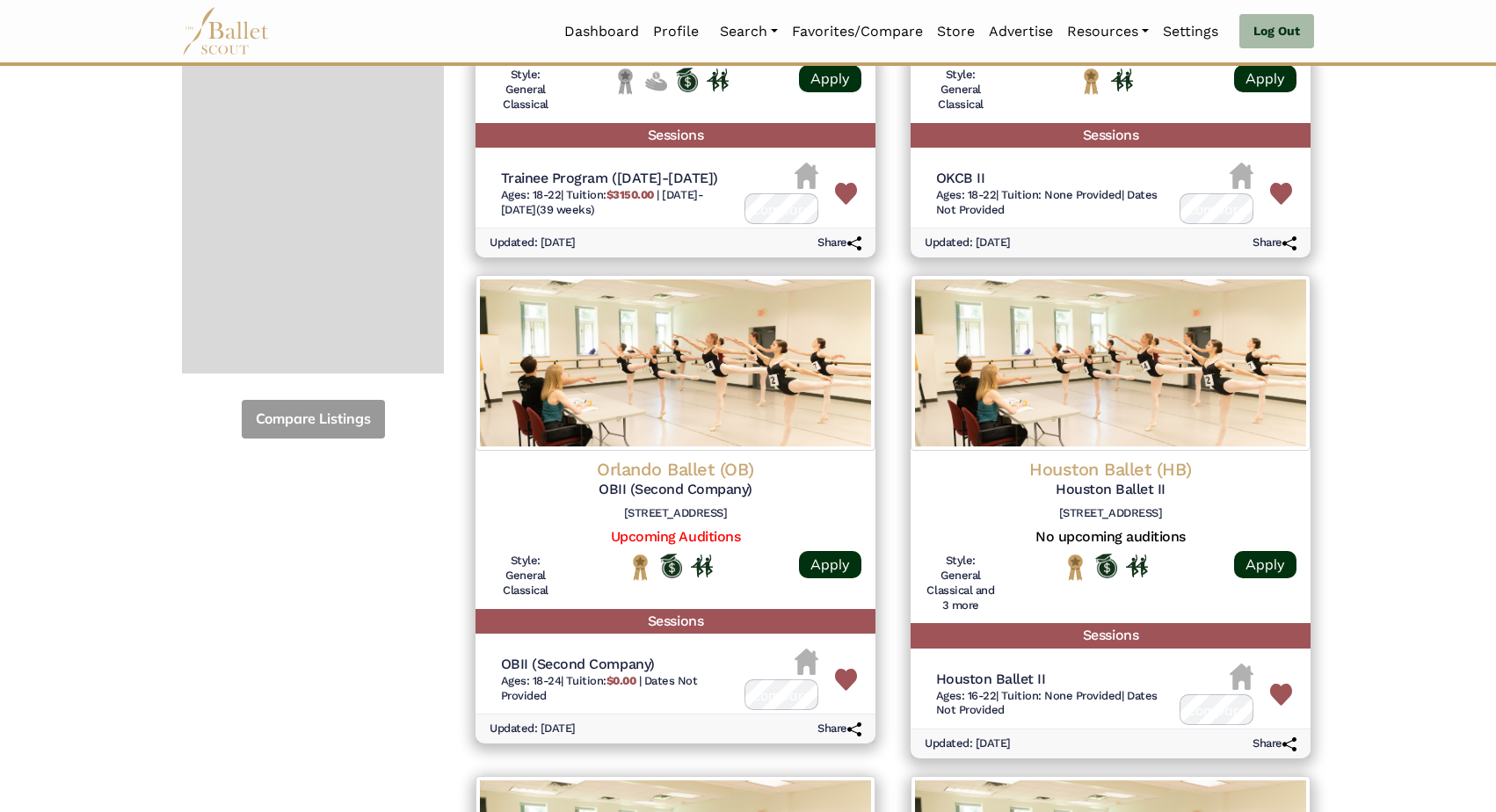
click at [670, 458] on h4 "Orlando Ballet (OB)" at bounding box center [675, 469] width 372 height 22
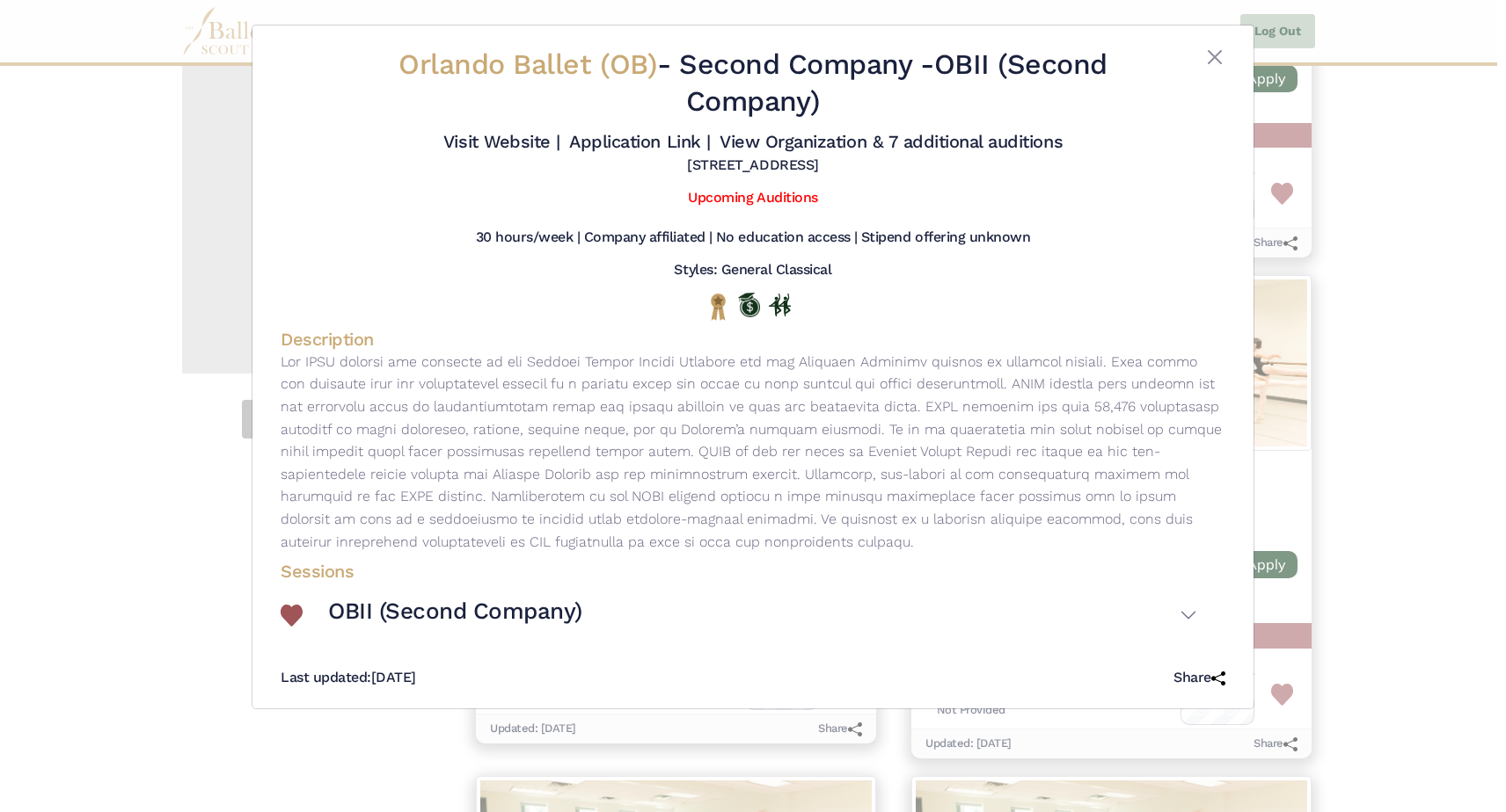
click at [76, 563] on div "Orlando Ballet (OB) - Second Company - OBII (Second Company) Visit Website | Ap…" at bounding box center [753, 406] width 1506 height 812
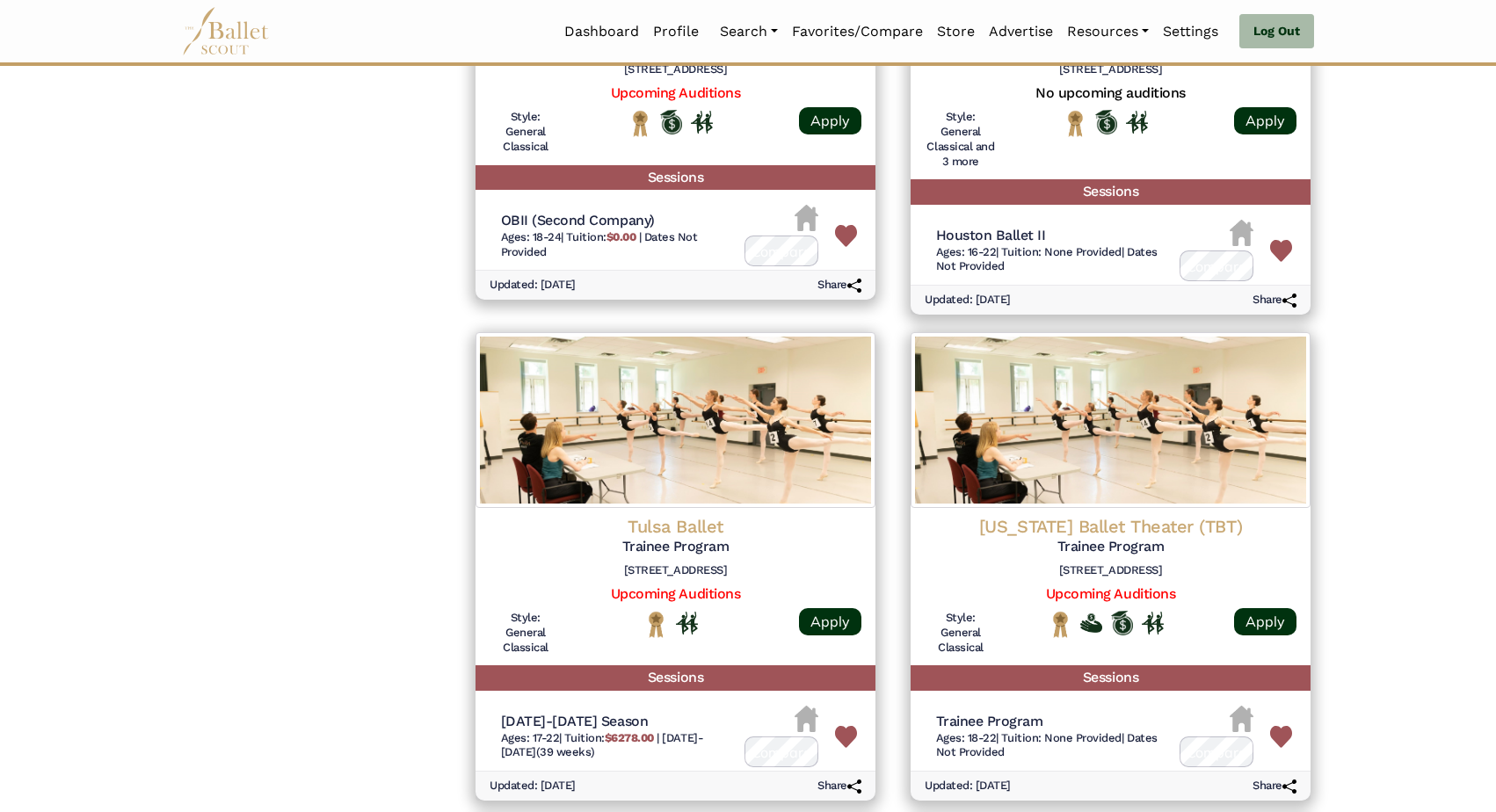
scroll to position [944, 0]
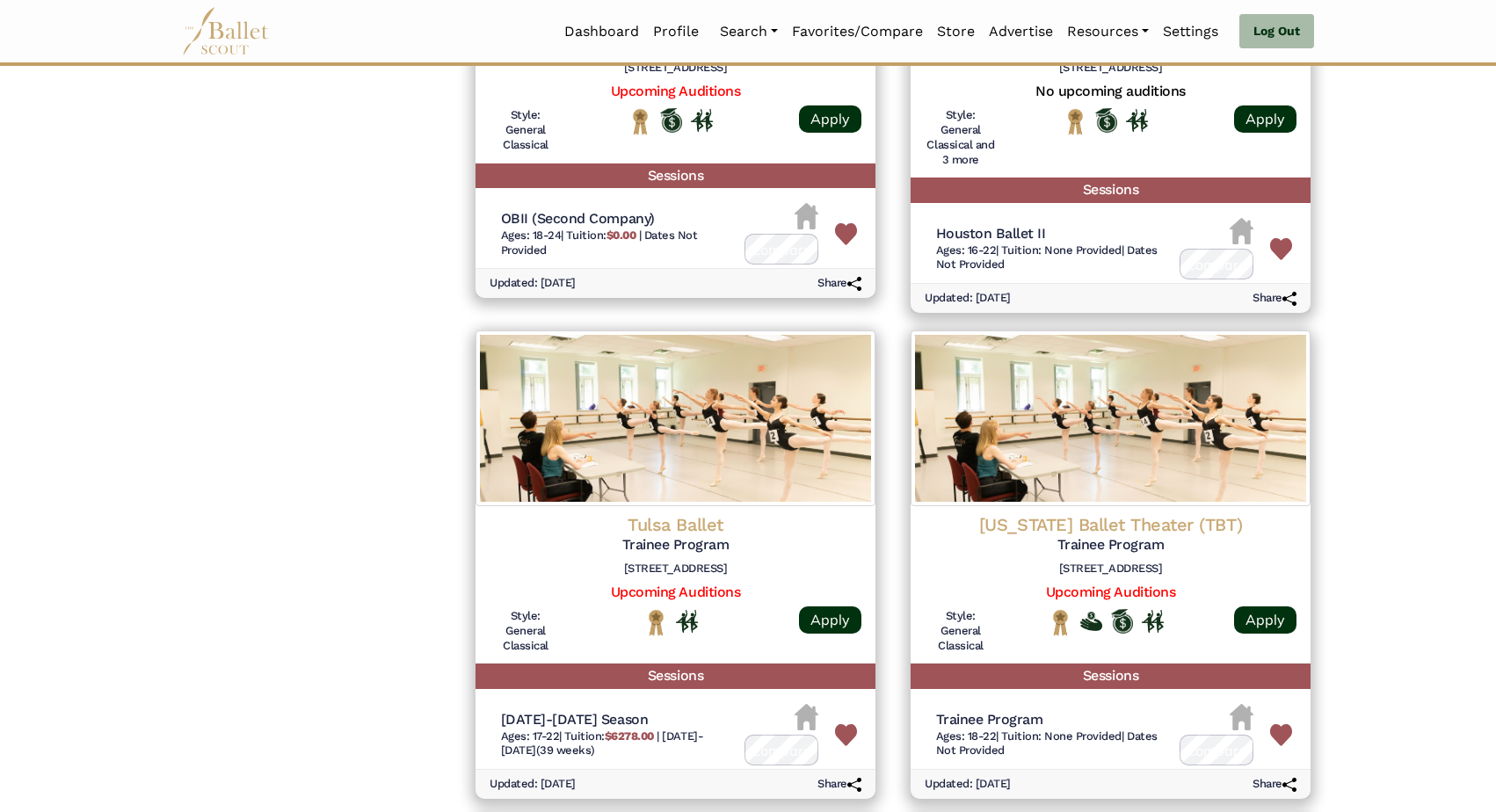
click at [1113, 514] on h4 "[US_STATE] Ballet Theater (TBT)" at bounding box center [1110, 524] width 372 height 22
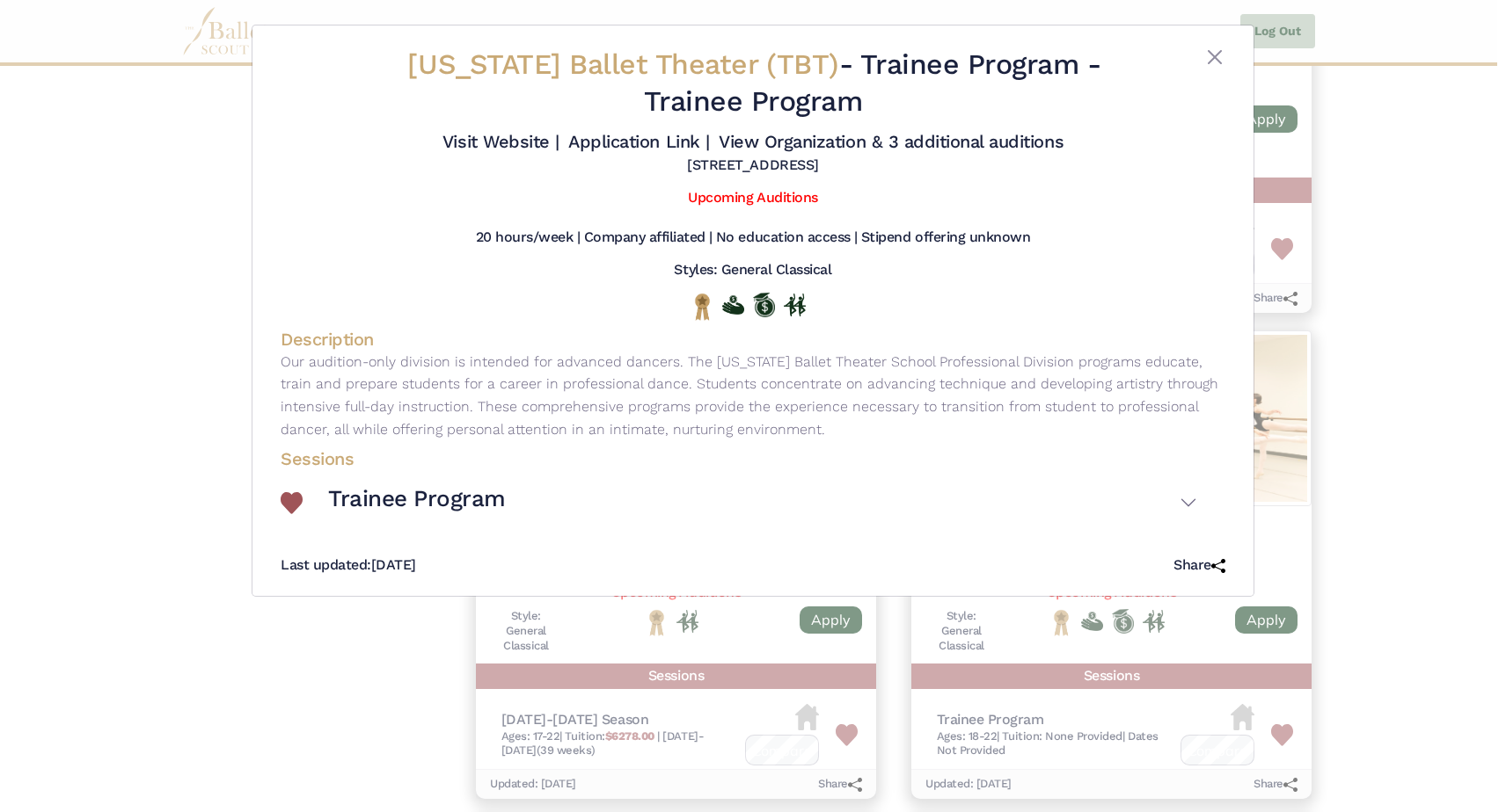
click at [99, 546] on div "[US_STATE] Ballet Theater (TBT) - Trainee Program - Trainee Program Visit Websi…" at bounding box center [753, 406] width 1506 height 812
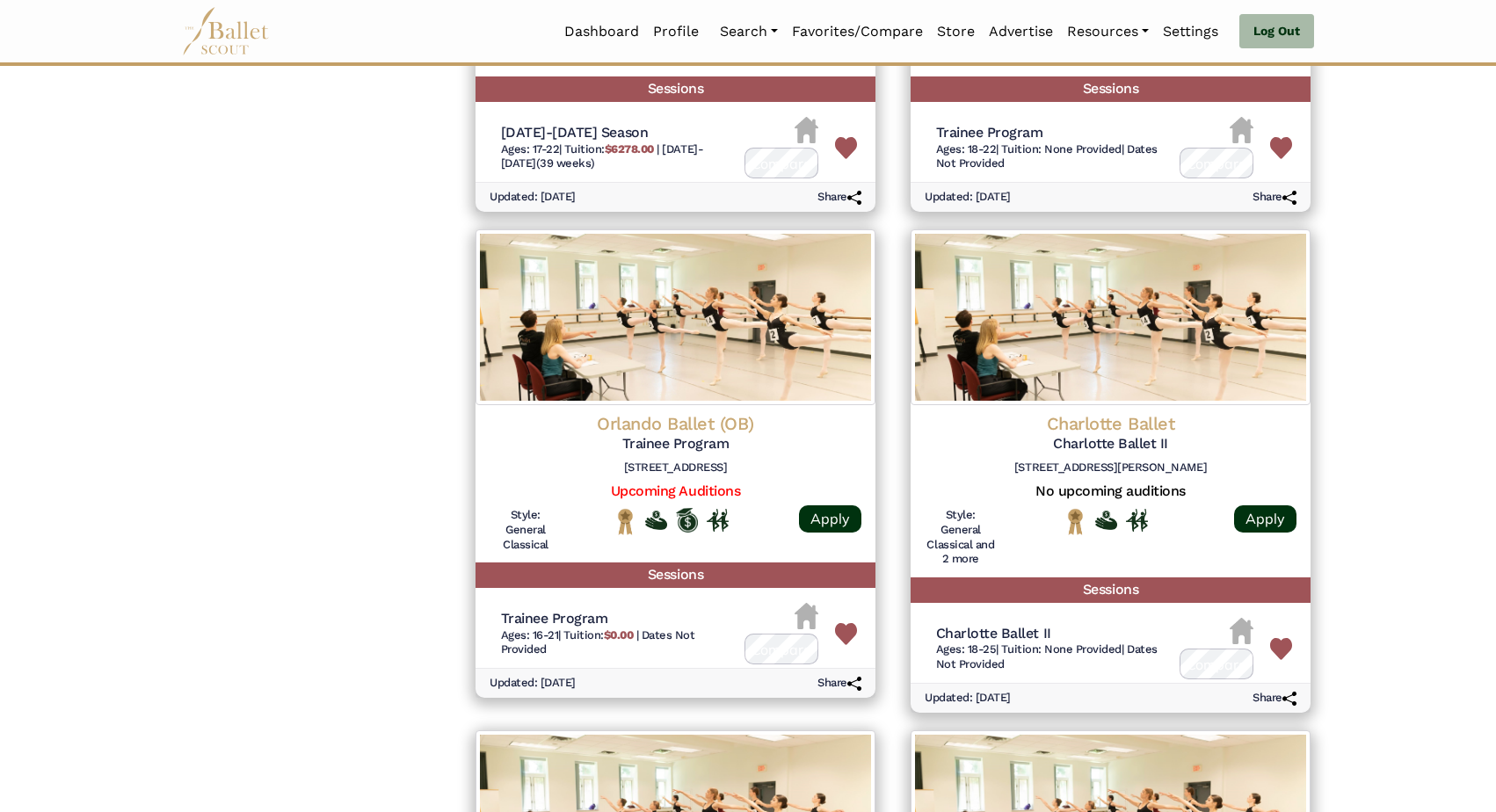
scroll to position [1531, 0]
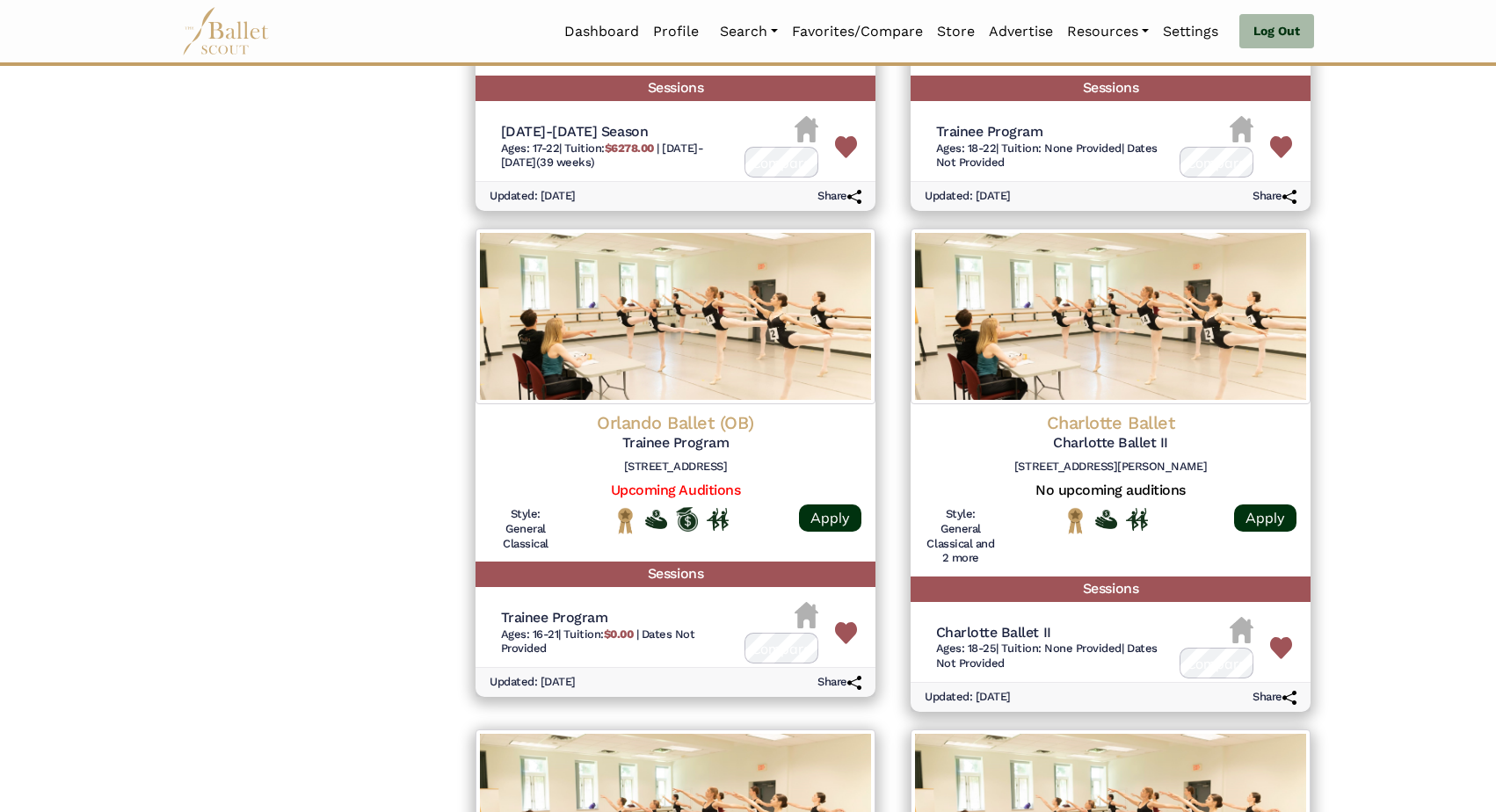
click at [845, 622] on img at bounding box center [846, 633] width 22 height 22
click at [1117, 411] on h4 "Charlotte Ballet" at bounding box center [1110, 422] width 372 height 22
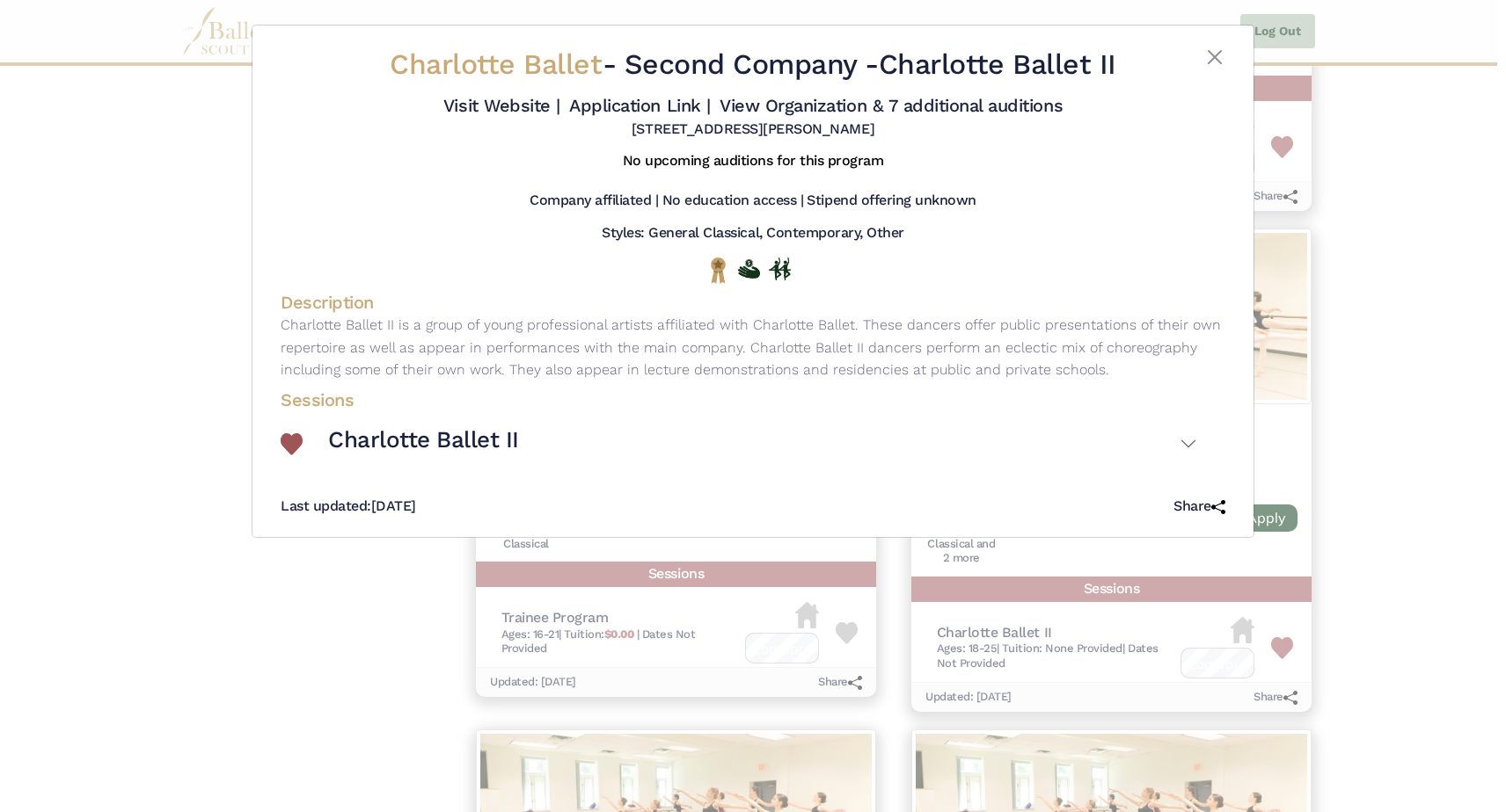
click at [172, 363] on div "Charlotte Ballet - Second Company - Charlotte Ballet II Visit Website | Applica…" at bounding box center [753, 406] width 1506 height 812
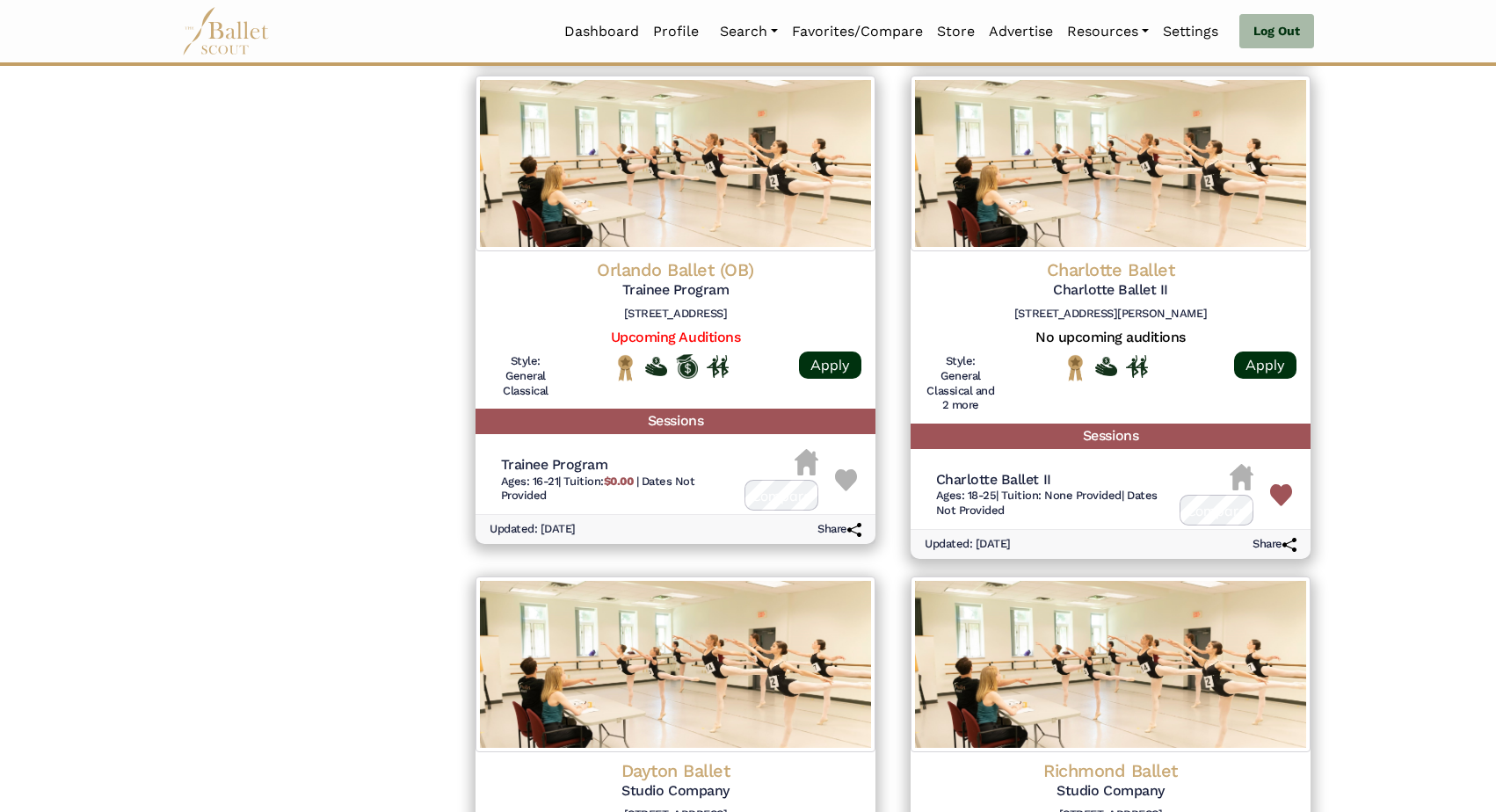
scroll to position [1676, 0]
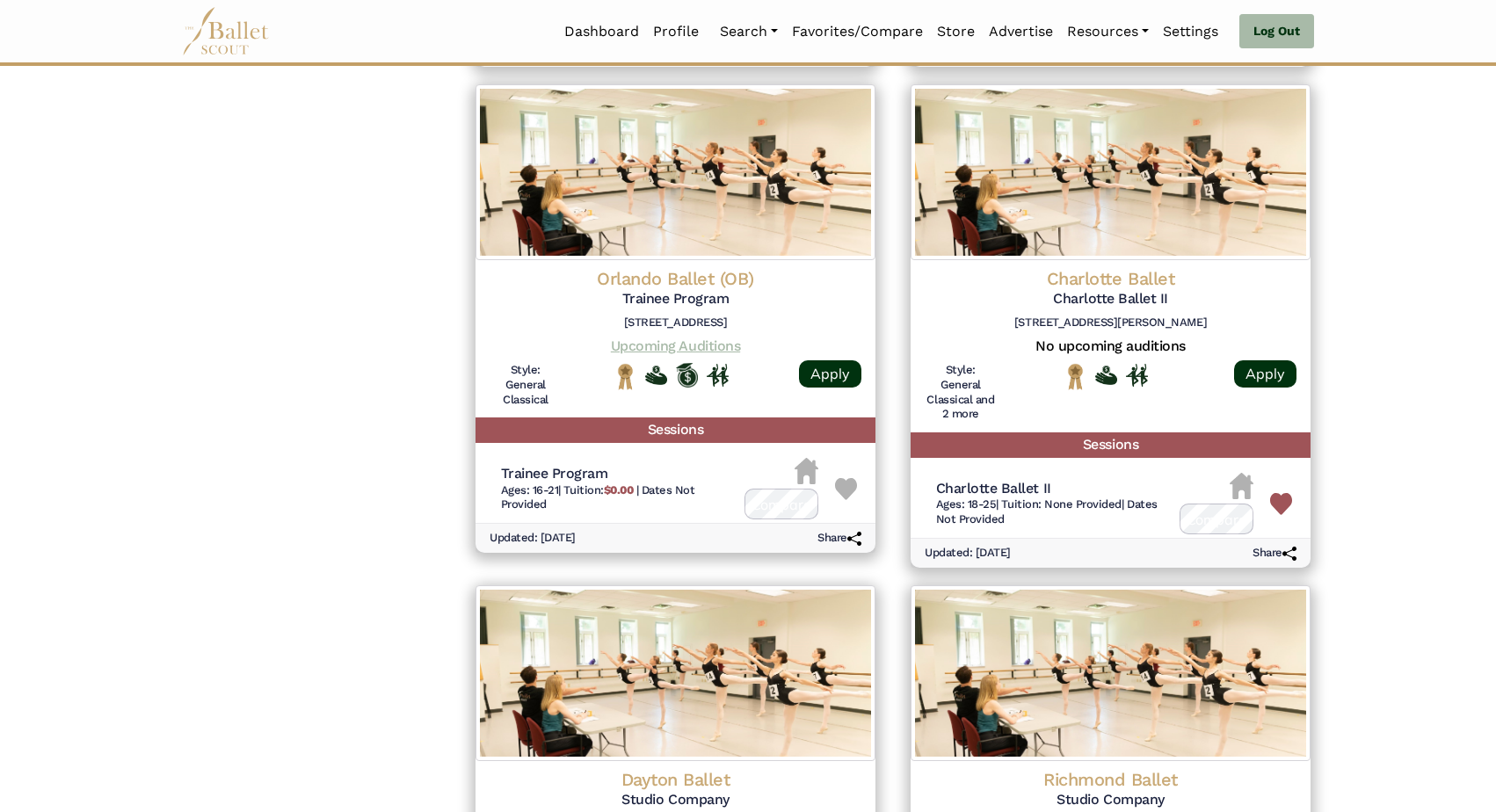
click at [695, 337] on link "Upcoming Auditions" at bounding box center [676, 345] width 130 height 17
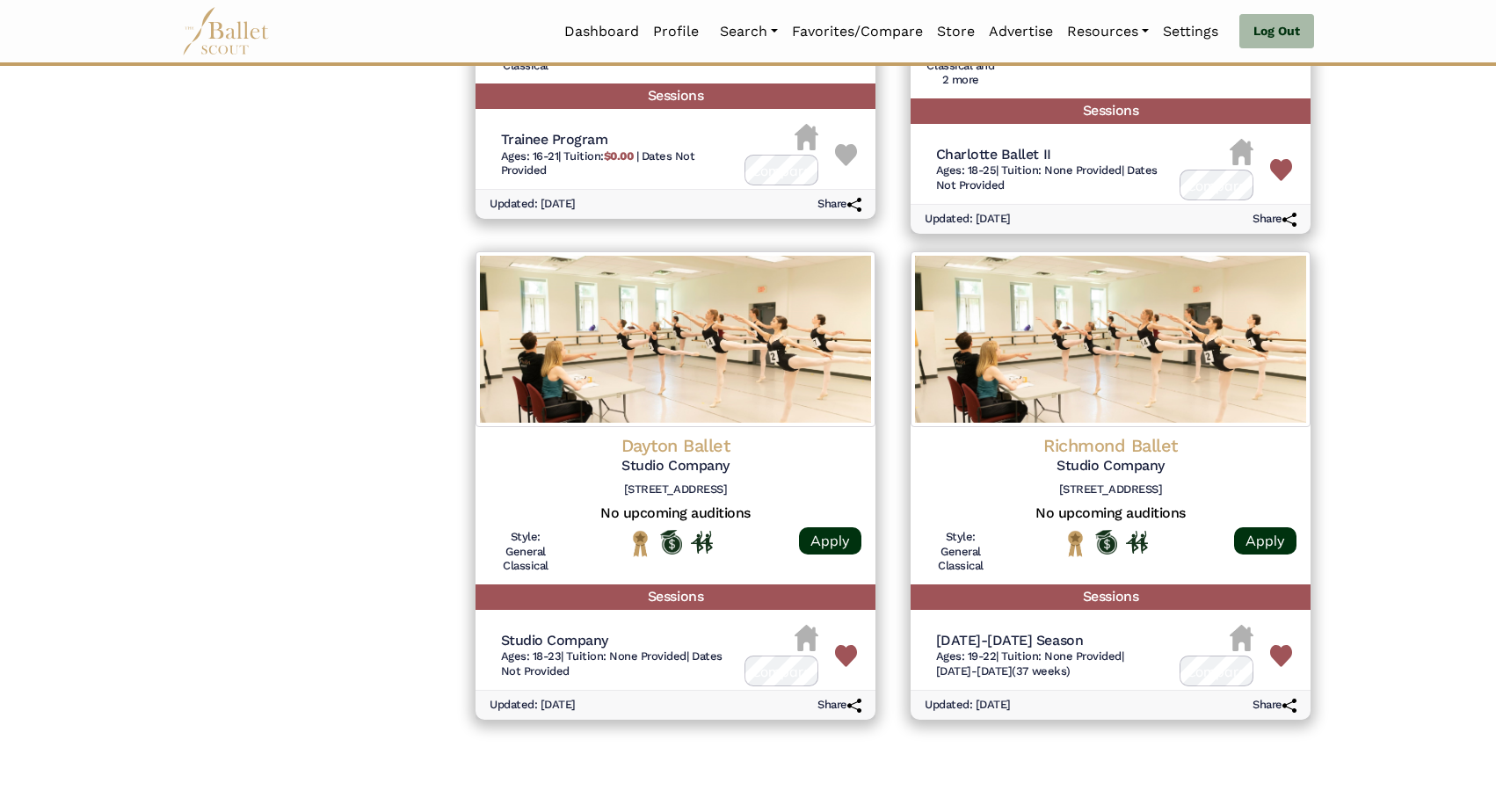
scroll to position [2049, 0]
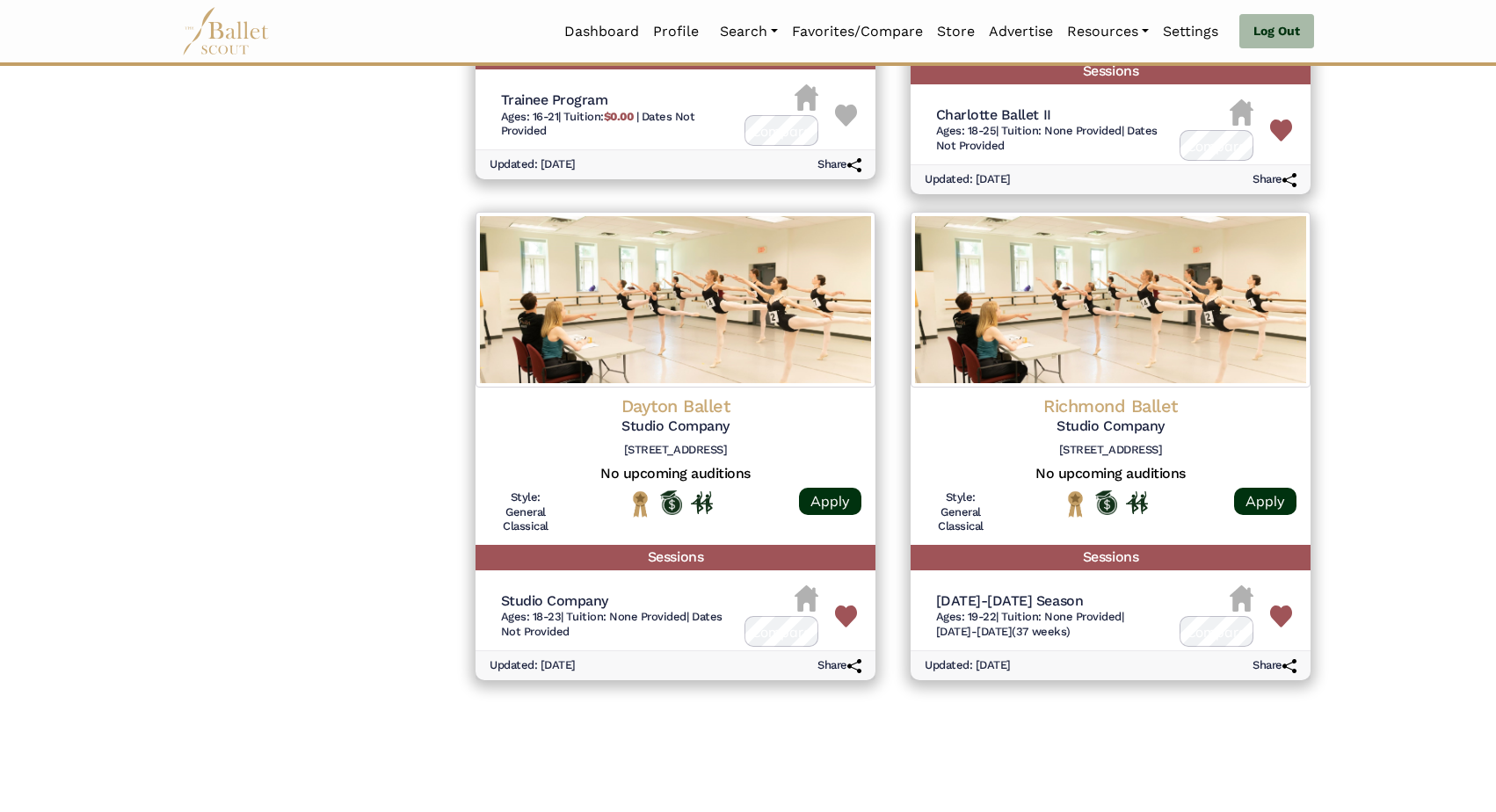
click at [680, 395] on h4 "Dayton Ballet" at bounding box center [675, 406] width 372 height 22
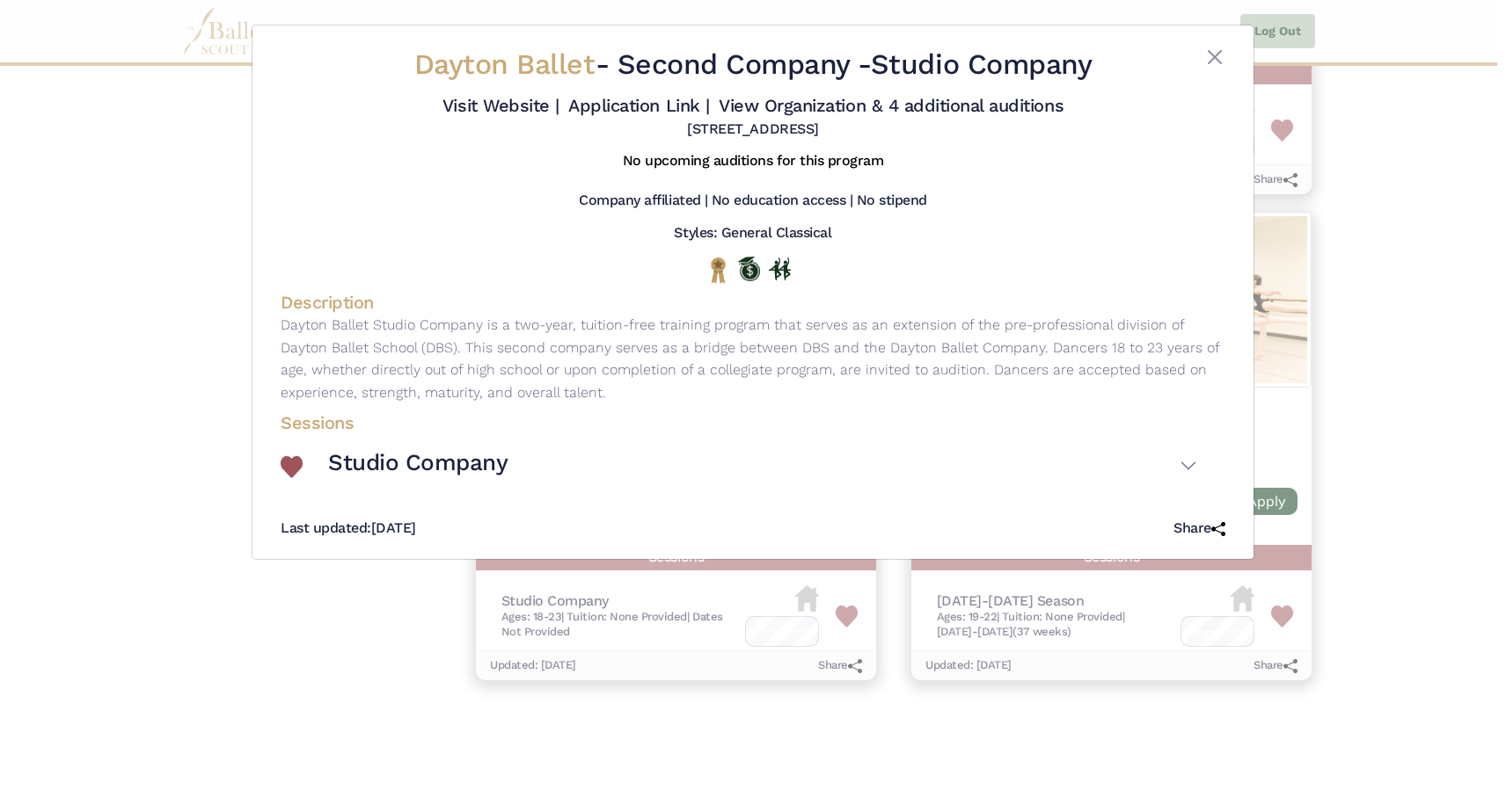
click at [175, 385] on div "Dayton Ballet - Second Company - Studio Company Visit Website | Application Lin…" at bounding box center [753, 406] width 1506 height 812
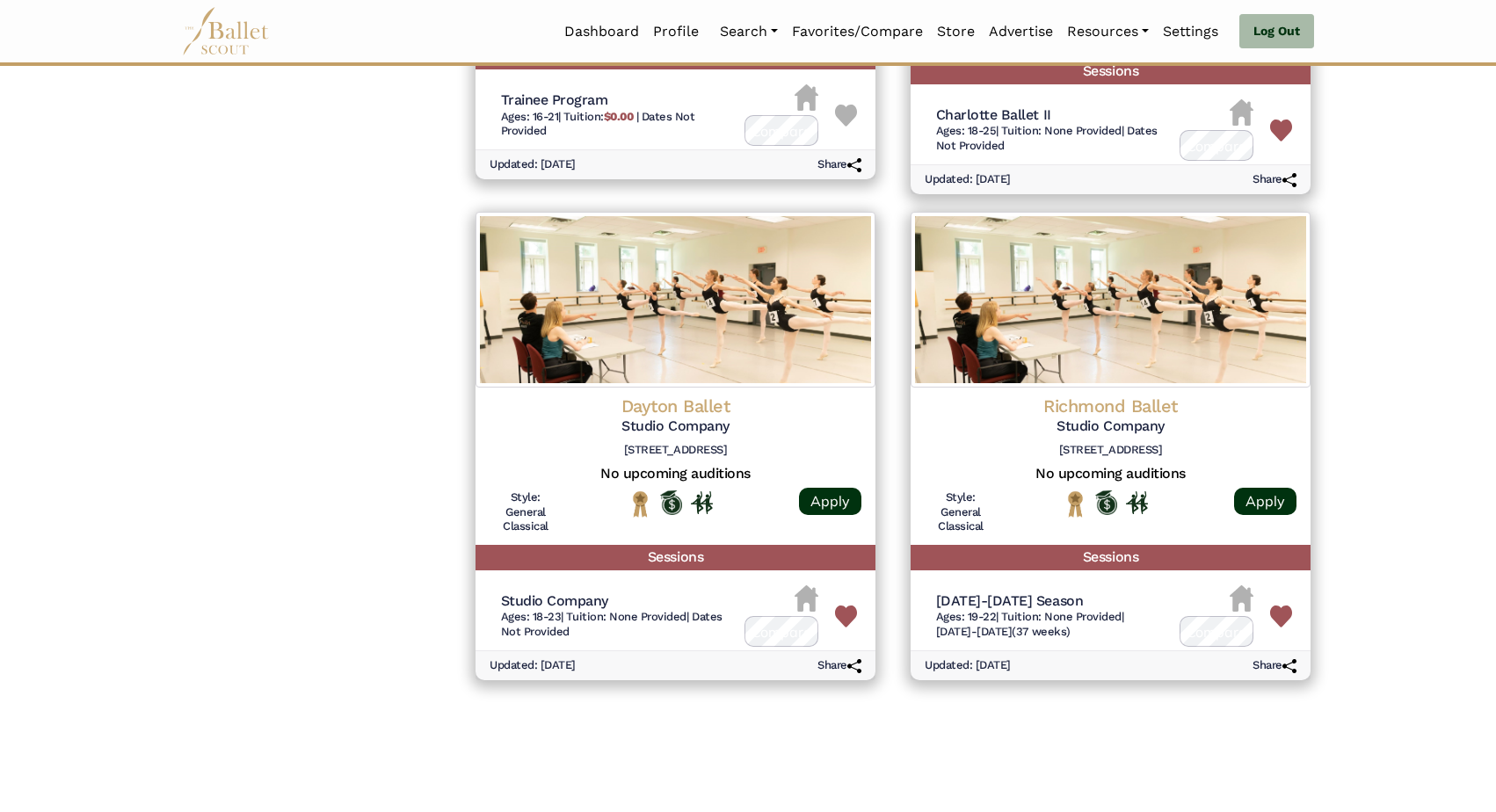
click at [1117, 395] on h4 "Richmond Ballet" at bounding box center [1110, 406] width 372 height 22
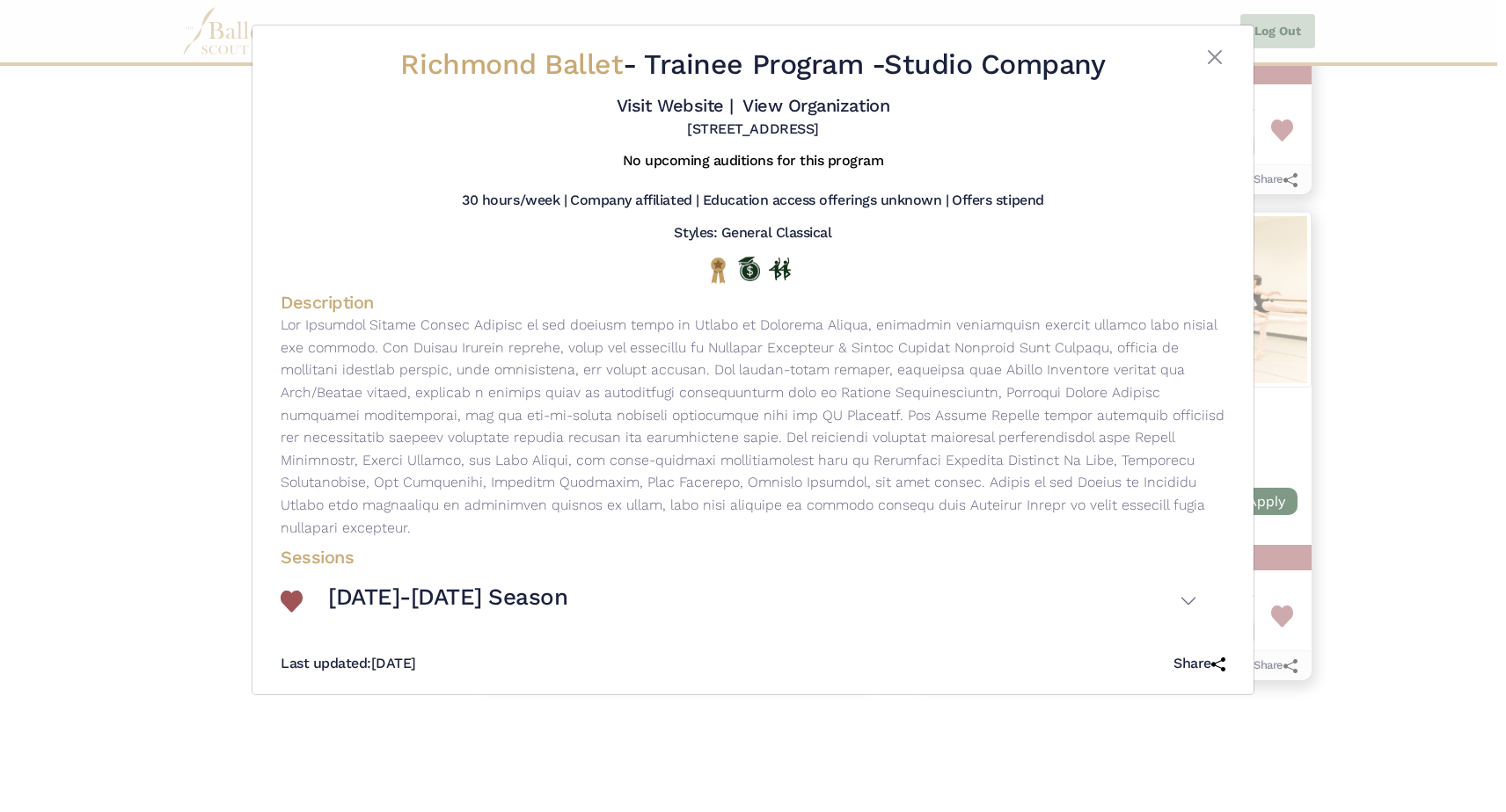
click at [124, 453] on div "Richmond Ballet - Trainee Program - Studio Company Visit Website | View Organiz…" at bounding box center [753, 406] width 1506 height 812
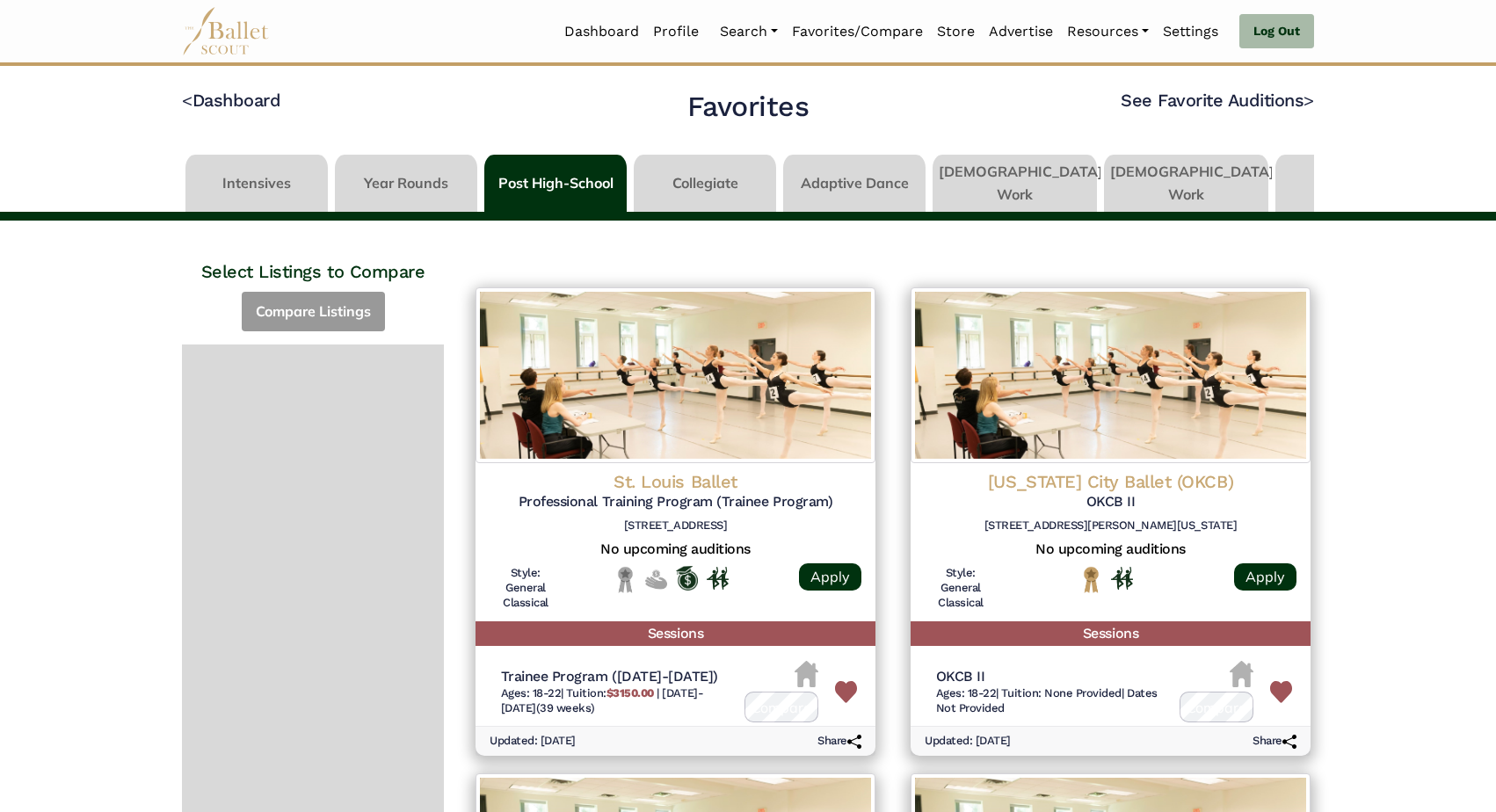
scroll to position [0, 0]
click at [1017, 182] on link at bounding box center [1015, 179] width 165 height 50
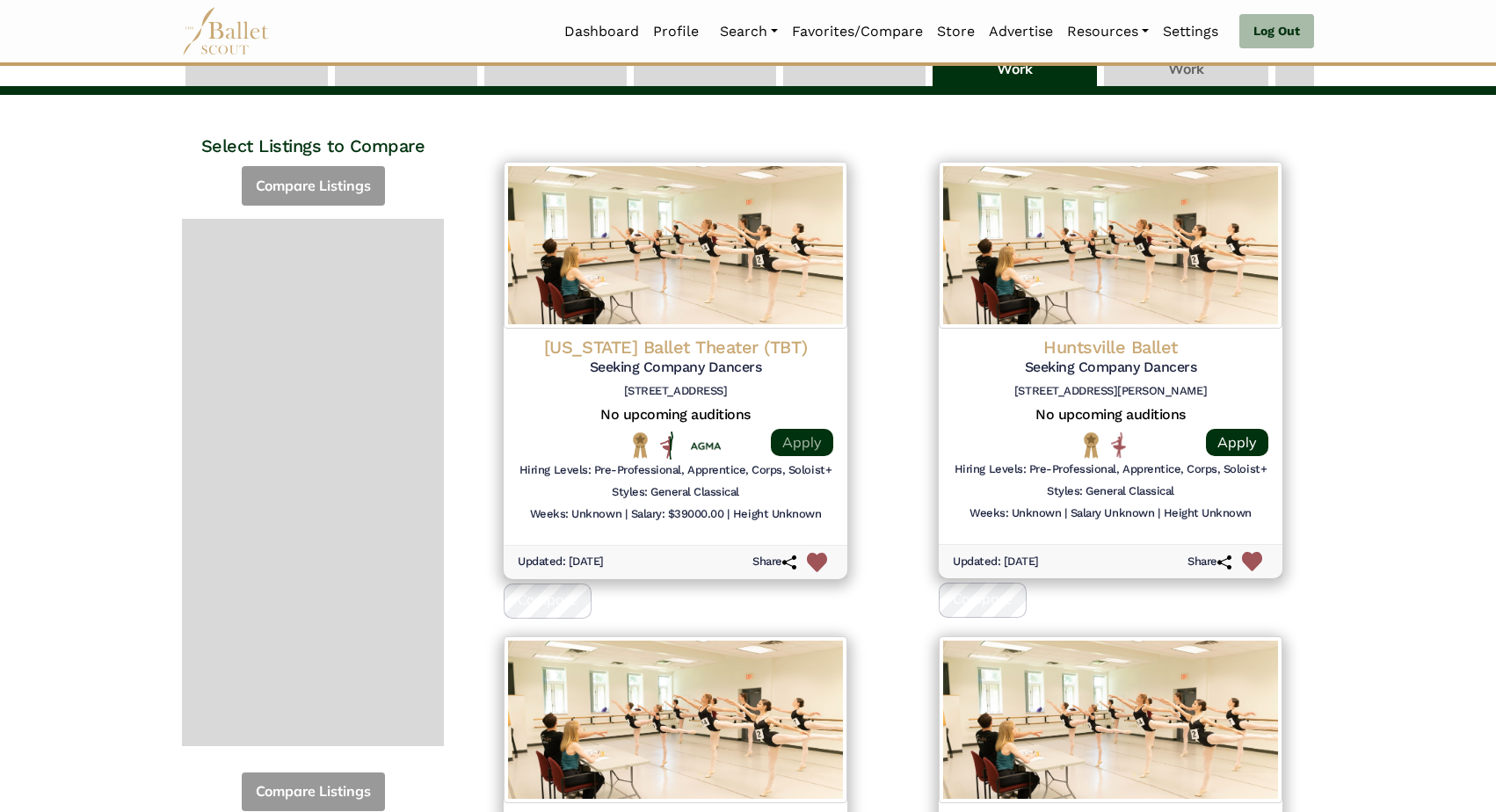
scroll to position [136, 0]
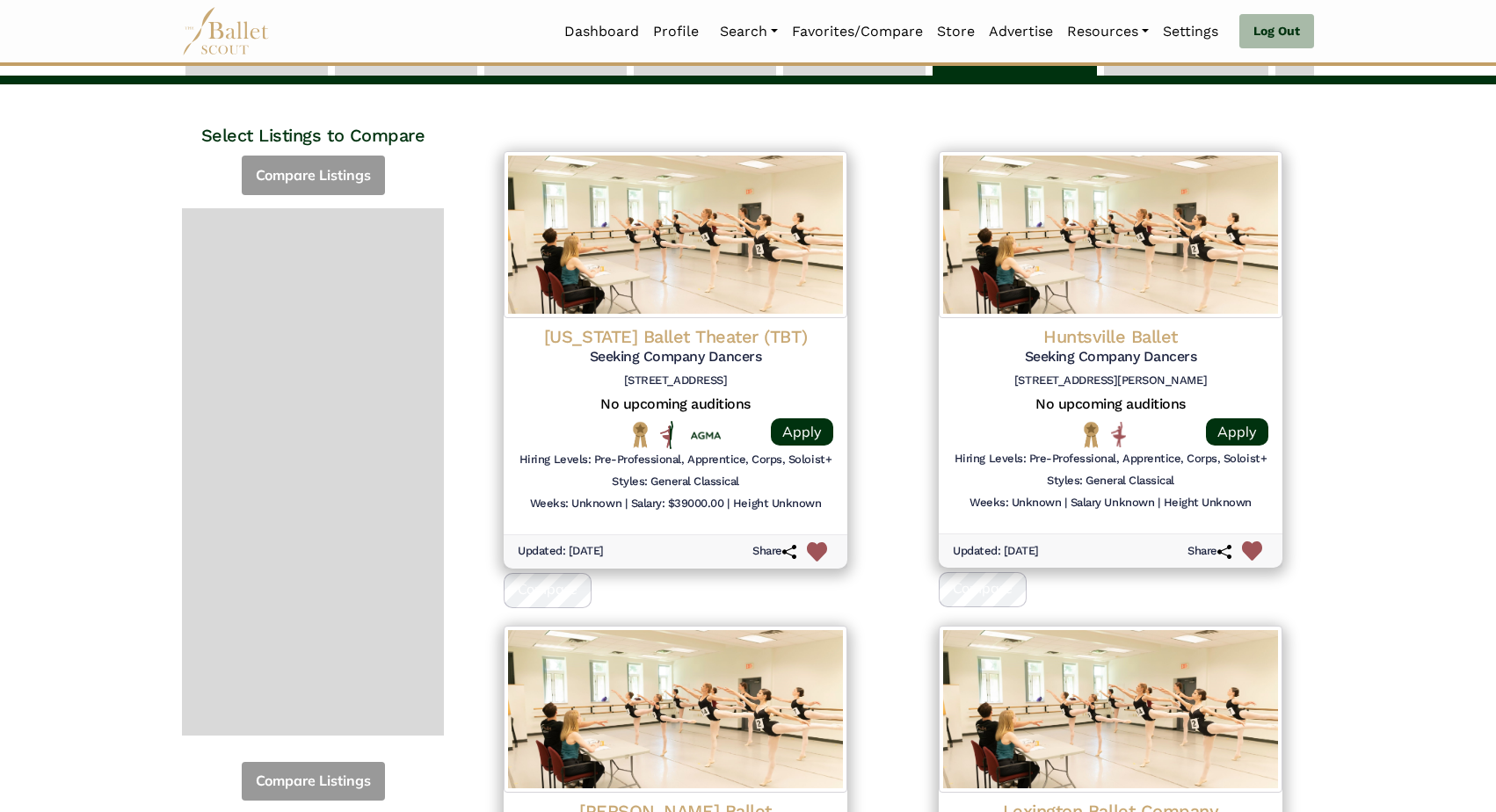
click at [674, 326] on h4 "Texas Ballet Theater (TBT)" at bounding box center [676, 336] width 316 height 22
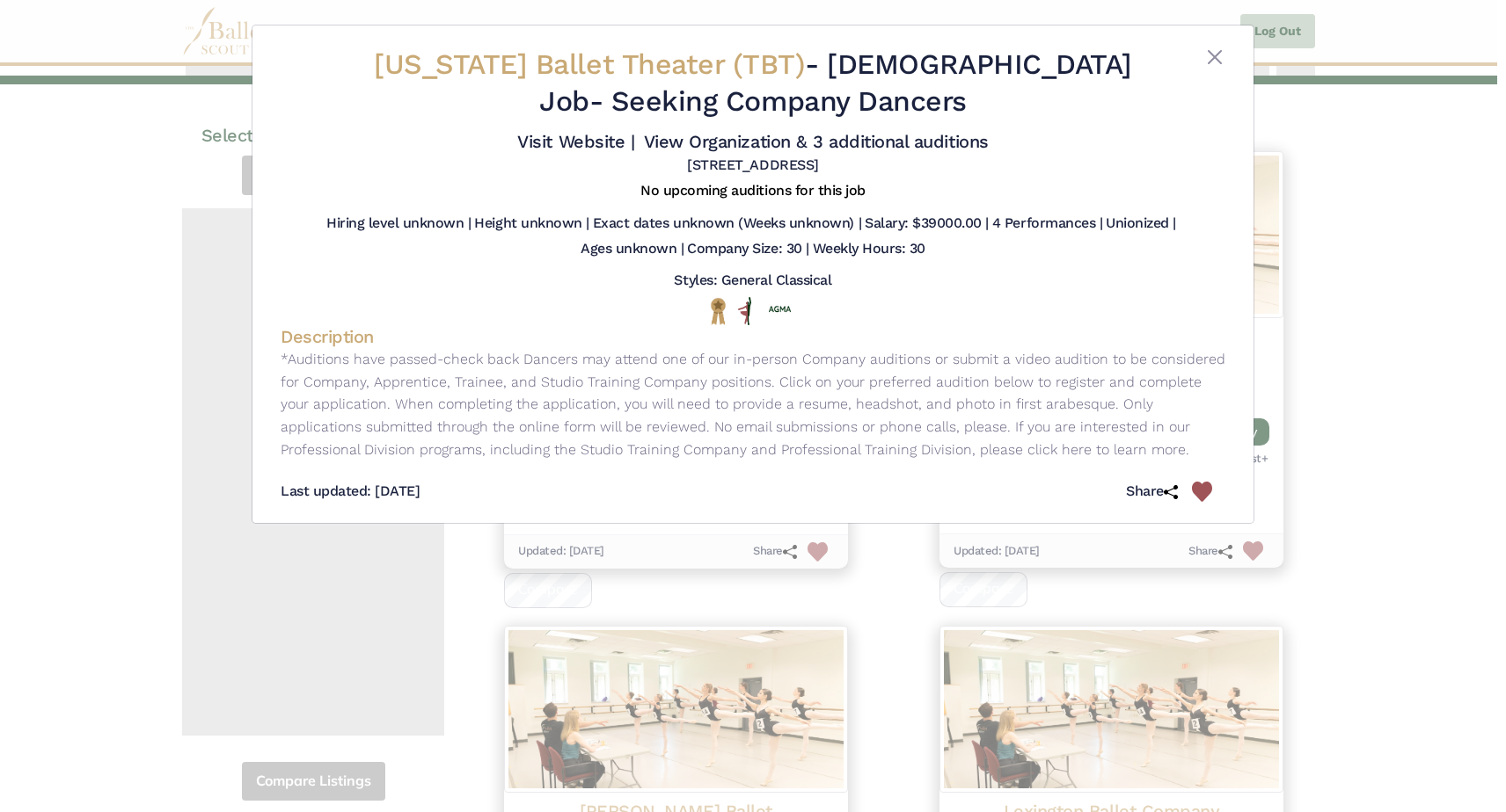
click at [118, 356] on div "Texas Ballet Theater (TBT) - Full Time Job - Seeking Company Dancers Visit Webs…" at bounding box center [753, 406] width 1506 height 812
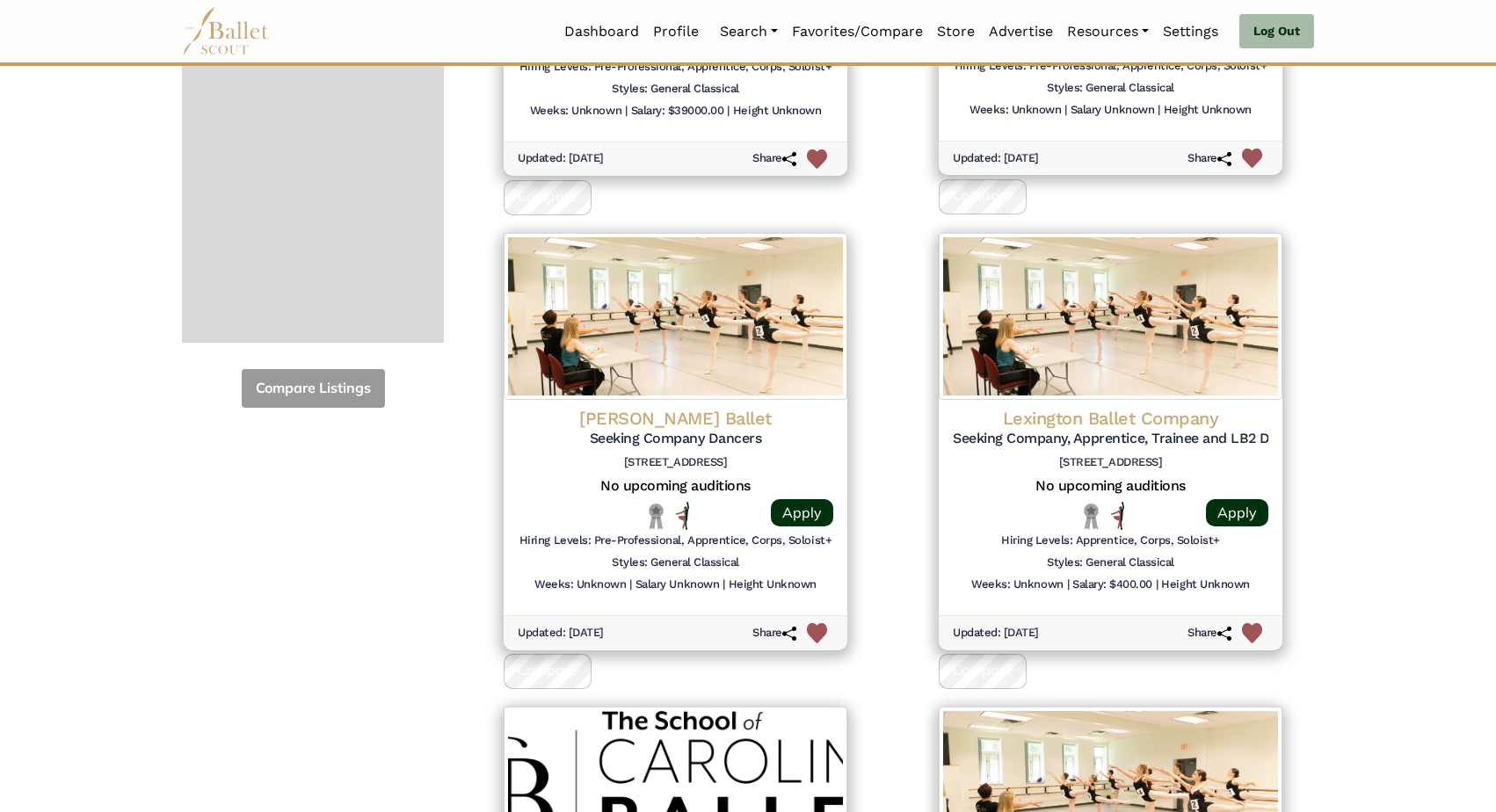
scroll to position [664, 0]
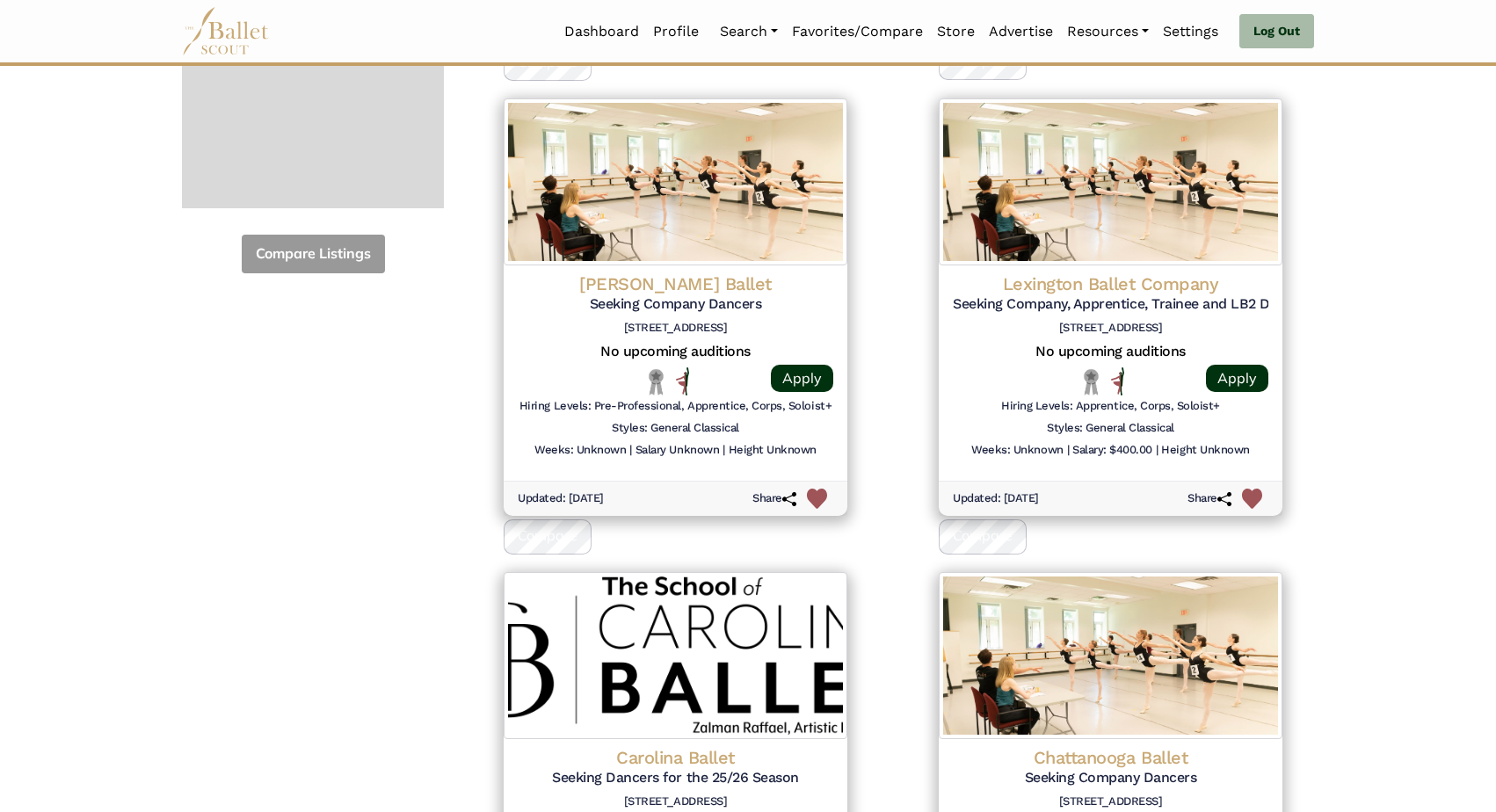
click at [1145, 272] on h4 "Lexington Ballet Company" at bounding box center [1111, 283] width 316 height 22
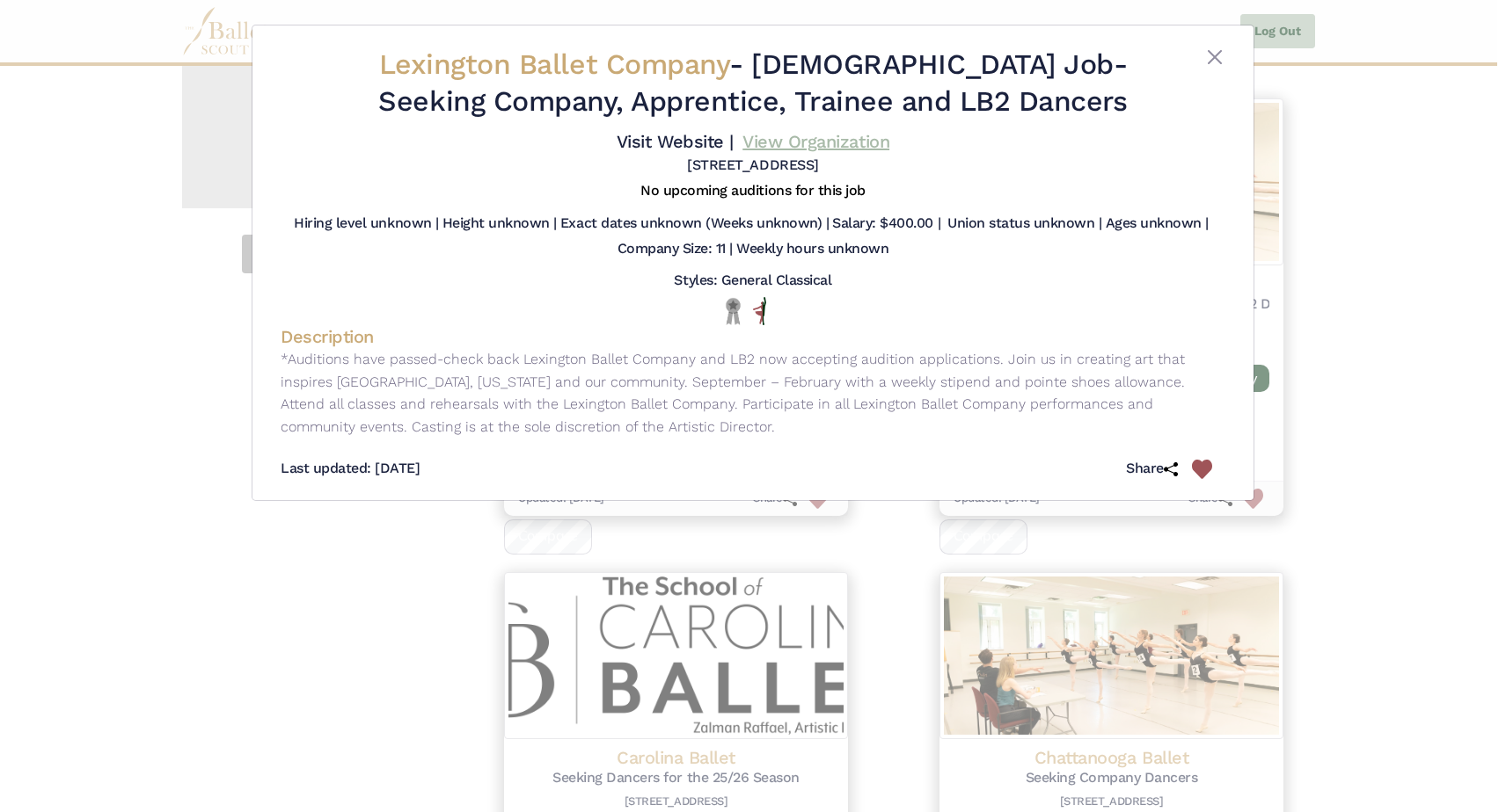
click at [768, 152] on link "View Organization" at bounding box center [815, 141] width 147 height 21
click at [733, 139] on link "Visit Website |" at bounding box center [675, 141] width 117 height 21
click at [99, 217] on div "Lexington Ballet Company - Full Time Job - Seeking Company, Apprentice, Trainee…" at bounding box center [753, 406] width 1506 height 812
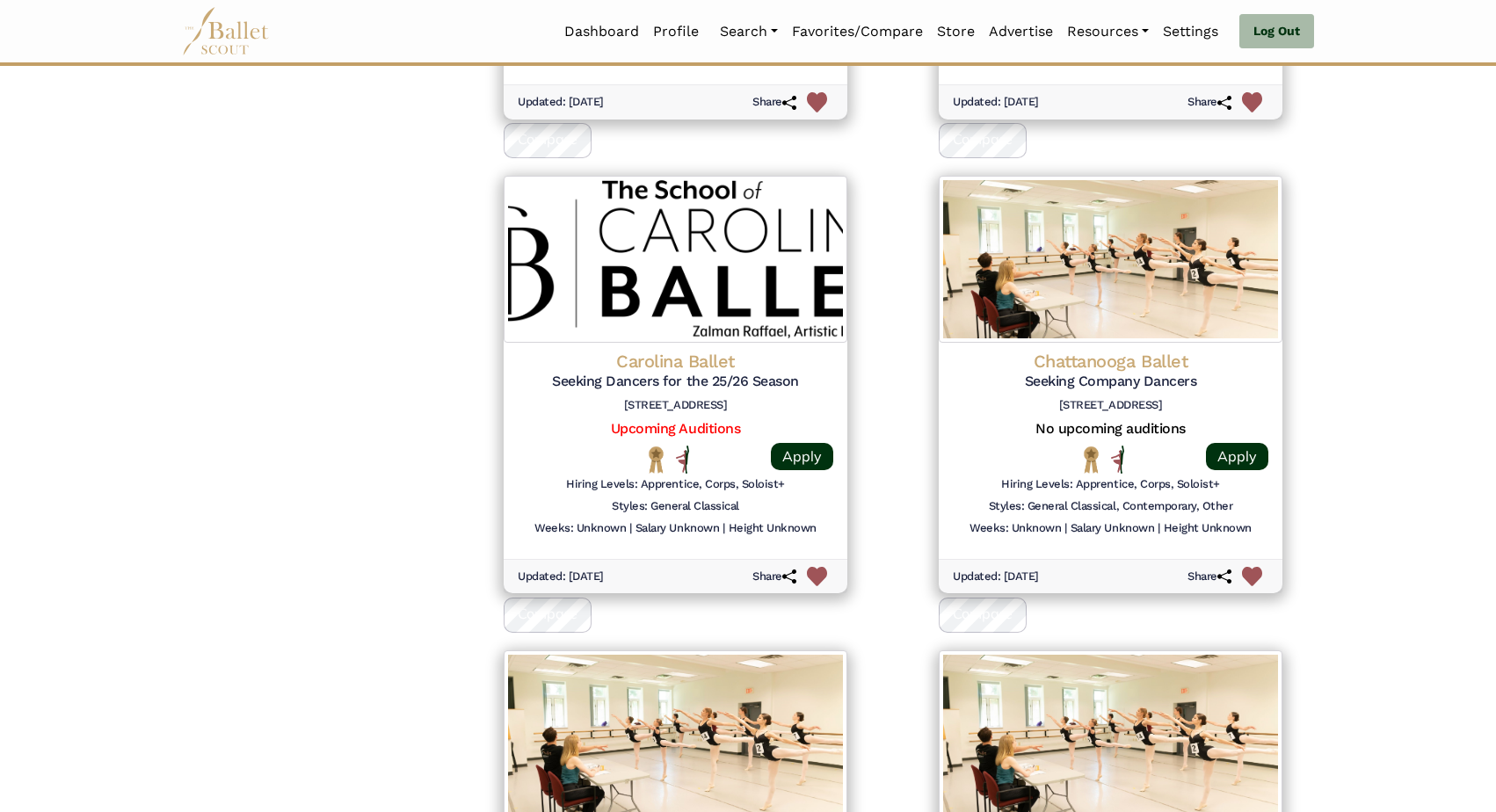
scroll to position [1150, 0]
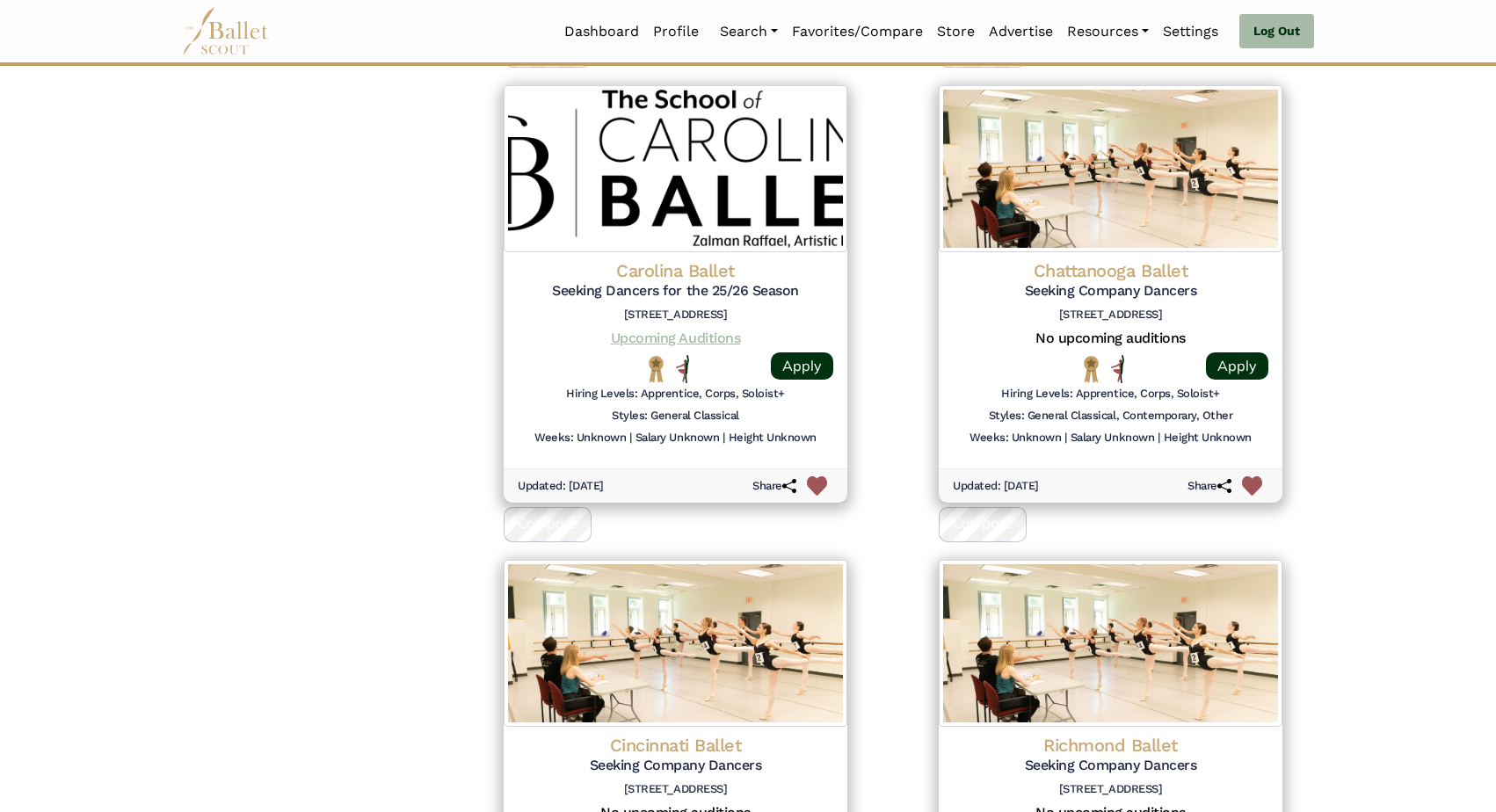
click at [665, 329] on link "Upcoming Auditions" at bounding box center [676, 337] width 130 height 17
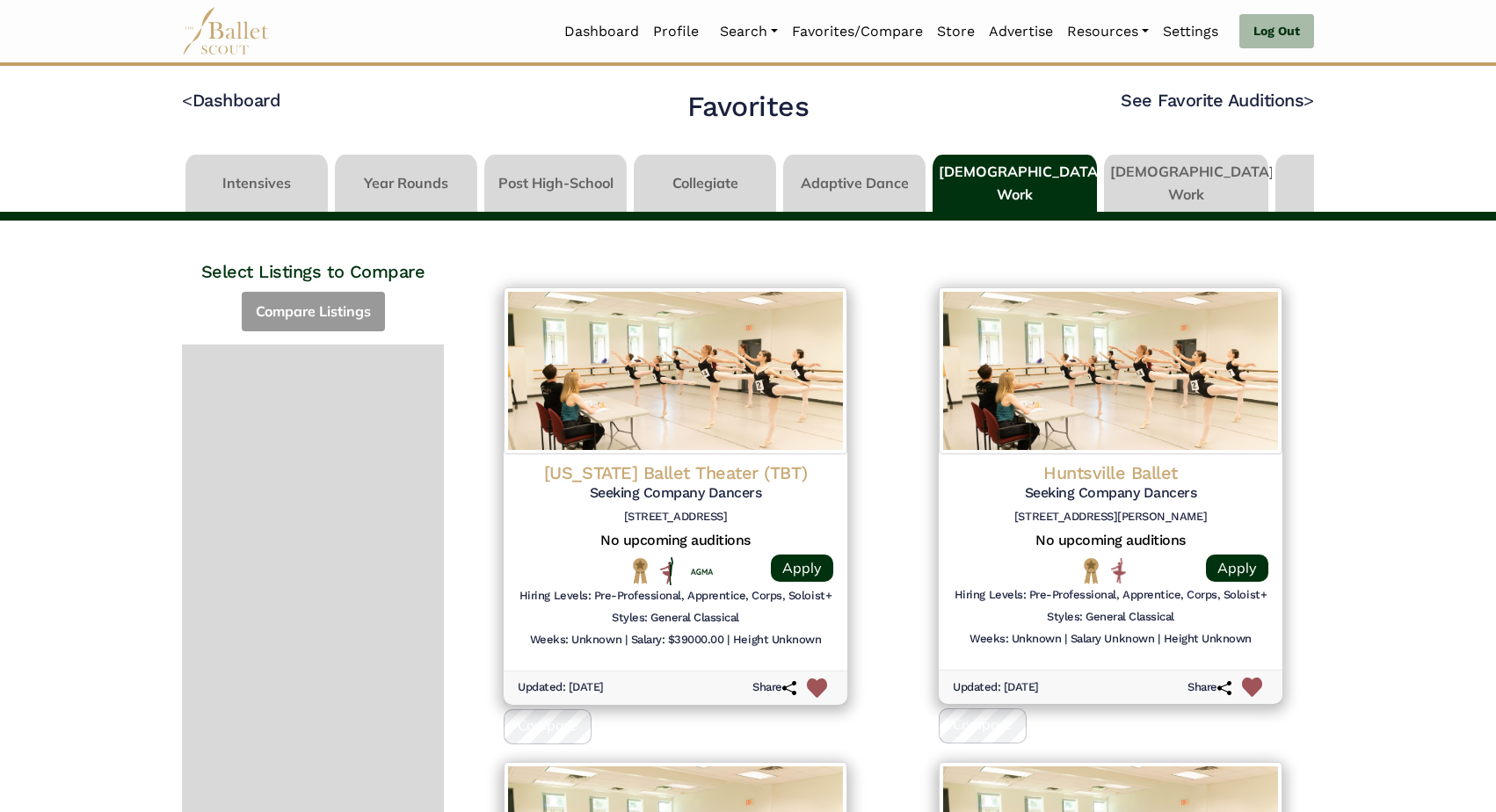
scroll to position [0, 0]
